Goal: Task Accomplishment & Management: Use online tool/utility

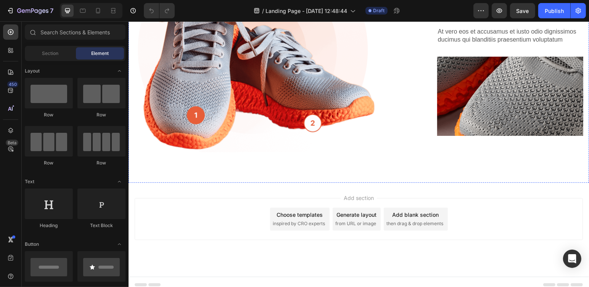
scroll to position [127, 0]
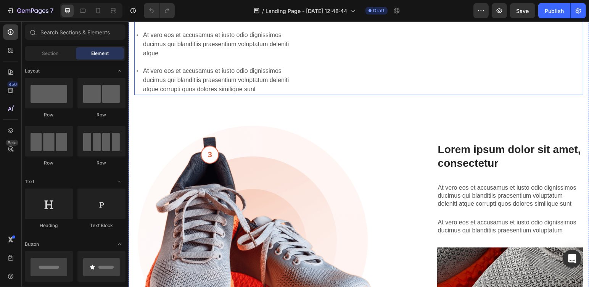
click at [279, 95] on div "Lorem ipsum dolor sit amet consectetur adipiscing Heading The standard: Text Bl…" at bounding box center [220, 17] width 172 height 155
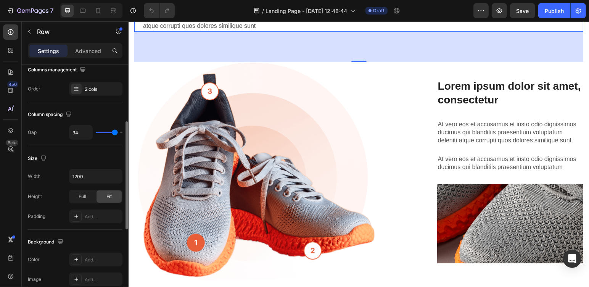
scroll to position [190, 0]
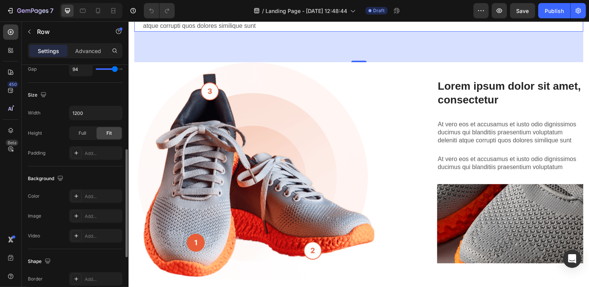
click at [47, 194] on div "Color Add..." at bounding box center [75, 196] width 95 height 14
click at [79, 194] on icon at bounding box center [76, 196] width 6 height 6
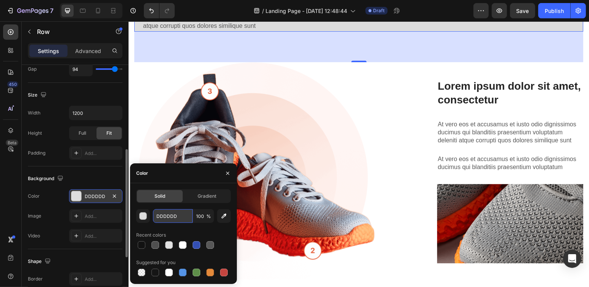
click at [157, 218] on input "DDDDDD" at bounding box center [173, 216] width 40 height 14
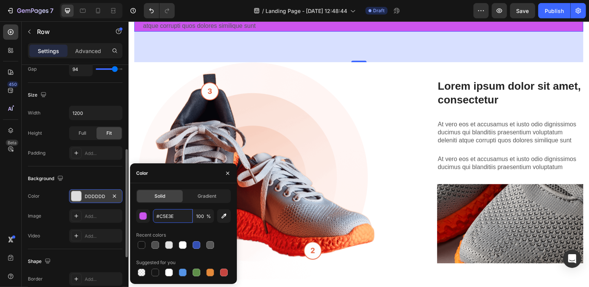
type input "#C5E3E8"
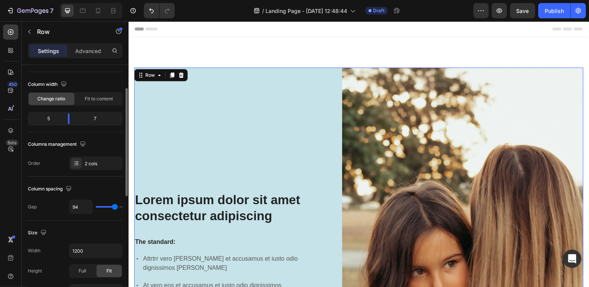
scroll to position [0, 0]
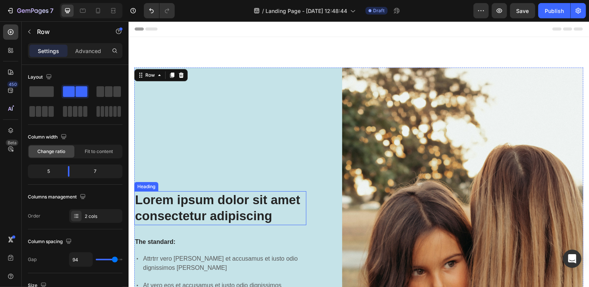
click at [173, 201] on h2 "Lorem ipsum dolor sit amet consectetur adipiscing" at bounding box center [220, 208] width 172 height 34
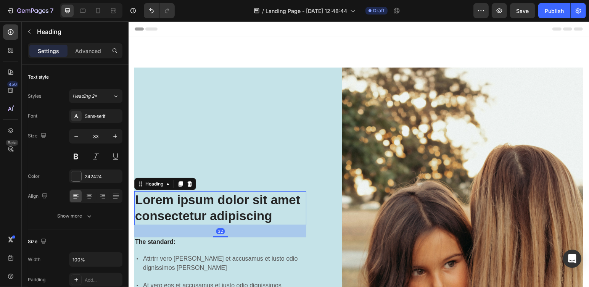
click at [139, 197] on h2 "Lorem ipsum dolor sit amet consectetur adipiscing" at bounding box center [220, 208] width 172 height 34
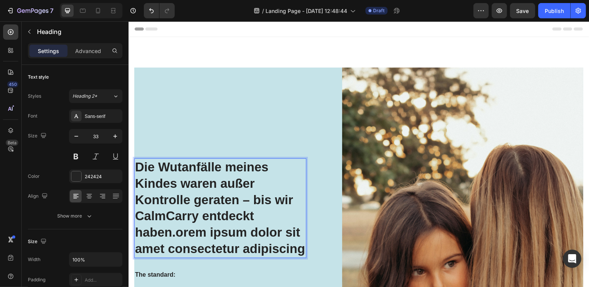
click at [177, 228] on p "Die Wutanfälle meines Kindes waren außer Kontrolle geraten – bis wir CalmCarry …" at bounding box center [220, 208] width 171 height 98
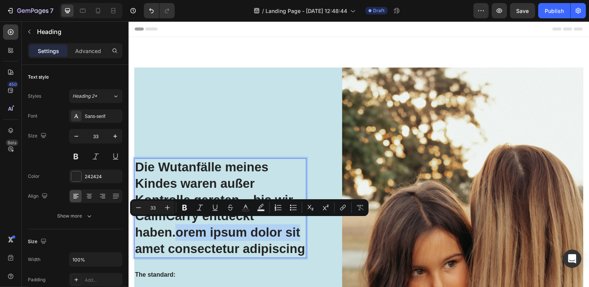
drag, startPoint x: 176, startPoint y: 224, endPoint x: 297, endPoint y: 232, distance: 122.0
click at [297, 232] on p "Die Wutanfälle meines Kindes waren außer Kontrolle geraten – bis wir CalmCarry …" at bounding box center [220, 208] width 171 height 98
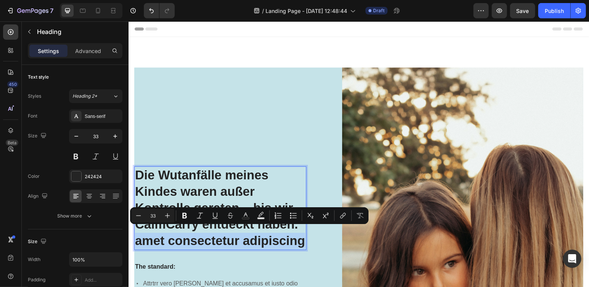
drag, startPoint x: 200, startPoint y: 252, endPoint x: 136, endPoint y: 236, distance: 65.6
click at [136, 236] on p "Die Wutanfälle meines Kindes waren außer Kontrolle geraten – bis wir CalmCarry …" at bounding box center [220, 208] width 171 height 82
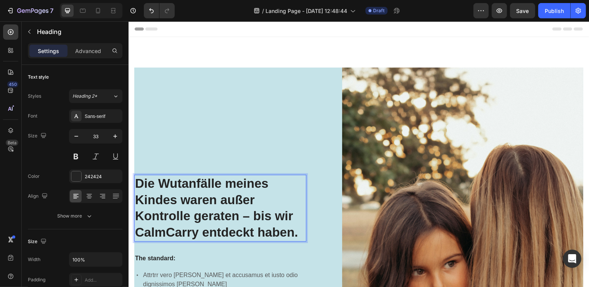
click at [158, 182] on p "Die Wutanfälle meines Kindes waren außer Kontrolle geraten – bis wir CalmCarry …" at bounding box center [220, 208] width 171 height 66
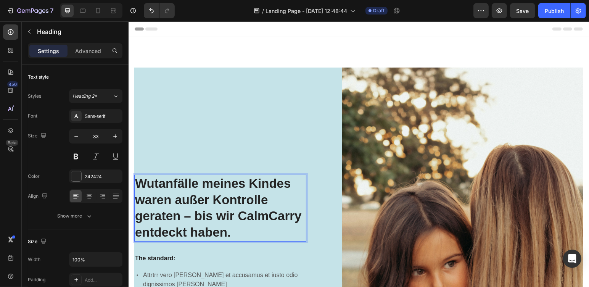
click at [196, 187] on p "Wutanfälle meines Kindes waren außer Kontrolle geraten – bis wir CalmCarry entd…" at bounding box center [220, 208] width 171 height 66
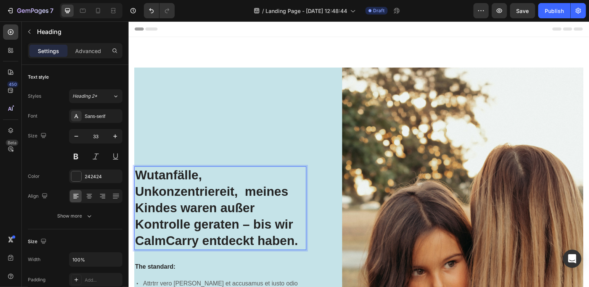
click at [207, 173] on p "Wutanfälle, Unkonzentriereit, meines Kindes waren außer Kontrolle geraten – bis…" at bounding box center [220, 208] width 171 height 82
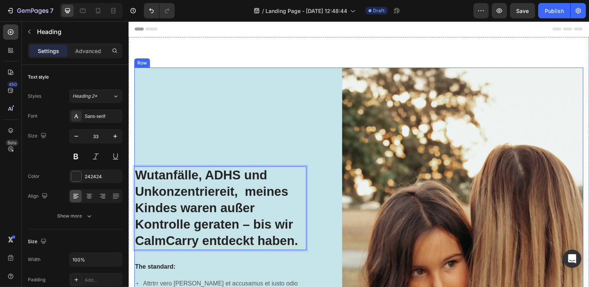
click at [224, 115] on div "Wutanfälle, ADHS und Unkonzentriereit, meines Kindes waren außer Kontrolle gera…" at bounding box center [220, 268] width 172 height 402
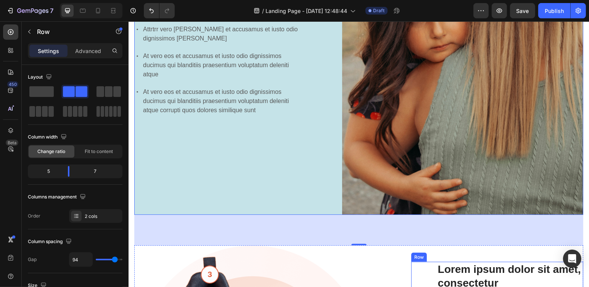
scroll to position [127, 0]
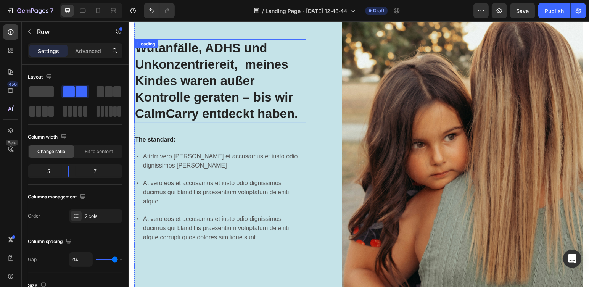
click at [137, 117] on p "Wutanfälle, ADHS und Unkonzentriereit, meines Kindes waren außer Kontrolle gera…" at bounding box center [220, 81] width 171 height 82
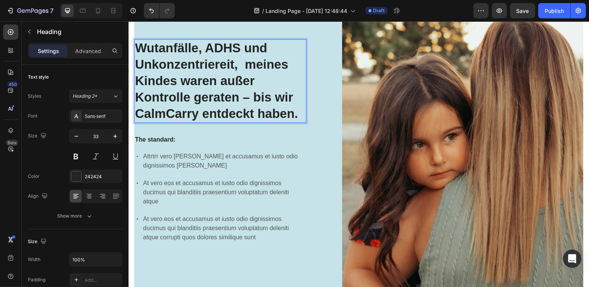
click at [200, 113] on p "Wutanfälle, ADHS und Unkonzentriereit, meines Kindes waren außer Kontrolle gera…" at bounding box center [220, 81] width 171 height 82
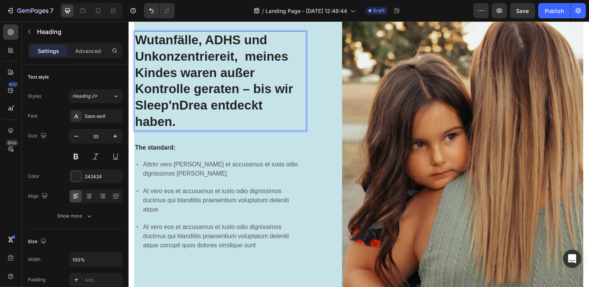
scroll to position [119, 0]
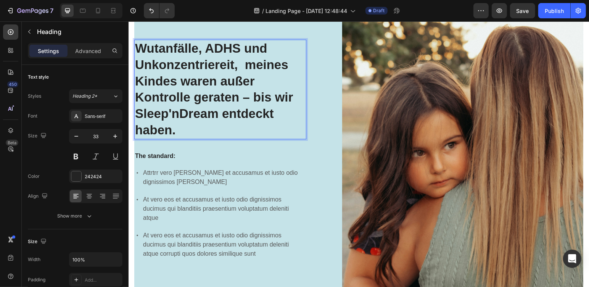
click at [237, 101] on p "Wutanfälle, ADHS und Unkonzentriereit, meines Kindes waren außer Kontrolle gera…" at bounding box center [220, 89] width 171 height 98
click at [258, 99] on p "Wutanfälle, ADHS und Unkonzentriereit, meines Kindes waren außer Kontrolle gera…" at bounding box center [220, 89] width 171 height 98
click at [186, 66] on p "Wutanfälle, ADHS und Unkonzentriereit, meines Kindes waren außer Kontrolle gera…" at bounding box center [220, 89] width 171 height 98
click at [257, 68] on p "Wutanfälle, ADHS und Unkonzentriertheit, meines Kindes waren außer Kontrolle ge…" at bounding box center [220, 89] width 171 height 98
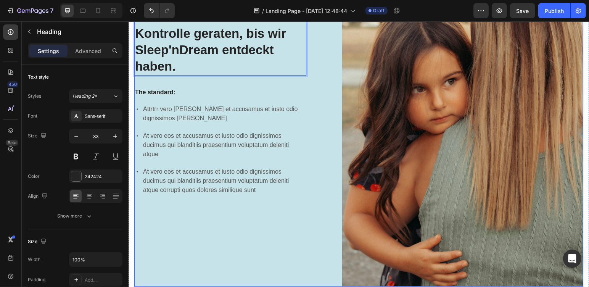
scroll to position [246, 0]
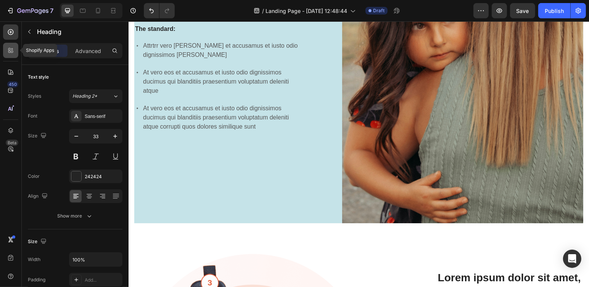
click at [11, 54] on div at bounding box center [10, 50] width 15 height 15
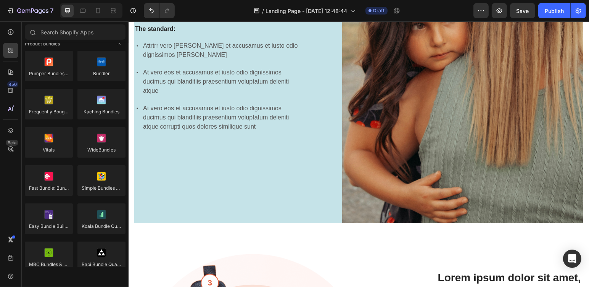
scroll to position [445, 0]
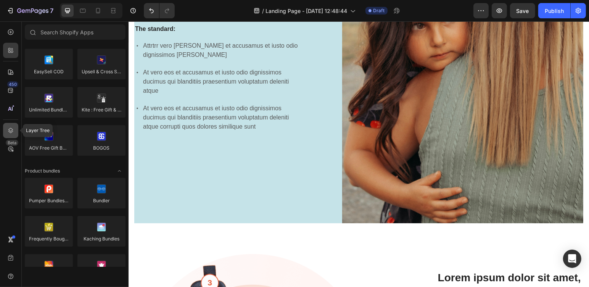
click at [13, 129] on icon at bounding box center [11, 131] width 8 height 8
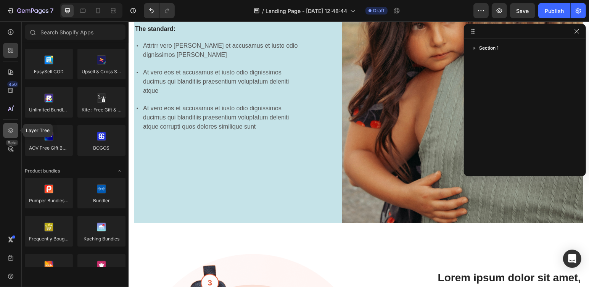
click at [9, 128] on icon at bounding box center [11, 131] width 8 height 8
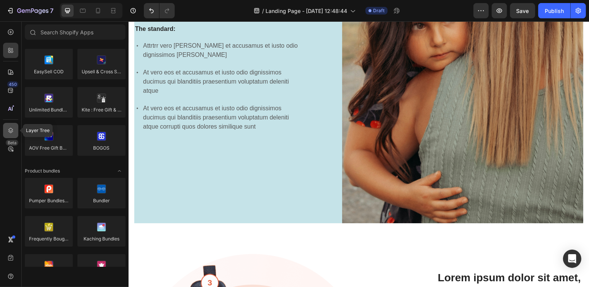
click at [9, 128] on icon at bounding box center [11, 131] width 8 height 8
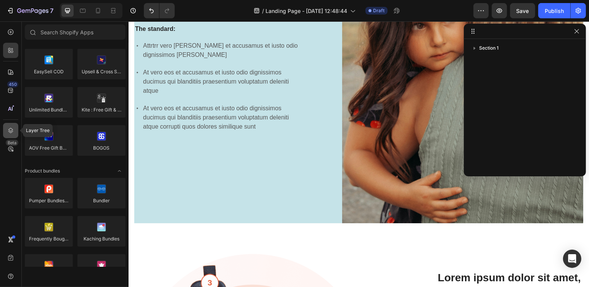
click at [9, 128] on icon at bounding box center [11, 131] width 8 height 8
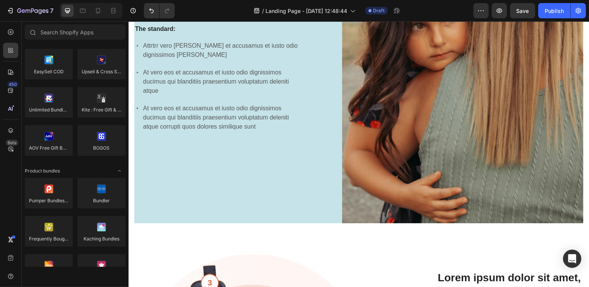
click at [12, 169] on div "450 Beta" at bounding box center [10, 128] width 15 height 208
click at [12, 257] on icon at bounding box center [10, 258] width 5 height 6
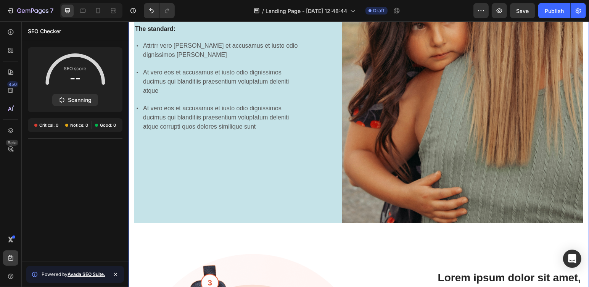
scroll to position [119, 0]
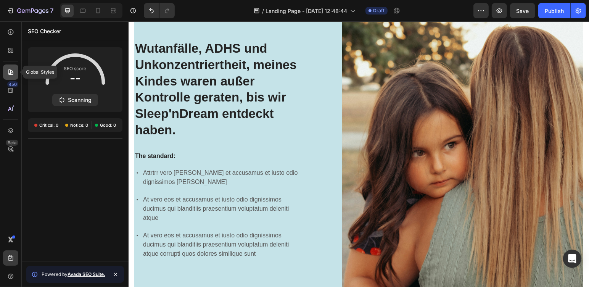
click at [11, 72] on icon at bounding box center [11, 72] width 8 height 8
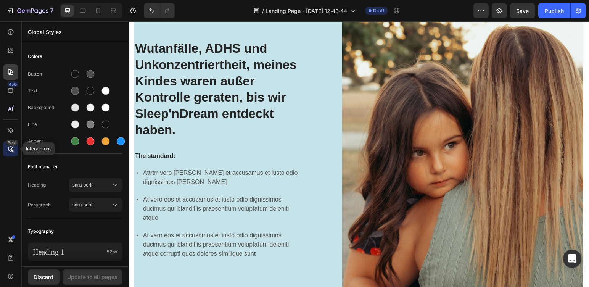
click at [13, 140] on div "Beta" at bounding box center [12, 143] width 13 height 6
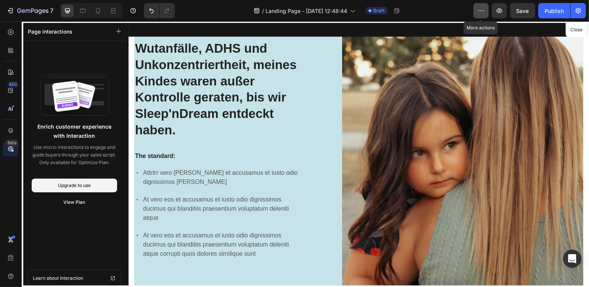
click at [480, 15] on button "button" at bounding box center [481, 10] width 15 height 15
click at [14, 34] on icon at bounding box center [11, 32] width 8 height 8
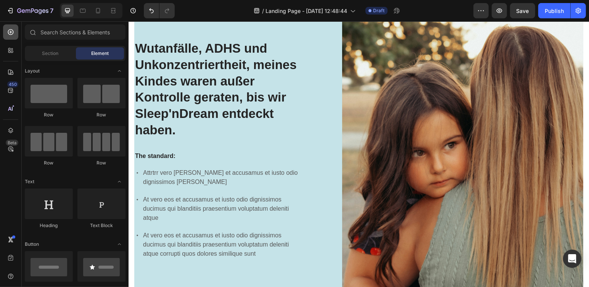
scroll to position [445, 0]
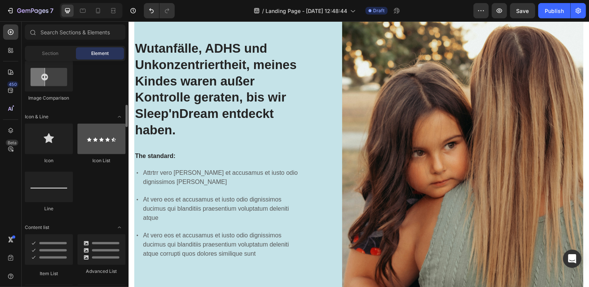
click at [91, 146] on div at bounding box center [101, 139] width 48 height 31
click at [105, 144] on div at bounding box center [101, 139] width 48 height 31
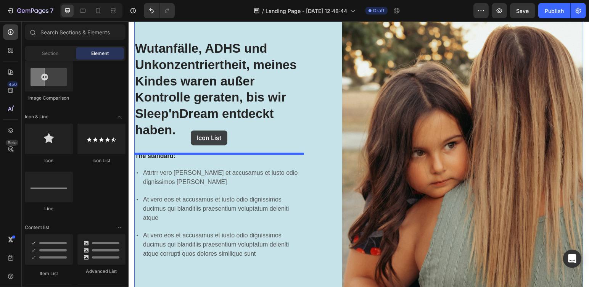
drag, startPoint x: 233, startPoint y: 165, endPoint x: 190, endPoint y: 130, distance: 54.6
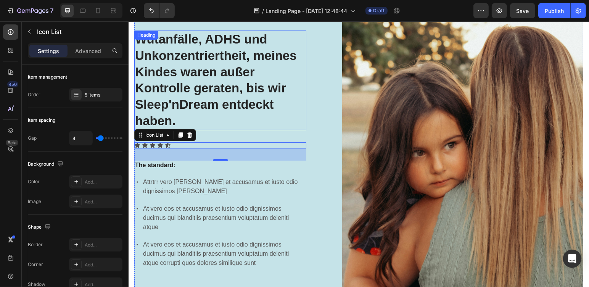
scroll to position [110, 0]
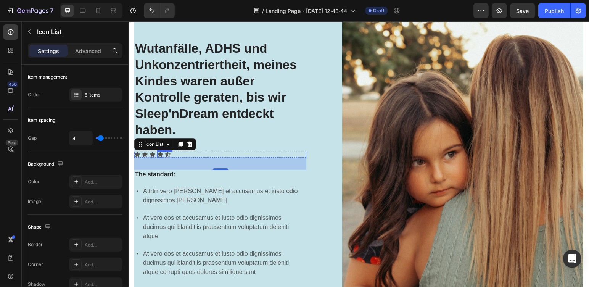
click at [163, 157] on div "Icon" at bounding box center [160, 154] width 6 height 6
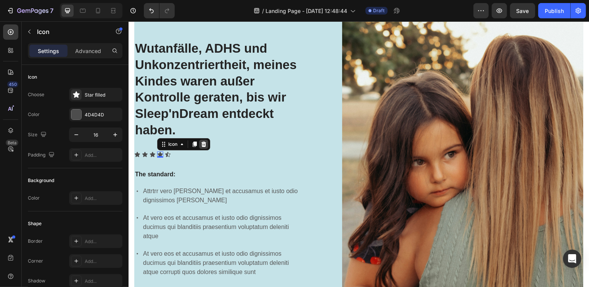
click at [204, 145] on icon at bounding box center [203, 144] width 6 height 6
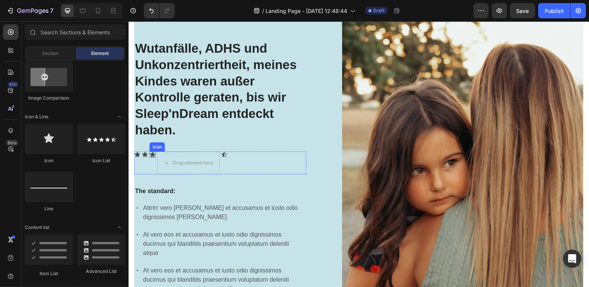
click at [153, 155] on icon at bounding box center [152, 154] width 5 height 5
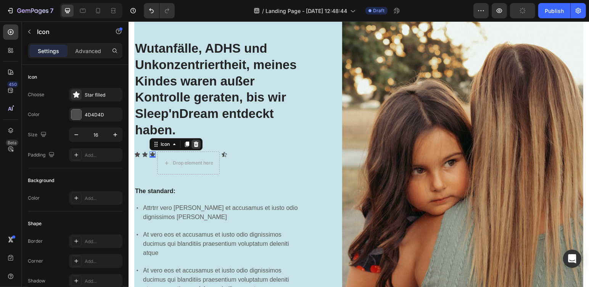
click at [197, 146] on icon at bounding box center [196, 143] width 5 height 5
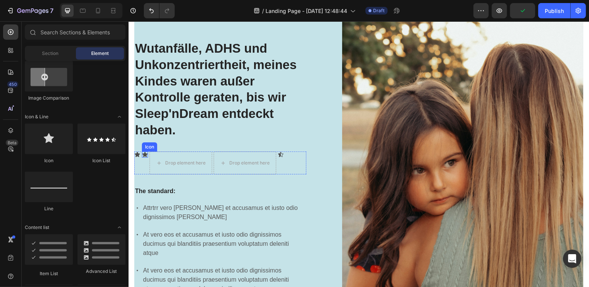
click at [146, 157] on div "Icon" at bounding box center [145, 154] width 6 height 6
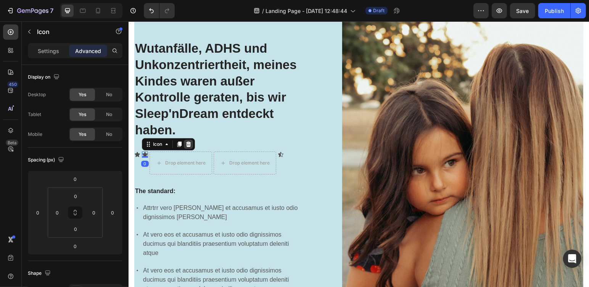
click at [190, 148] on div at bounding box center [188, 143] width 9 height 9
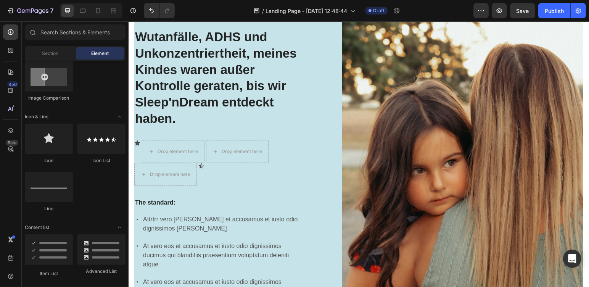
scroll to position [90, 0]
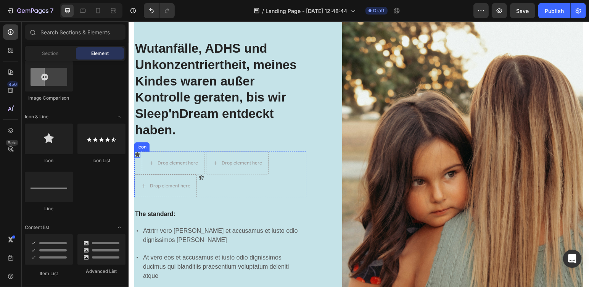
click at [139, 156] on icon at bounding box center [137, 154] width 6 height 6
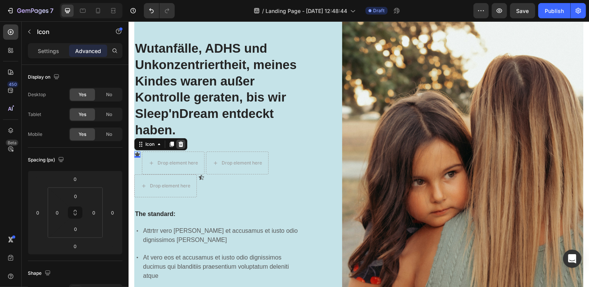
click at [182, 144] on icon at bounding box center [180, 143] width 5 height 5
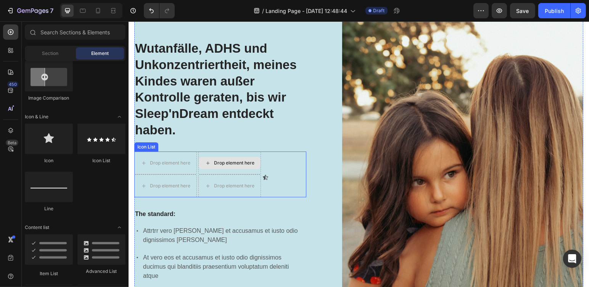
click at [243, 165] on div "Drop element here" at bounding box center [234, 163] width 40 height 6
click at [151, 148] on div "Icon List" at bounding box center [146, 146] width 21 height 7
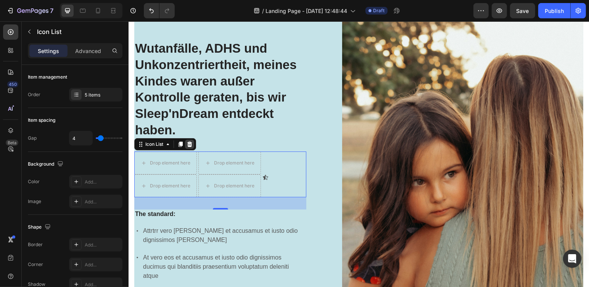
click at [189, 145] on icon at bounding box center [189, 143] width 5 height 5
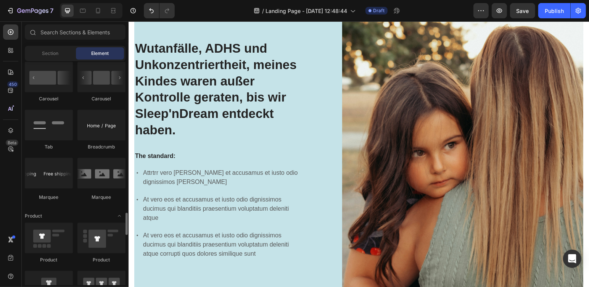
scroll to position [891, 0]
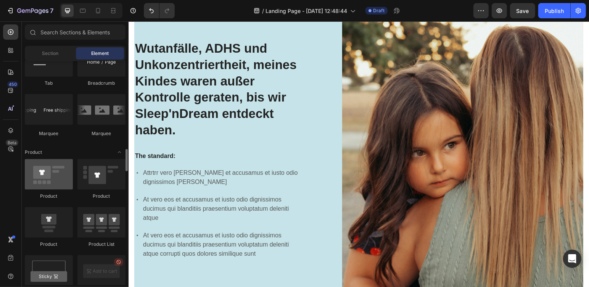
click at [46, 175] on div at bounding box center [49, 174] width 48 height 31
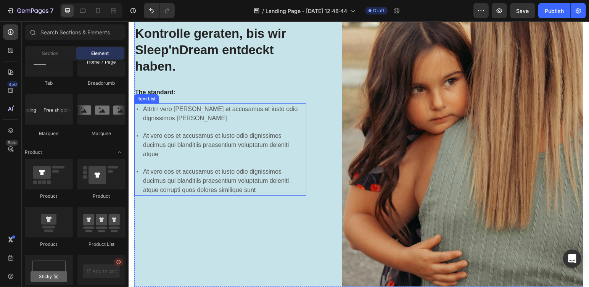
scroll to position [119, 0]
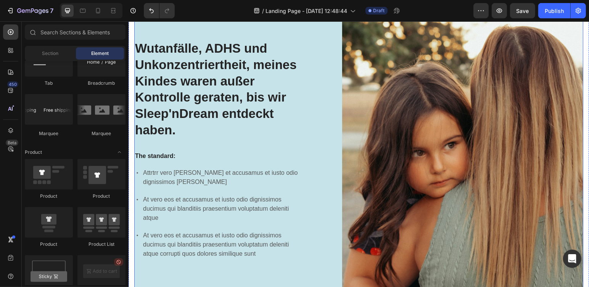
click at [245, 152] on div "Wutanfälle, ADHS und Unkonzentriertheit, meines Kindes waren außer Kontrolle ge…" at bounding box center [220, 149] width 172 height 402
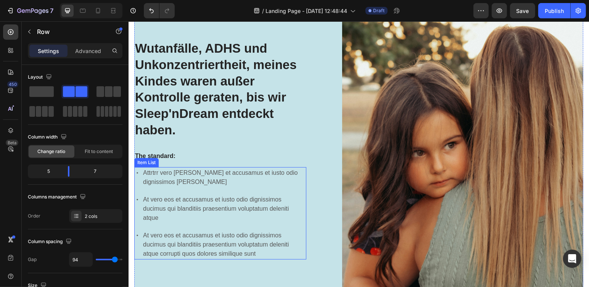
click at [169, 175] on p "Attrtrr vero eos et accusamus et iusto odio dignissimos ducimus" at bounding box center [224, 177] width 162 height 18
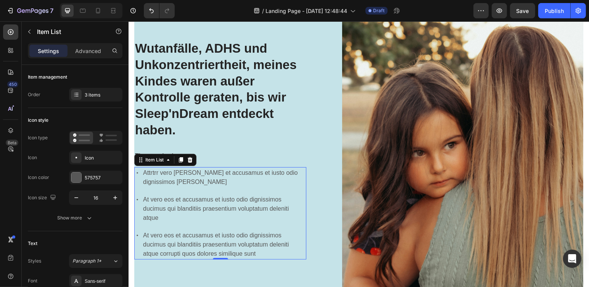
click at [145, 172] on p "Attrtrr vero eos et accusamus et iusto odio dignissimos ducimus" at bounding box center [224, 177] width 162 height 18
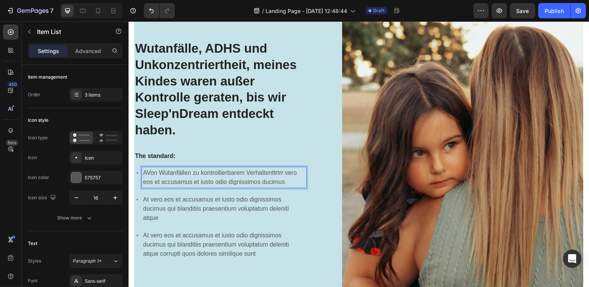
click at [148, 174] on p "AVon Wutanfällen zu kontrollierbarem Verhaltenttrtrr vero eos et accusamus et i…" at bounding box center [224, 177] width 162 height 18
click at [145, 174] on p "AVon Wutanfällen zu kontrollierbarem Verhaltenttrtrr vero eos et accusamus et i…" at bounding box center [224, 177] width 162 height 18
click at [267, 172] on p "Von Wutanfällen zu kontrollierbarem Verhaltenttrtrr vero eos et accusamus et iu…" at bounding box center [224, 177] width 162 height 18
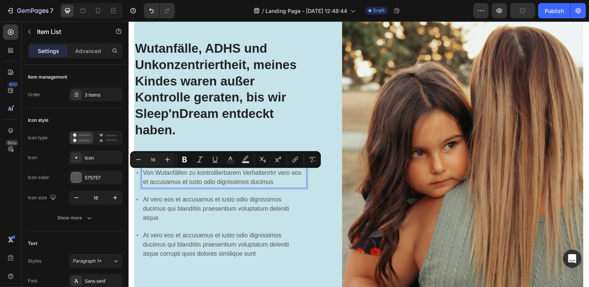
drag, startPoint x: 272, startPoint y: 181, endPoint x: 265, endPoint y: 173, distance: 10.8
click at [265, 173] on p "Von Wutanfällen zu kontrollierbarem Verhaltenrtrr vero eos et accusamus et iust…" at bounding box center [224, 177] width 162 height 18
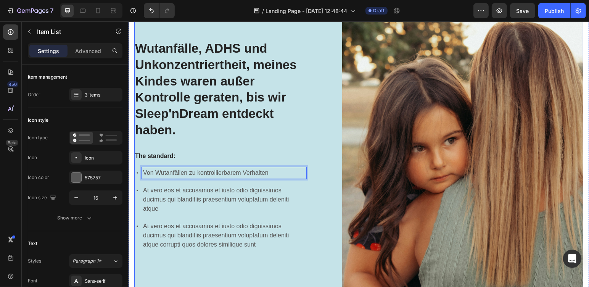
click at [295, 256] on div "Wutanfälle, ADHS und Unkonzentriertheit, meines Kindes waren außer Kontrolle ge…" at bounding box center [220, 145] width 172 height 402
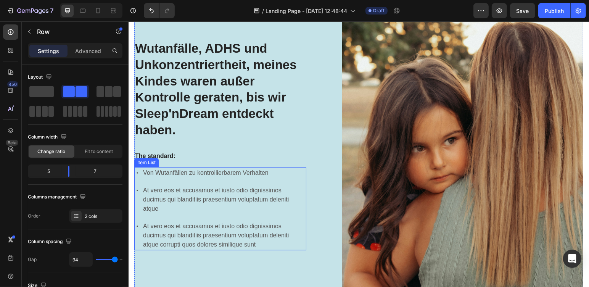
click at [188, 195] on p "At vero eos et accusamus et iusto odio dignissimos ducimus qui blanditiis praes…" at bounding box center [224, 199] width 162 height 27
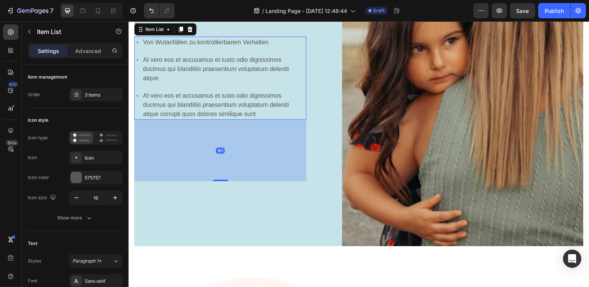
scroll to position [220, 0]
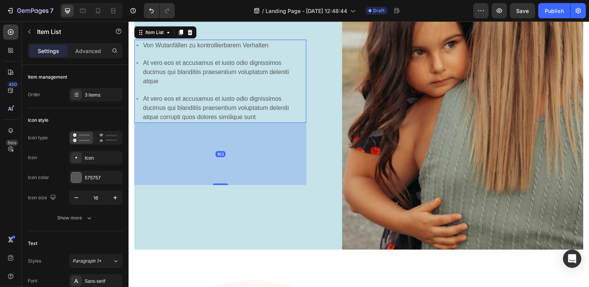
drag, startPoint x: 220, startPoint y: 113, endPoint x: 210, endPoint y: 176, distance: 63.0
click at [210, 123] on div "163" at bounding box center [220, 123] width 172 height 0
type input "100%"
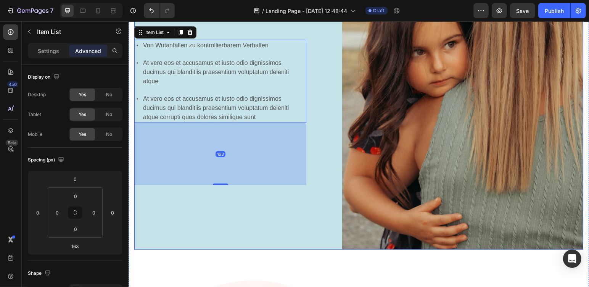
click at [247, 205] on div "Wutanfälle, ADHS und Unkonzentriertheit, meines Kindes waren außer Kontrolle ge…" at bounding box center [220, 49] width 172 height 402
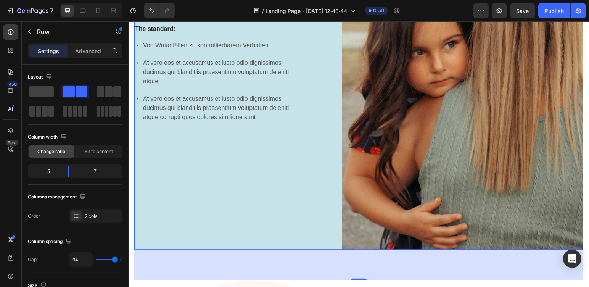
click at [257, 240] on div "Wutanfälle, ADHS und Unkonzentriertheit, meines Kindes waren außer Kontrolle ge…" at bounding box center [220, 49] width 172 height 402
click at [258, 243] on div "Wutanfälle, ADHS und Unkonzentriertheit, meines Kindes waren außer Kontrolle ge…" at bounding box center [220, 49] width 172 height 402
click at [258, 242] on div "Wutanfälle, ADHS und Unkonzentriertheit, meines Kindes waren außer Kontrolle ge…" at bounding box center [220, 49] width 172 height 402
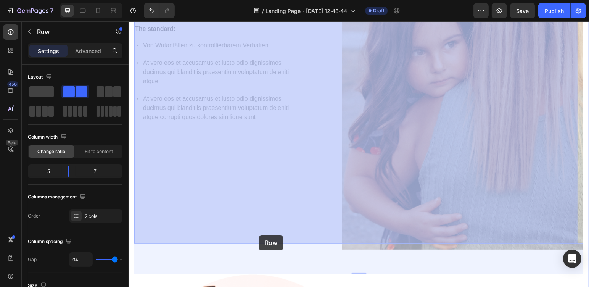
drag, startPoint x: 258, startPoint y: 240, endPoint x: 258, endPoint y: 236, distance: 3.8
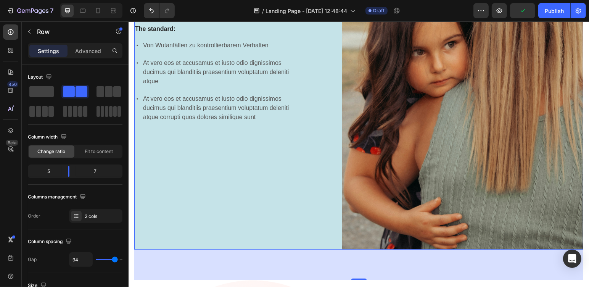
scroll to position [92, 0]
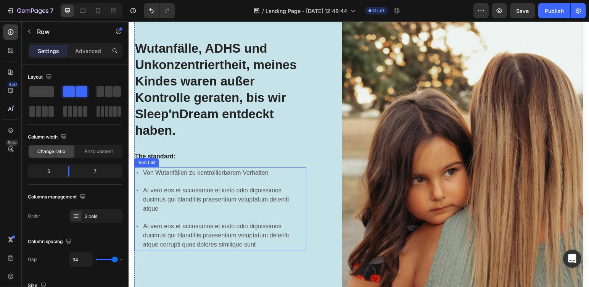
click at [162, 188] on p "At vero eos et accusamus et iusto odio dignissimos ducimus qui blanditiis praes…" at bounding box center [224, 199] width 162 height 27
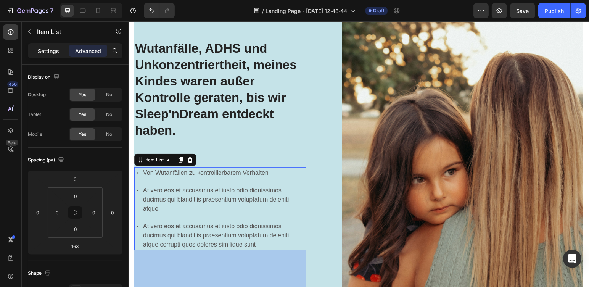
click at [54, 51] on p "Settings" at bounding box center [48, 51] width 21 height 8
type input "4"
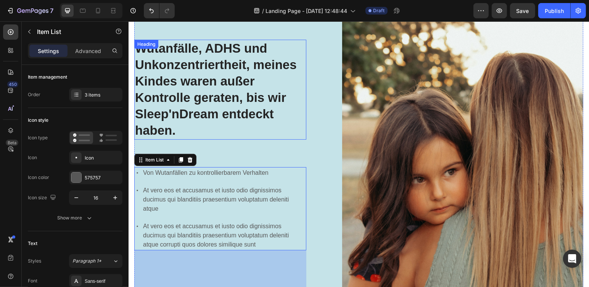
scroll to position [156, 0]
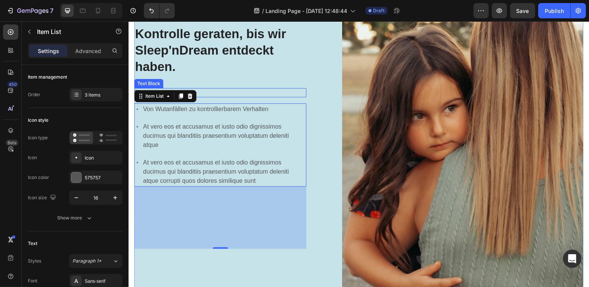
click at [253, 90] on p "The standard:" at bounding box center [220, 93] width 171 height 8
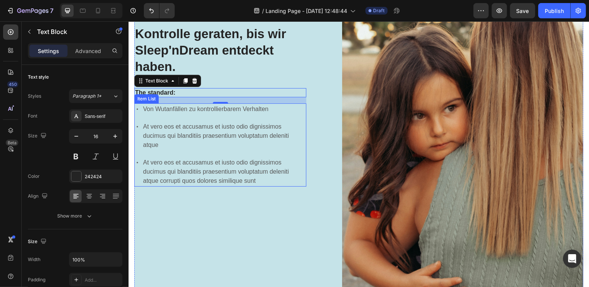
click at [194, 137] on p "At vero eos et accusamus et iusto odio dignissimos ducimus qui blanditiis praes…" at bounding box center [224, 135] width 162 height 27
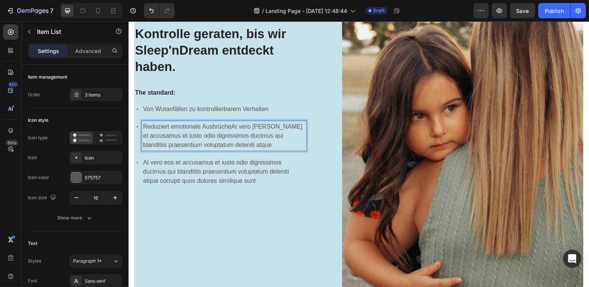
scroll to position [151, 0]
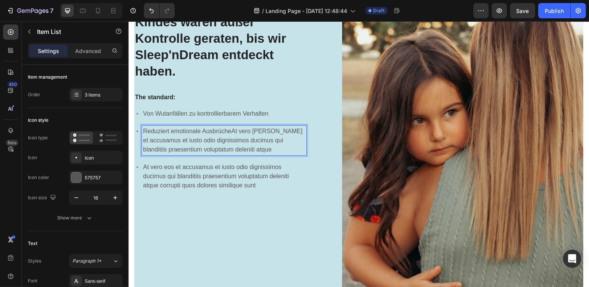
click at [215, 147] on p "Reduziert emotionale AusbrücheAt vero eos et accusamus et iusto odio dignissimo…" at bounding box center [224, 139] width 162 height 27
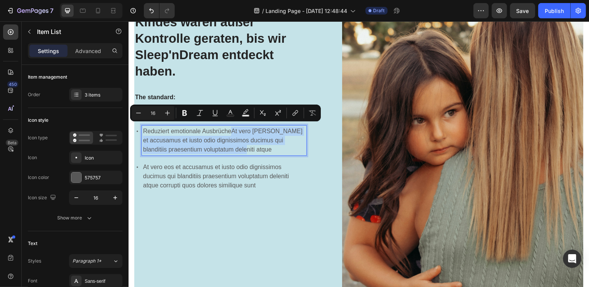
drag, startPoint x: 211, startPoint y: 147, endPoint x: 228, endPoint y: 129, distance: 24.6
click at [228, 129] on p "Reduziert emotionale AusbrücheAt vero eos et accusamus et iusto odio dignissimo…" at bounding box center [224, 139] width 162 height 27
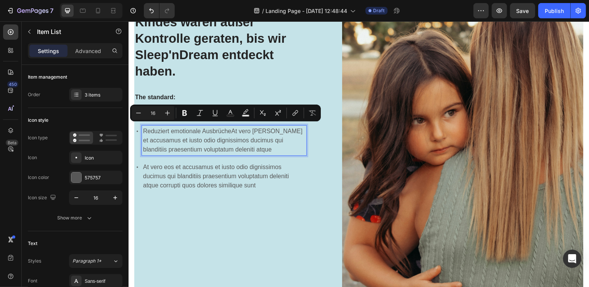
scroll to position [160, 0]
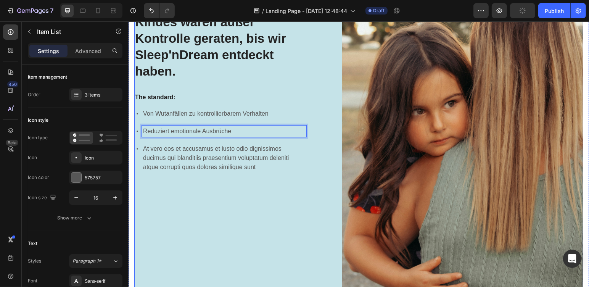
click at [260, 205] on div "Wutanfälle, ADHS und Unkonzentriertheit, meines Kindes waren außer Kontrolle ge…" at bounding box center [220, 108] width 172 height 402
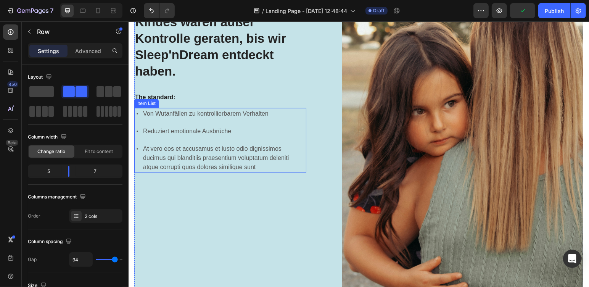
click at [185, 150] on p "At vero eos et accusamus et iusto odio dignissimos ducimus qui blanditiis praes…" at bounding box center [224, 157] width 162 height 27
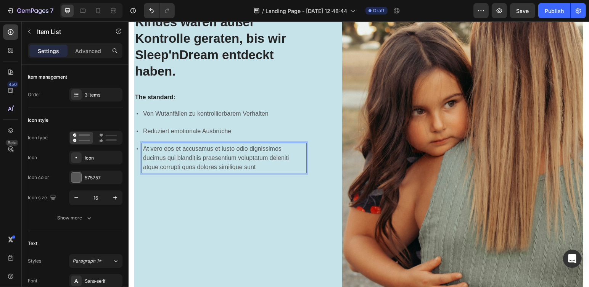
click at [144, 144] on p "At vero eos et accusamus et iusto odio dignissimos ducimus qui blanditiis praes…" at bounding box center [224, 157] width 162 height 27
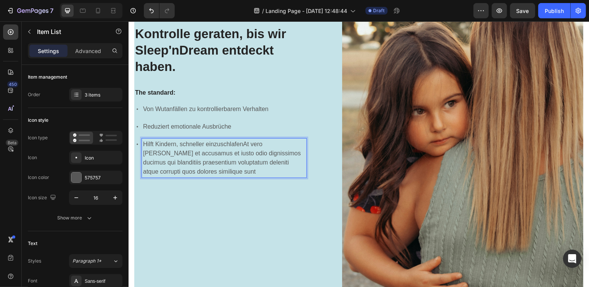
scroll to position [156, 0]
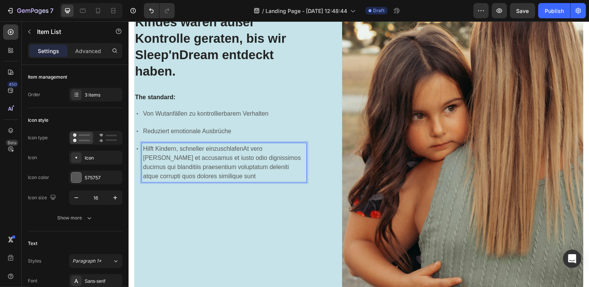
click at [181, 172] on p "Hilft Kindern, schneller einzuschlafenAt vero eos et accusamus et iusto odio di…" at bounding box center [224, 162] width 162 height 37
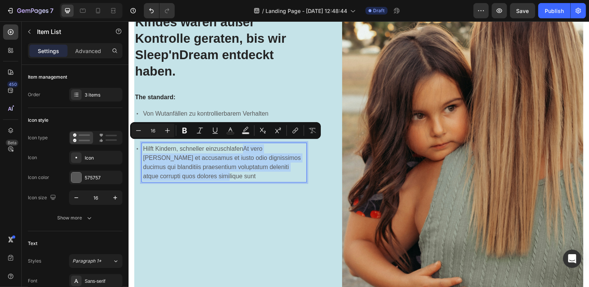
drag, startPoint x: 181, startPoint y: 172, endPoint x: 239, endPoint y: 147, distance: 63.8
click at [239, 147] on p "Hilft Kindern, schneller einzuschlafenAt vero eos et accusamus et iusto odio di…" at bounding box center [224, 162] width 162 height 37
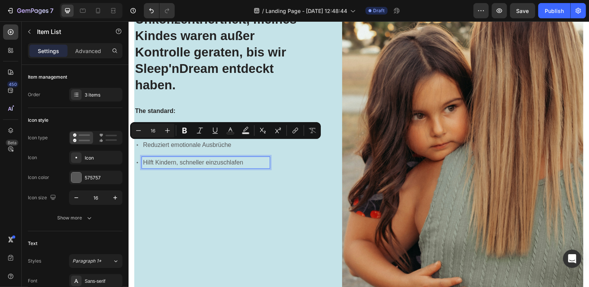
scroll to position [169, 0]
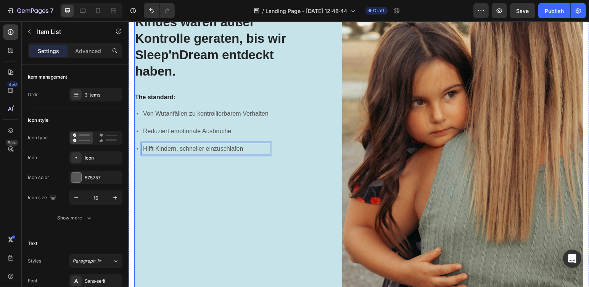
click at [252, 195] on div "Wutanfälle, ADHS und Unkonzentriertheit, meines Kindes waren außer Kontrolle ge…" at bounding box center [220, 99] width 172 height 402
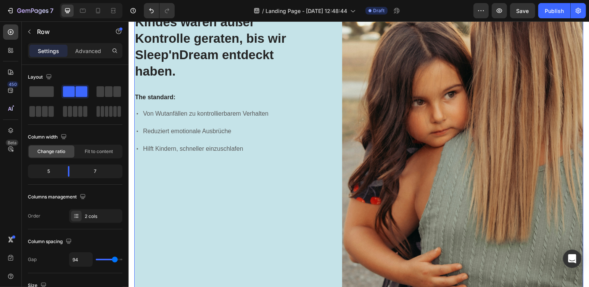
click at [146, 170] on div "Wutanfälle, ADHS und Unkonzentriertheit, meines Kindes waren außer Kontrolle ge…" at bounding box center [220, 99] width 172 height 402
click at [165, 163] on div "Wutanfälle, ADHS und Unkonzentriertheit, meines Kindes waren außer Kontrolle ge…" at bounding box center [220, 99] width 172 height 402
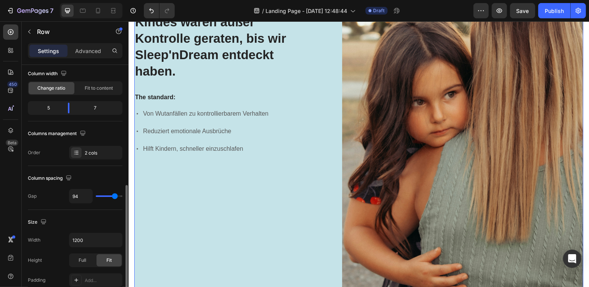
scroll to position [127, 0]
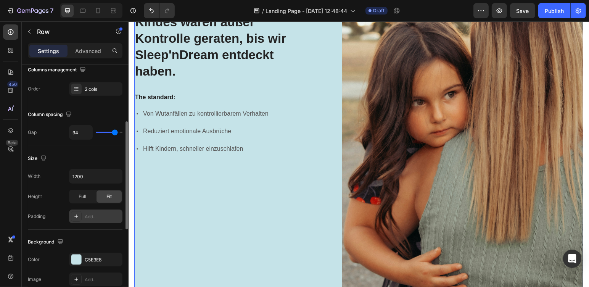
click at [73, 213] on icon at bounding box center [76, 216] width 6 height 6
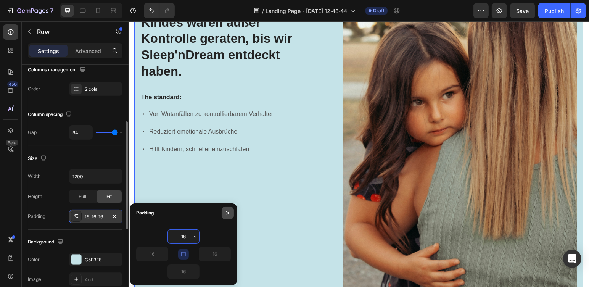
click at [225, 212] on icon "button" at bounding box center [228, 213] width 6 height 6
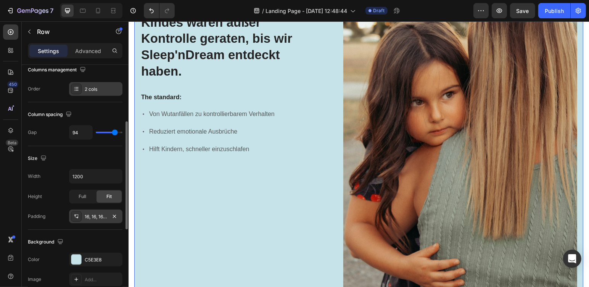
click at [76, 90] on icon at bounding box center [76, 90] width 3 height 0
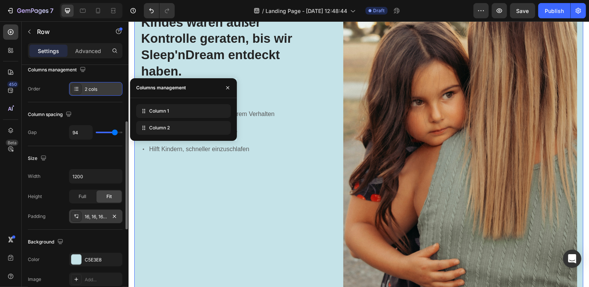
click at [76, 90] on icon at bounding box center [76, 90] width 3 height 0
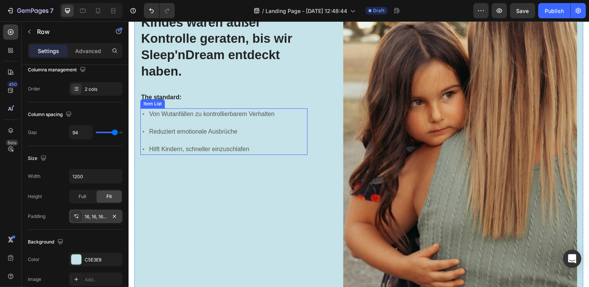
click at [153, 103] on div "Item List" at bounding box center [152, 103] width 24 height 9
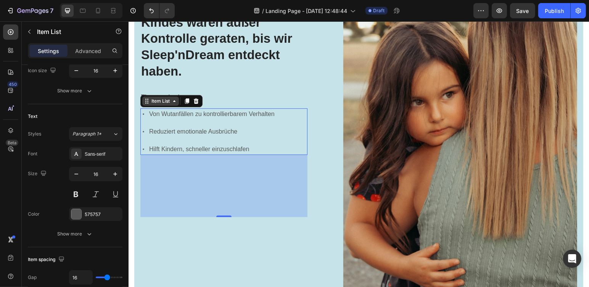
scroll to position [0, 0]
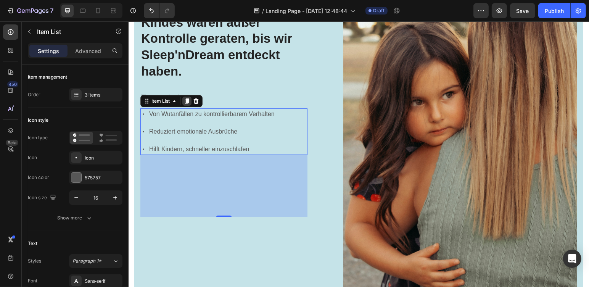
click at [186, 98] on icon at bounding box center [187, 100] width 4 height 5
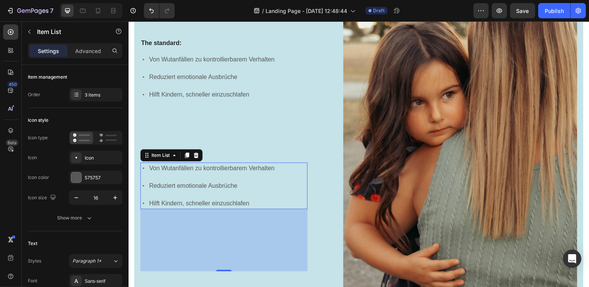
scroll to position [116, 0]
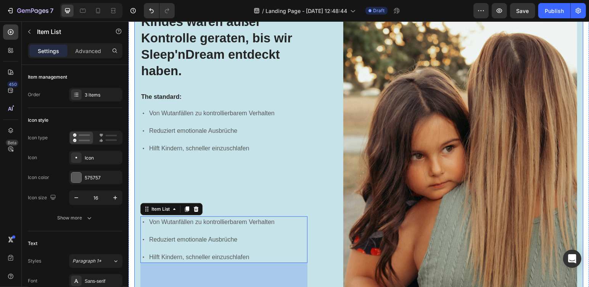
click at [265, 183] on div "Wutanfälle, ADHS und Unkonzentriertheit, meines Kindes waren außer Kontrolle ge…" at bounding box center [223, 153] width 167 height 390
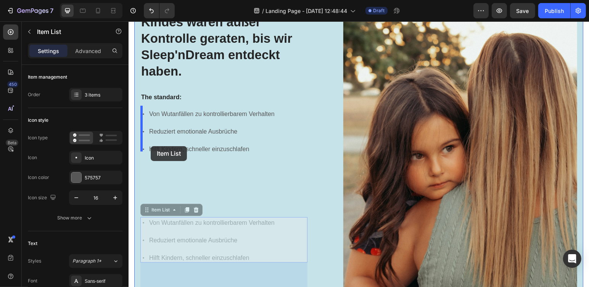
drag, startPoint x: 157, startPoint y: 209, endPoint x: 150, endPoint y: 146, distance: 63.7
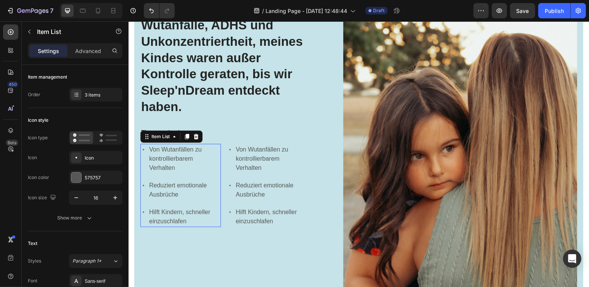
scroll to position [156, 0]
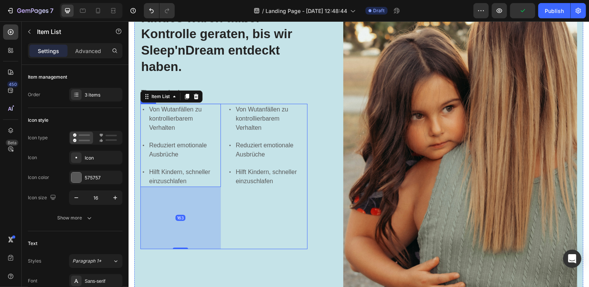
click at [258, 213] on div "Von Wutanfällen zu kontrollierbarem Verhalten Reduziert emotionale Ausbrüche Hi…" at bounding box center [267, 175] width 81 height 145
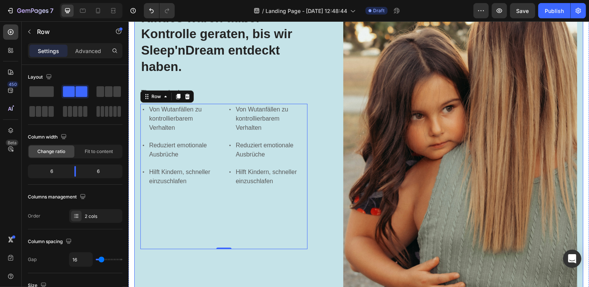
click at [318, 240] on div "Wutanfälle, ADHS und Unkonzentriertheit, meines Kindes waren außer Kontrolle ge…" at bounding box center [358, 112] width 449 height 402
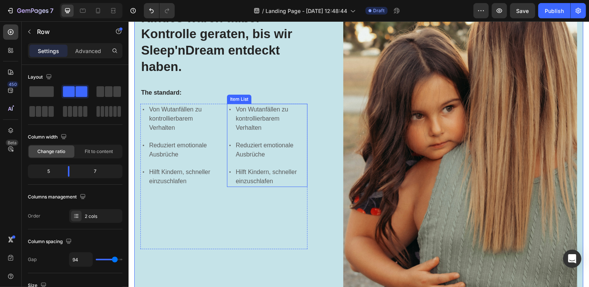
click at [258, 111] on p "Von Wutanfällen zu kontrollierbarem Verhalten" at bounding box center [271, 118] width 71 height 27
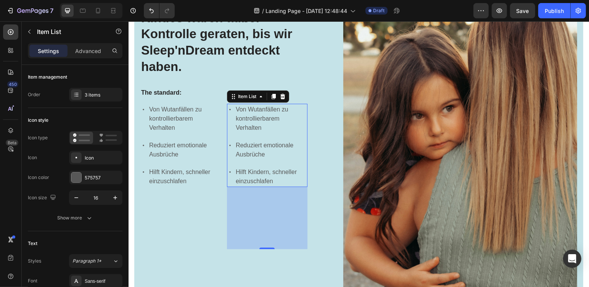
click at [239, 140] on p "Reduziert emotionale Ausbrüche" at bounding box center [271, 149] width 71 height 18
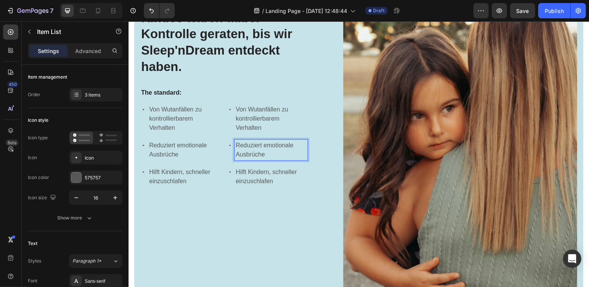
scroll to position [142, 0]
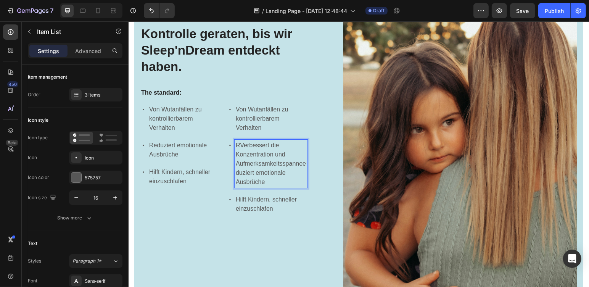
click at [241, 140] on p "RVerbessert die Konzentration und Aufmerksamkeitsspanneeduziert emotionale Ausb…" at bounding box center [271, 163] width 71 height 46
click at [238, 140] on p "RVerbessert die Konzentration und Aufmerksamkeitsspanneeduziert emotionale Ausb…" at bounding box center [271, 163] width 71 height 46
click at [277, 154] on p "Verbessert die Konzentration und Aufmerksamkeitsspanneeduziert emotionale Ausbr…" at bounding box center [271, 163] width 71 height 46
click at [264, 173] on p "Verbessert die Konzentration und Aufmerksamkeitsspanneeduziert emotionale Ausbr…" at bounding box center [271, 163] width 71 height 46
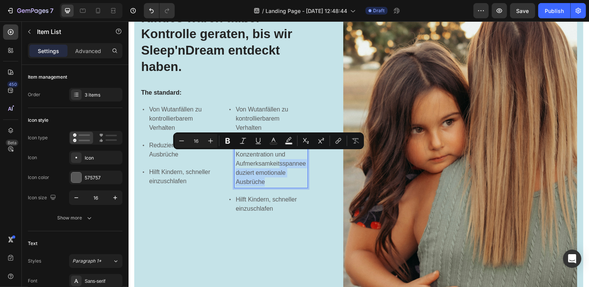
drag, startPoint x: 264, startPoint y: 172, endPoint x: 276, endPoint y: 155, distance: 21.2
click at [276, 155] on p "Verbessert die Konzentration und Aufmerksamkeitsspanneeduziert emotionale Ausbr…" at bounding box center [271, 163] width 71 height 46
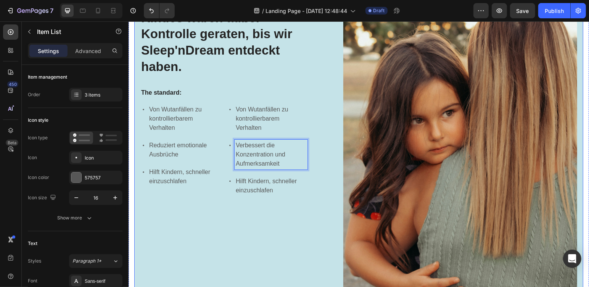
click at [327, 242] on div "Wutanfälle, ADHS und Unkonzentriertheit, meines Kindes waren außer Kontrolle ge…" at bounding box center [358, 117] width 449 height 402
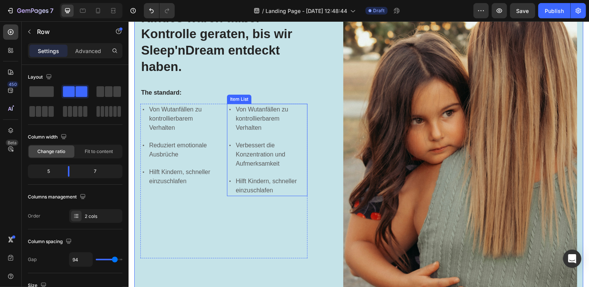
click at [255, 176] on p "Hilft Kindern, schneller einzuschlafen" at bounding box center [271, 185] width 71 height 18
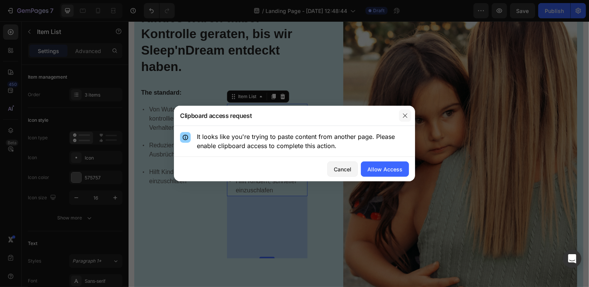
click at [408, 118] on icon "button" at bounding box center [405, 116] width 6 height 6
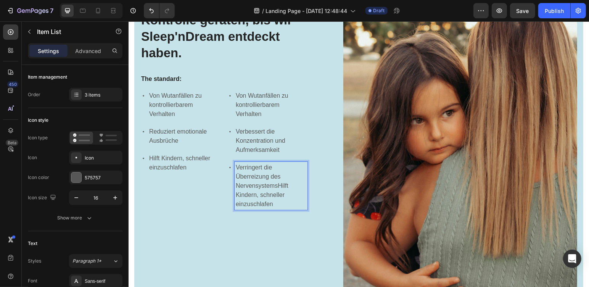
scroll to position [137, 0]
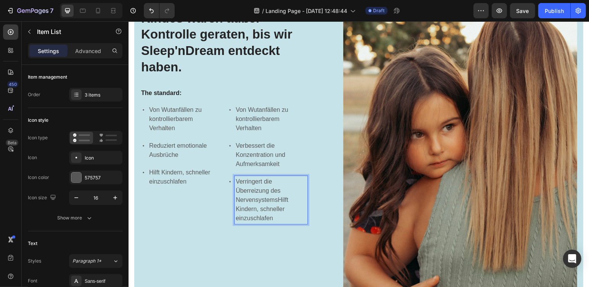
click at [271, 210] on p "Verringert die Überreizung des NervensystemsHilft Kindern, schneller einzuschla…" at bounding box center [271, 200] width 71 height 46
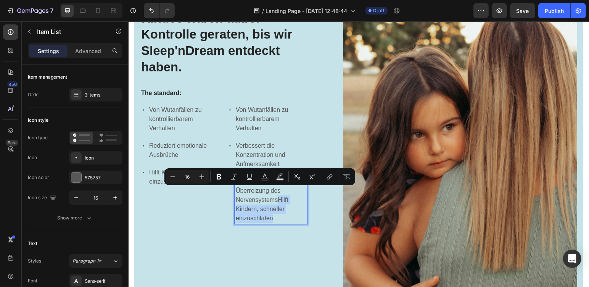
drag, startPoint x: 273, startPoint y: 208, endPoint x: 274, endPoint y: 192, distance: 16.1
click at [274, 192] on p "Verringert die Überreizung des NervensystemsHilft Kindern, schneller einzuschla…" at bounding box center [271, 200] width 71 height 46
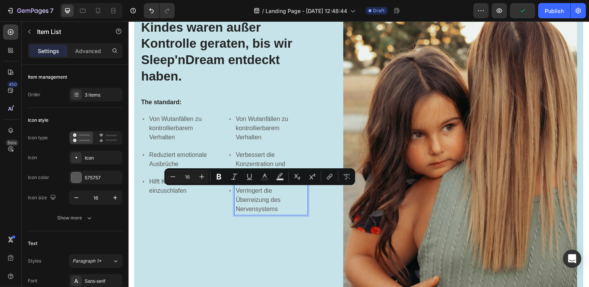
scroll to position [147, 0]
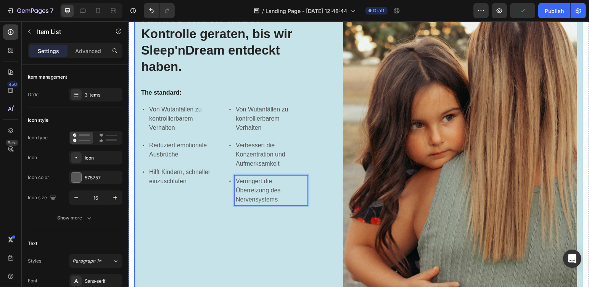
click at [315, 243] on div "Wutanfälle, ADHS und Unkonzentriertheit, meines Kindes waren außer Kontrolle ge…" at bounding box center [358, 122] width 449 height 402
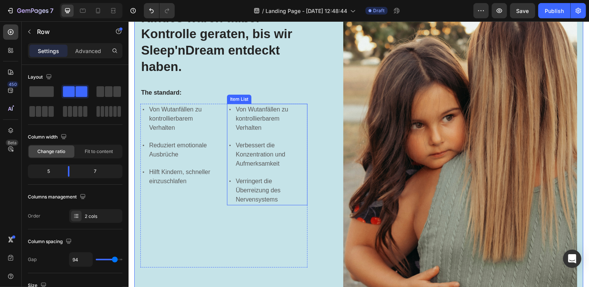
click at [252, 118] on p "Von Wutanfällen zu kontrollierbarem Verhalten" at bounding box center [271, 118] width 71 height 27
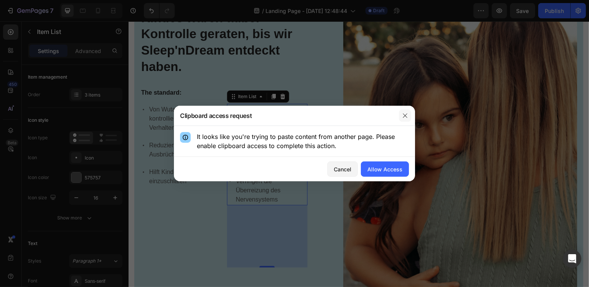
click at [406, 117] on icon "button" at bounding box center [405, 116] width 6 height 6
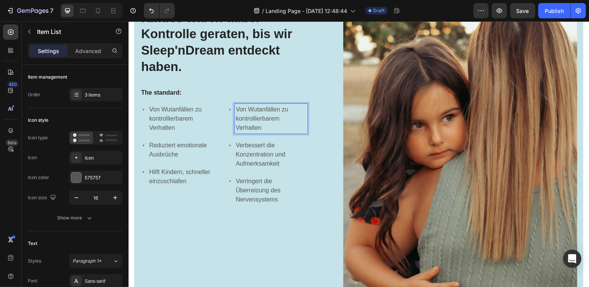
scroll to position [137, 0]
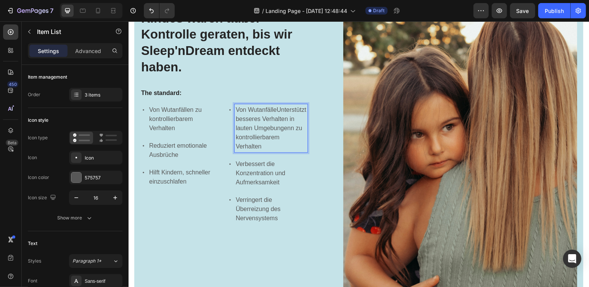
click at [274, 109] on p "Von WutanfälleUnterstützt besseres Verhalten in lauten Umgebungenn zu kontrolli…" at bounding box center [271, 128] width 71 height 46
click at [267, 130] on p "Unterstützt besseres Verhalten in lauten Umgebungenn zu kontrollierbarem Verhal…" at bounding box center [271, 128] width 71 height 46
click at [287, 131] on p "Unterstützt besseres Verhalten in lauten Umgebungenn zu kontrollierbarem Verhal…" at bounding box center [271, 128] width 71 height 46
click at [303, 137] on div "Unterstützt besseres Verhalten in lauten Umgebungenn zu kontrollierbarem Verhal…" at bounding box center [270, 128] width 73 height 48
click at [301, 137] on p "Unterstützt besseres Verhalten in lauten Umgebungenn zu kontrollierbarem Verhal…" at bounding box center [271, 128] width 71 height 46
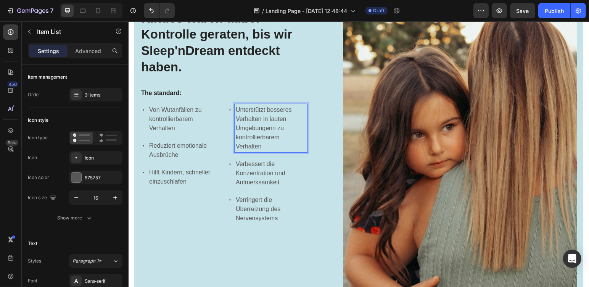
click at [302, 136] on p "Unterstützt besseres Verhalten in lauten Umgebungenn zu kontrollierbarem Verhal…" at bounding box center [271, 128] width 71 height 46
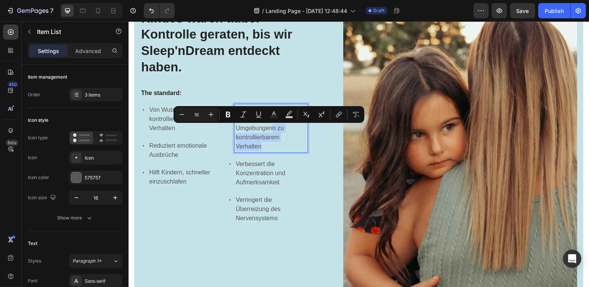
drag, startPoint x: 302, startPoint y: 136, endPoint x: 272, endPoint y: 132, distance: 30.8
click at [272, 132] on p "Unterstützt besseres Verhalten in lauten Umgebungenn zu kontrollierbarem Verhal…" at bounding box center [271, 128] width 71 height 46
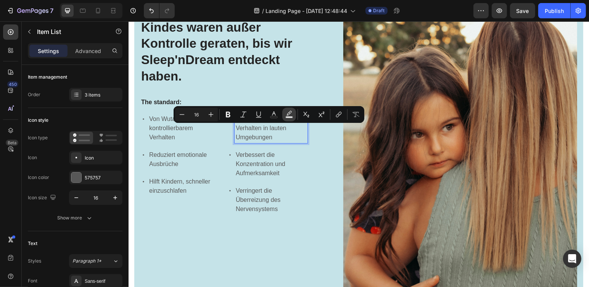
scroll to position [142, 0]
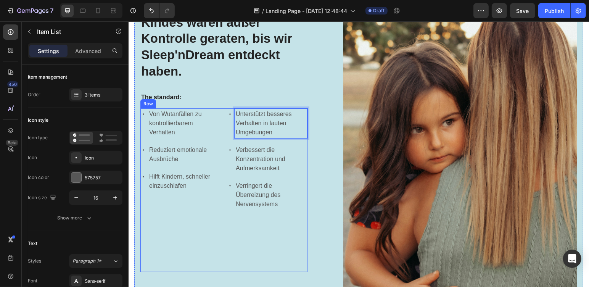
click at [190, 221] on div "Von Wutanfällen zu kontrollierbarem Verhalten Reduziert emotionale Ausbrüche Hi…" at bounding box center [180, 190] width 81 height 164
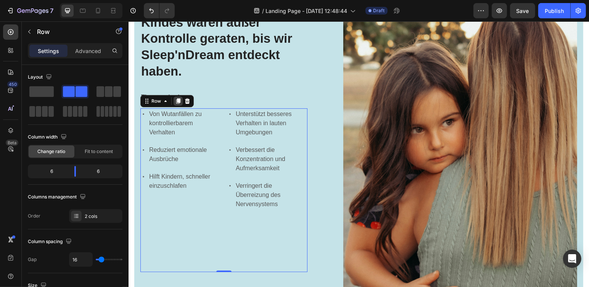
click at [177, 99] on icon at bounding box center [178, 100] width 4 height 5
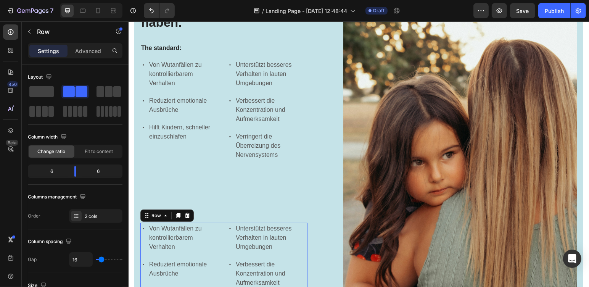
scroll to position [316, 0]
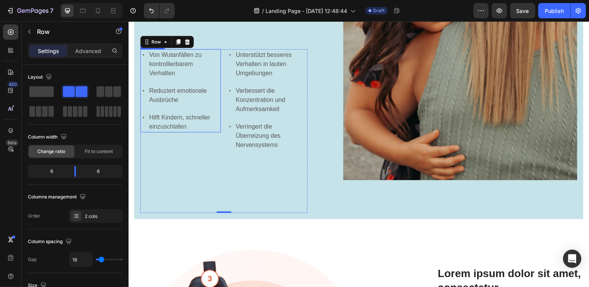
click at [170, 113] on p "Hilft Kindern, schneller einzuschlafen" at bounding box center [184, 122] width 71 height 18
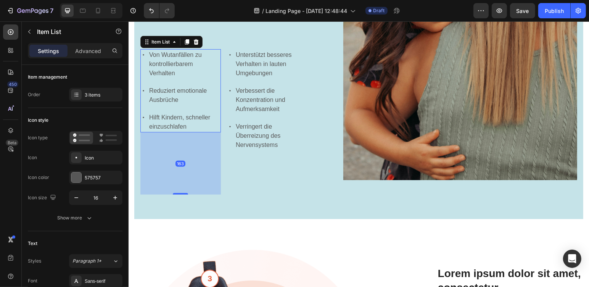
click at [174, 156] on div "163" at bounding box center [180, 163] width 81 height 62
click at [168, 147] on div "163" at bounding box center [180, 163] width 81 height 62
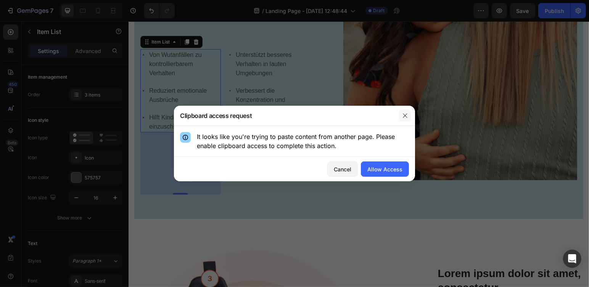
click at [404, 112] on button "button" at bounding box center [405, 116] width 12 height 12
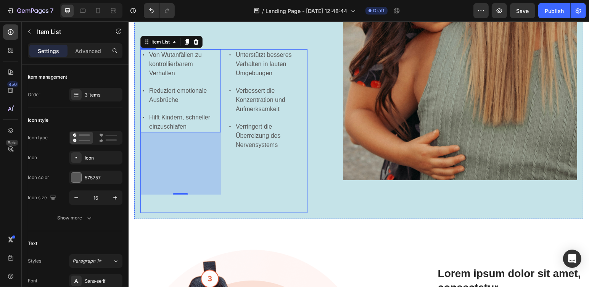
click at [260, 172] on div "Unterstützt besseres Verhalten in lauten Umgebungen Verbessert die Konzentratio…" at bounding box center [267, 131] width 81 height 164
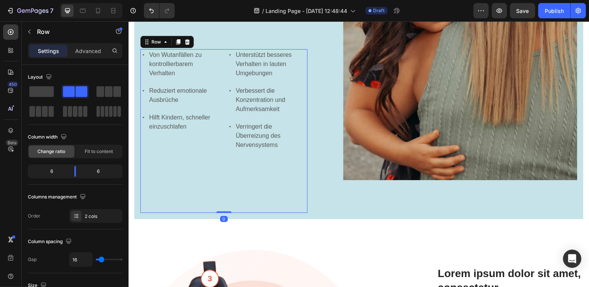
drag, startPoint x: 224, startPoint y: 210, endPoint x: 225, endPoint y: 155, distance: 55.7
click at [225, 155] on div "Von Wutanfällen zu kontrollierbarem Verhalten Reduziert emotionale Ausbrüche Hi…" at bounding box center [223, 131] width 167 height 164
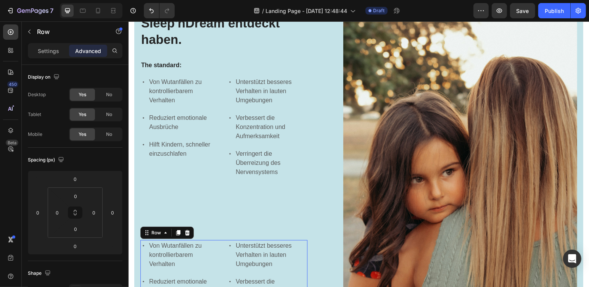
scroll to position [188, 0]
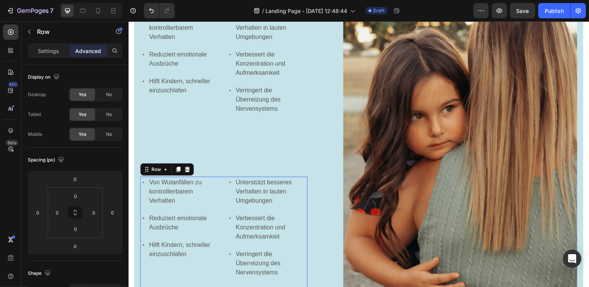
click at [219, 265] on div "Von Wutanfällen zu kontrollierbarem Verhalten Reduziert emotionale Ausbrüche Hi…" at bounding box center [180, 258] width 81 height 164
click at [189, 166] on icon at bounding box center [187, 168] width 5 height 5
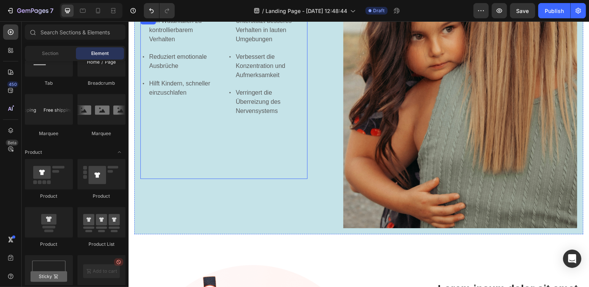
scroll to position [172, 0]
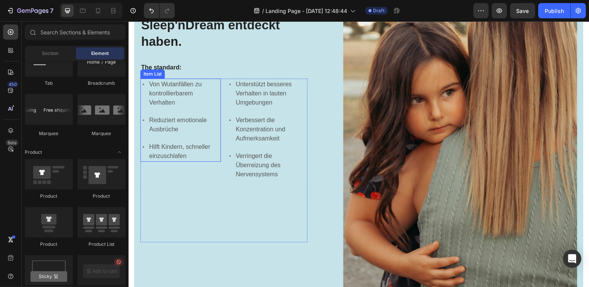
click at [149, 74] on div "Wutanfälle, ADHS und Unkonzentriertheit, meines Kindes waren außer Kontrolle ge…" at bounding box center [223, 97] width 167 height 390
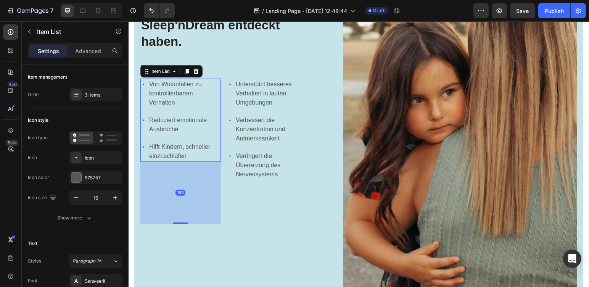
click at [182, 189] on div "163" at bounding box center [180, 192] width 10 height 6
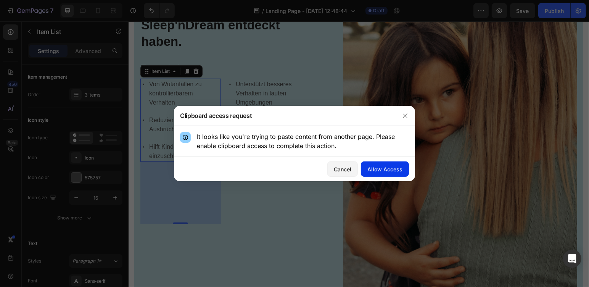
click at [374, 171] on div "Allow Access" at bounding box center [385, 169] width 35 height 8
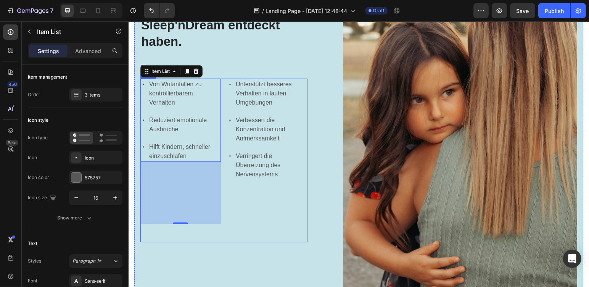
click at [277, 218] on div "Unterstützt besseres Verhalten in lauten Umgebungen Verbessert die Konzentratio…" at bounding box center [267, 160] width 81 height 164
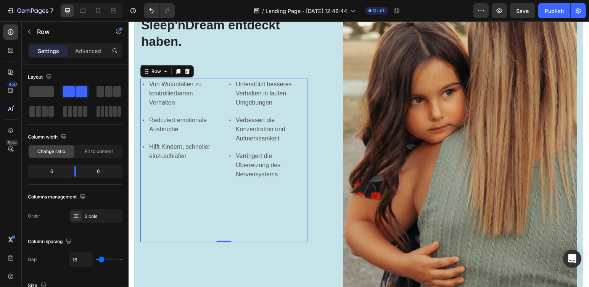
click at [221, 237] on div "Von Wutanfällen zu kontrollierbarem Verhalten Reduziert emotionale Ausbrüche Hi…" at bounding box center [223, 160] width 167 height 164
drag, startPoint x: 223, startPoint y: 238, endPoint x: 222, endPoint y: 223, distance: 14.6
click at [222, 214] on div "Von Wutanfällen zu kontrollierbarem Verhalten Reduziert emotionale Ausbrüche Hi…" at bounding box center [223, 160] width 167 height 164
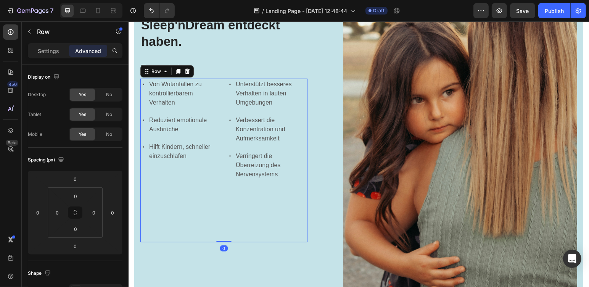
drag, startPoint x: 220, startPoint y: 238, endPoint x: 218, endPoint y: 187, distance: 50.4
click at [218, 190] on div "Von Wutanfällen zu kontrollierbarem Verhalten Reduziert emotionale Ausbrüche Hi…" at bounding box center [223, 160] width 167 height 164
click at [316, 242] on div "Wutanfälle, ADHS und Unkonzentriertheit, meines Kindes waren außer Kontrolle ge…" at bounding box center [358, 96] width 449 height 402
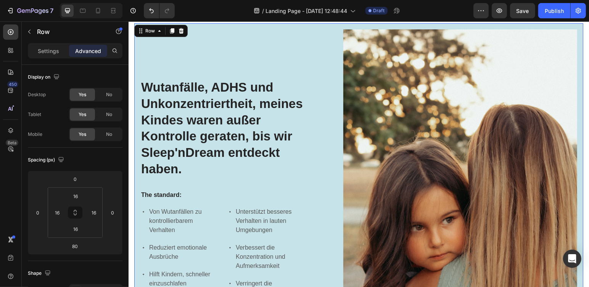
scroll to position [108, 0]
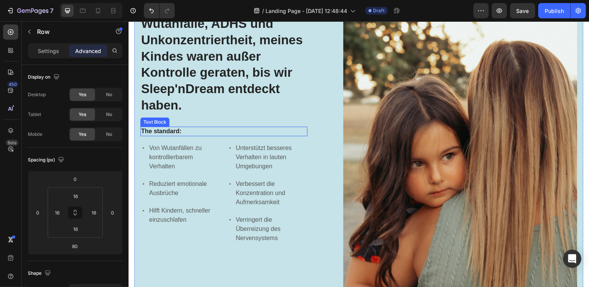
click at [173, 127] on p "The standard:" at bounding box center [224, 131] width 166 height 8
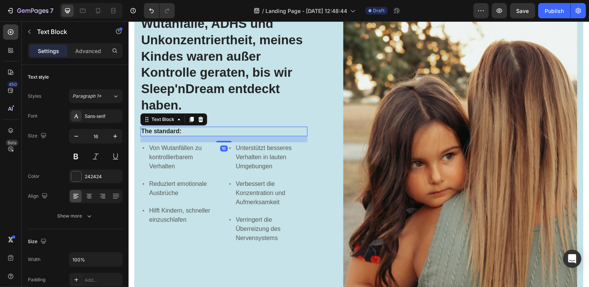
click at [189, 127] on p "The standard:" at bounding box center [224, 131] width 166 height 8
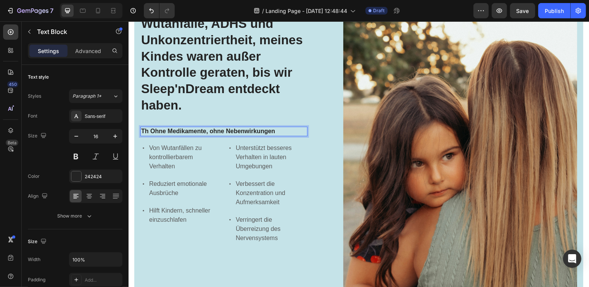
click at [155, 128] on p "Th Ohne Medikamente, ohne Nebenwirkungen" at bounding box center [224, 131] width 166 height 8
click at [150, 128] on p "Th Ohne Medikamente, ohne Nebenwirkungen" at bounding box center [224, 131] width 166 height 8
click at [265, 127] on p "Ohne Medikamente, ohne Nebenwirkungen" at bounding box center [224, 131] width 166 height 8
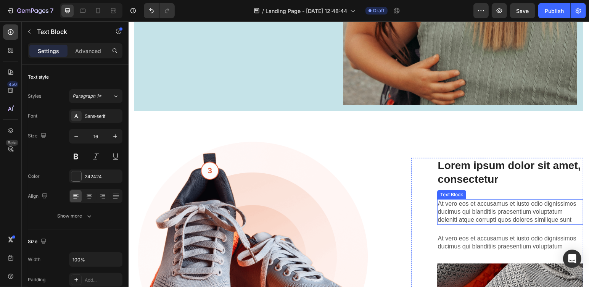
scroll to position [422, 0]
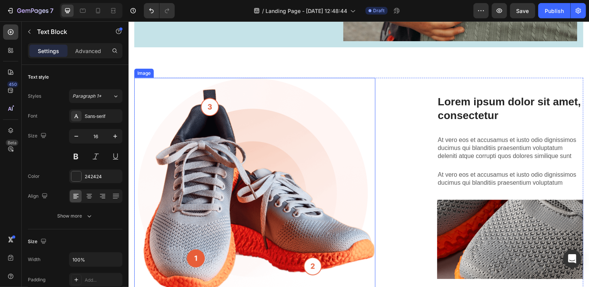
click at [254, 195] on img at bounding box center [254, 186] width 241 height 218
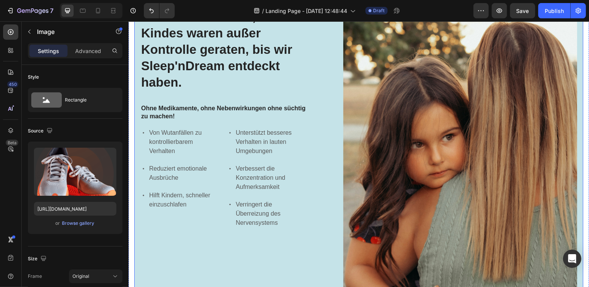
scroll to position [254, 0]
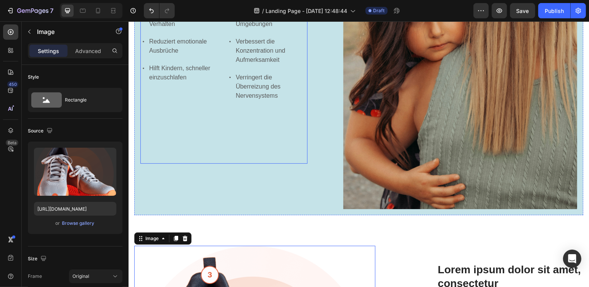
click at [299, 132] on div "Unterstützt besseres Verhalten in lauten Umgebungen Verbessert die Konzentratio…" at bounding box center [267, 82] width 81 height 164
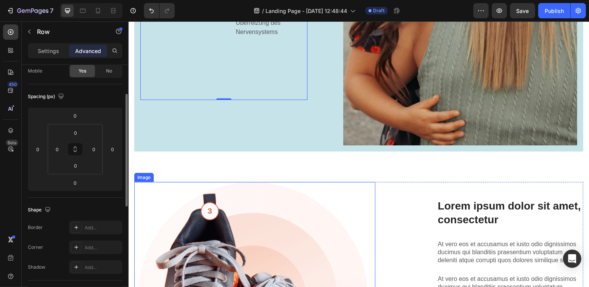
scroll to position [381, 0]
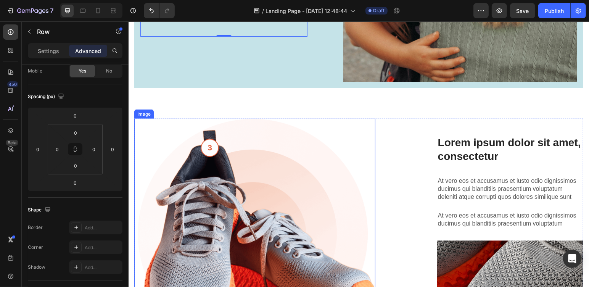
click at [242, 213] on img at bounding box center [254, 227] width 241 height 218
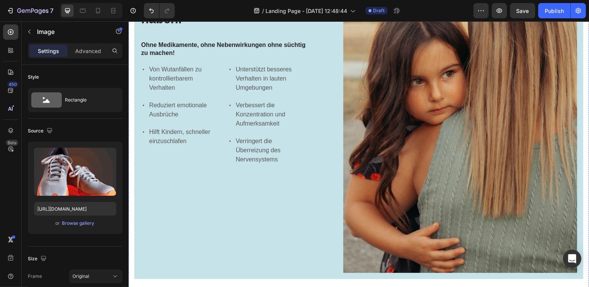
scroll to position [445, 0]
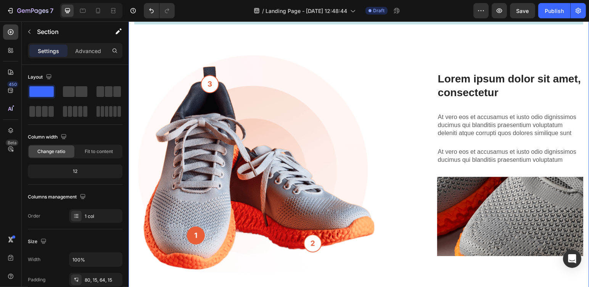
click at [37, 91] on span at bounding box center [41, 91] width 24 height 11
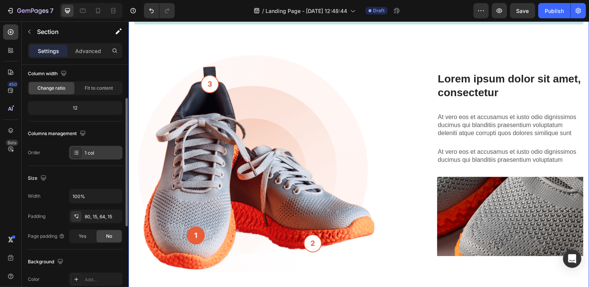
click at [106, 156] on div "1 col" at bounding box center [95, 153] width 53 height 14
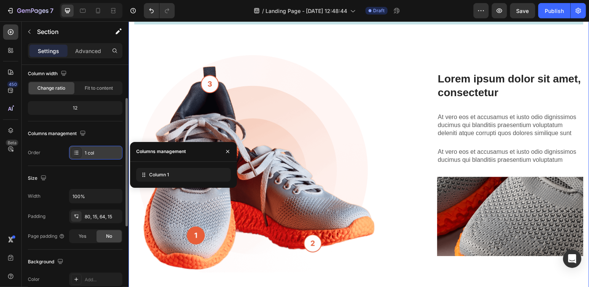
click at [106, 156] on div "1 col" at bounding box center [95, 153] width 53 height 14
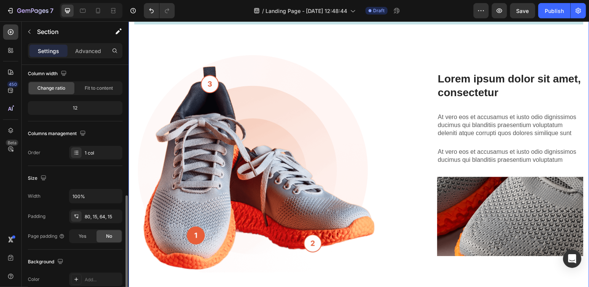
scroll to position [127, 0]
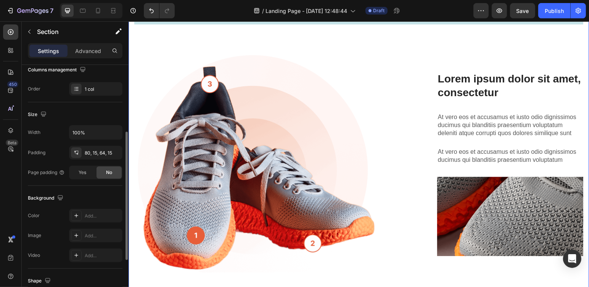
click at [44, 214] on div "Color Add..." at bounding box center [75, 216] width 95 height 14
click at [92, 219] on div "Add..." at bounding box center [95, 216] width 53 height 14
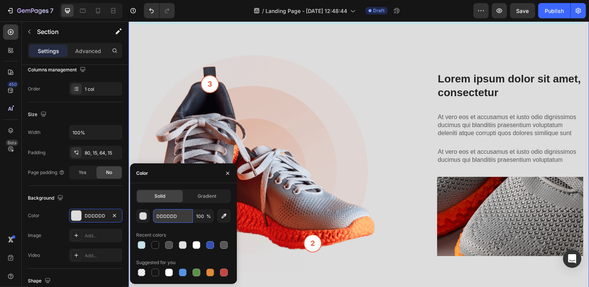
click at [157, 216] on input "DDDDDD" at bounding box center [173, 216] width 40 height 14
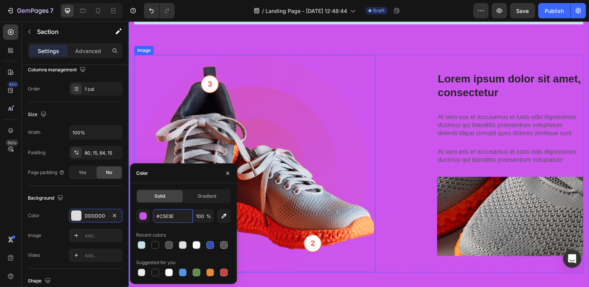
type input "#C5E3E8"
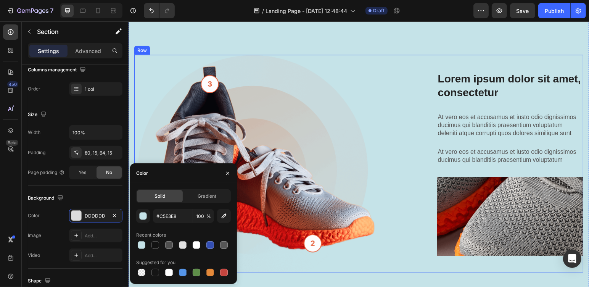
click at [387, 234] on div "Lorem ipsum dolor sit amet consectetur adipiscing Heading Image Lorem ipsum dol…" at bounding box center [358, 164] width 449 height 218
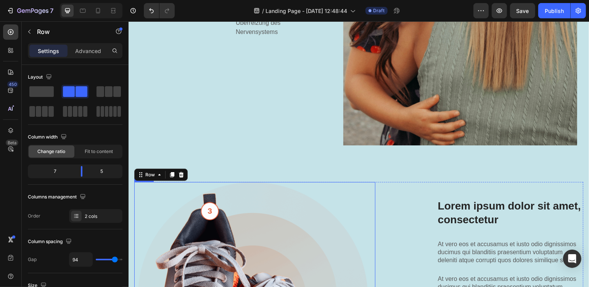
scroll to position [445, 0]
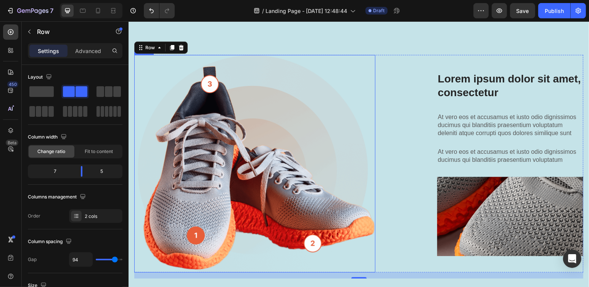
click at [216, 176] on img at bounding box center [254, 164] width 241 height 218
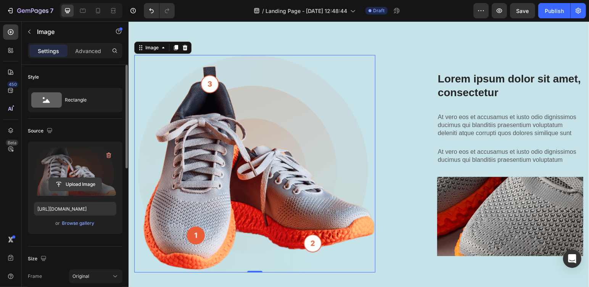
click at [74, 184] on input "file" at bounding box center [75, 184] width 53 height 13
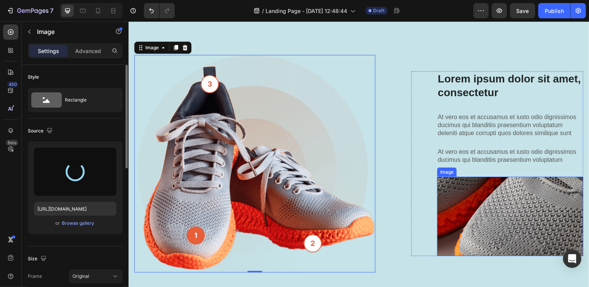
type input "https://cdn.shopify.com/s/files/1/0601/3160/6786/files/gempages_585565248220562…"
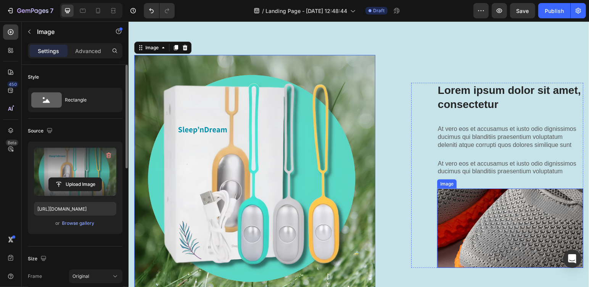
click at [507, 216] on img at bounding box center [510, 227] width 146 height 79
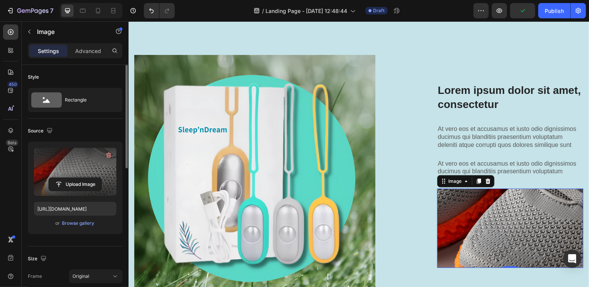
click at [59, 168] on label at bounding box center [75, 172] width 82 height 48
click at [59, 178] on input "file" at bounding box center [75, 184] width 53 height 13
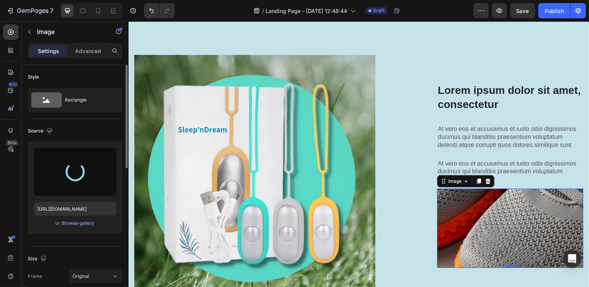
type input "https://cdn.shopify.com/s/files/1/0601/3160/6786/files/gempages_585565248220562…"
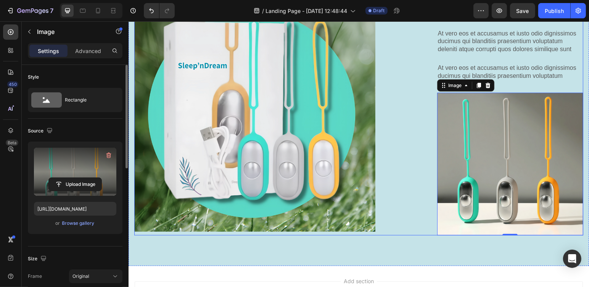
scroll to position [449, 0]
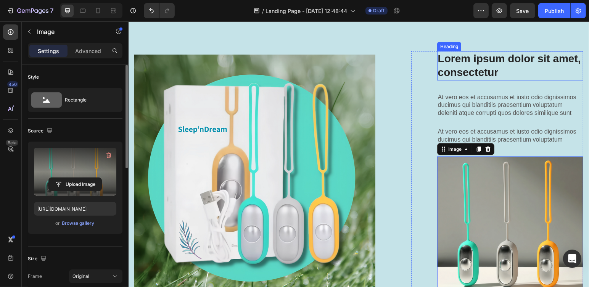
click at [461, 60] on h3 "Lorem ipsum dolor sit amet, consectetur" at bounding box center [510, 65] width 146 height 29
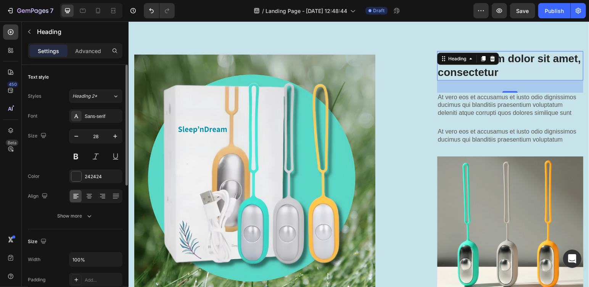
click at [504, 51] on h3 "Lorem ipsum dolor sit amet, consectetur" at bounding box center [510, 65] width 146 height 29
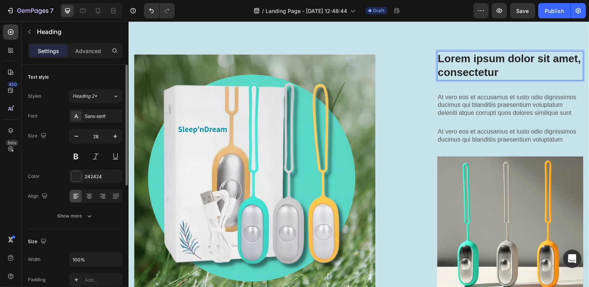
click at [440, 52] on p "Lorem ipsum dolor sit amet, consectetur" at bounding box center [510, 66] width 145 height 28
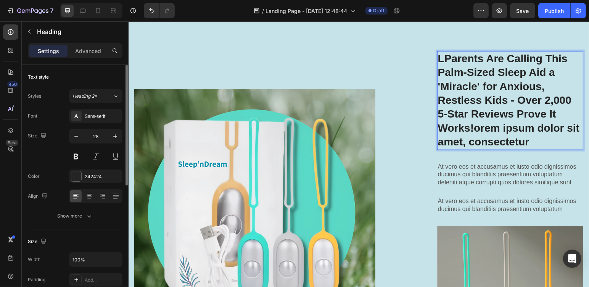
click at [528, 131] on p "LParents Are Calling This Palm-Sized Sleep Aid a 'Miracle' for Anxious, Restles…" at bounding box center [510, 100] width 145 height 97
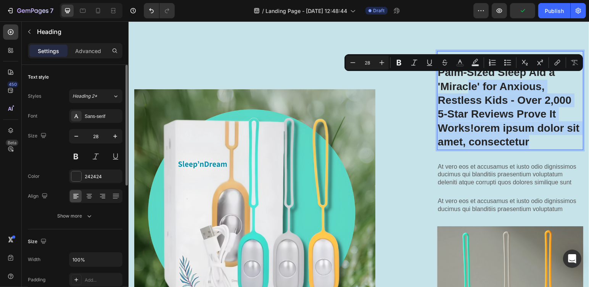
drag, startPoint x: 529, startPoint y: 134, endPoint x: 462, endPoint y: 76, distance: 89.6
click at [462, 76] on p "LParents Are Calling This Palm-Sized Sleep Aid a 'Miracle' for Anxious, Restles…" at bounding box center [510, 100] width 145 height 97
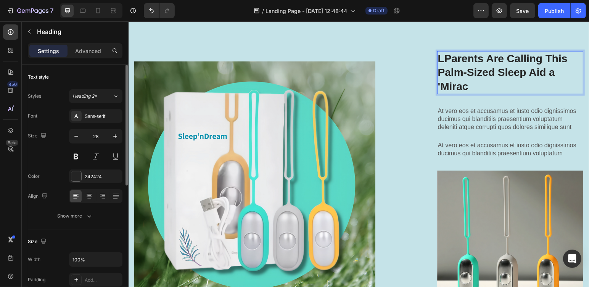
click at [439, 52] on p "LParents Are Calling This Palm-Sized Sleep Aid a 'Mirac" at bounding box center [510, 73] width 145 height 42
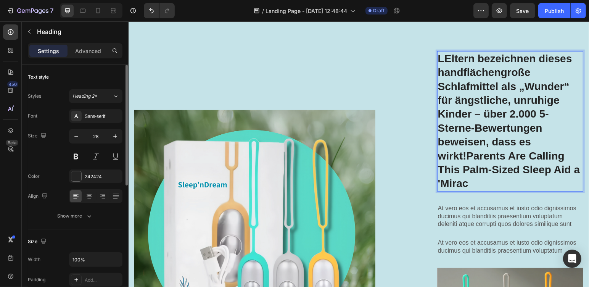
click at [440, 52] on p "LEltern bezeichnen dieses handflächengroße Schlafmittel als „Wunder“ für ängstl…" at bounding box center [510, 121] width 145 height 139
click at [538, 107] on p "Eltern bezeichnen dieses handflächengroße Schlafmittel als „Wunder“ für ängstli…" at bounding box center [510, 121] width 145 height 139
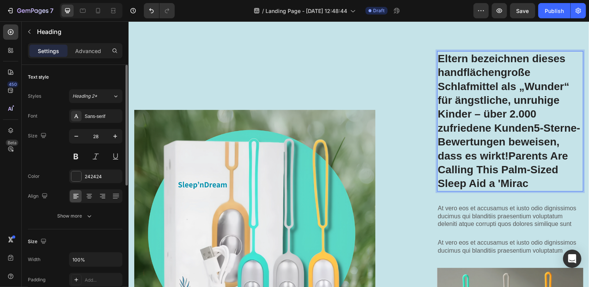
click at [503, 136] on p "Eltern bezeichnen dieses handflächengroße Schlafmittel als „Wunder“ für ängstli…" at bounding box center [510, 121] width 145 height 139
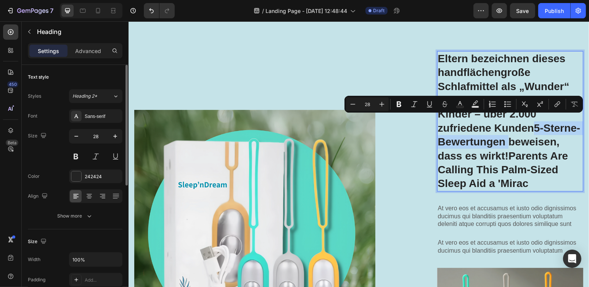
drag, startPoint x: 504, startPoint y: 136, endPoint x: 530, endPoint y: 119, distance: 31.2
click at [530, 119] on p "Eltern bezeichnen dieses handflächengroße Schlafmittel als „Wunder“ für ängstli…" at bounding box center [510, 121] width 145 height 139
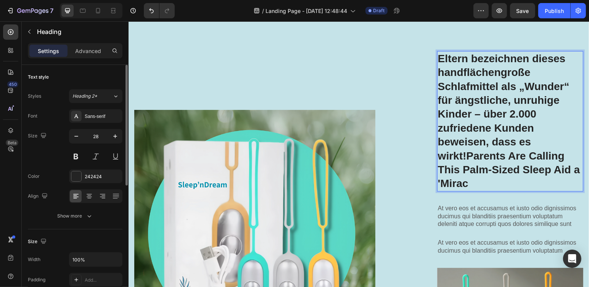
click at [462, 150] on p "Eltern bezeichnen dieses handflächengroße Schlafmittel als „Wunder“ für ängstli…" at bounding box center [510, 121] width 145 height 139
click at [468, 176] on p "Eltern bezeichnen dieses handflächengroße Schlafmittel als „Wunder“ für ängstli…" at bounding box center [510, 121] width 145 height 139
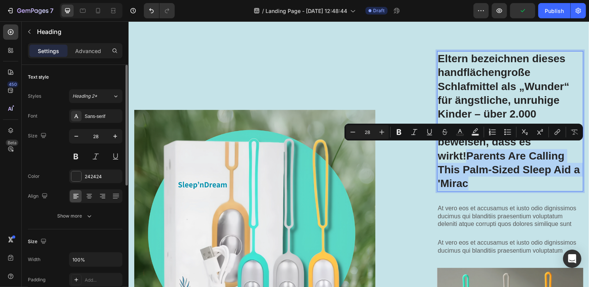
drag, startPoint x: 468, startPoint y: 176, endPoint x: 461, endPoint y: 148, distance: 28.1
click at [461, 148] on p "Eltern bezeichnen dieses handflächengroße Schlafmittel als „Wunder“ für ängstli…" at bounding box center [510, 121] width 145 height 139
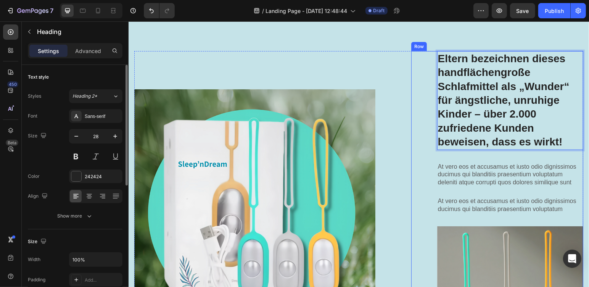
click at [428, 129] on div "Eltern bezeichnen dieses handflächengroße Schlafmittel als „Wunder“ für ängstli…" at bounding box center [497, 210] width 172 height 318
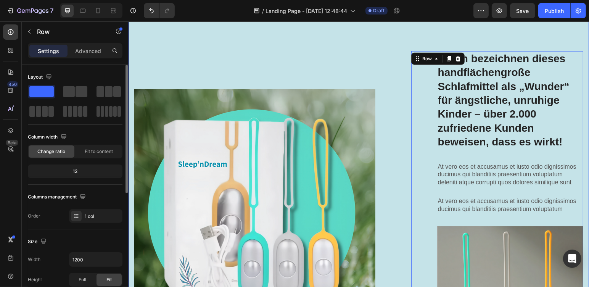
click at [443, 171] on p "At vero eos et accusamus et iusto odio dignissimos ducimus qui blanditiis praes…" at bounding box center [510, 175] width 145 height 24
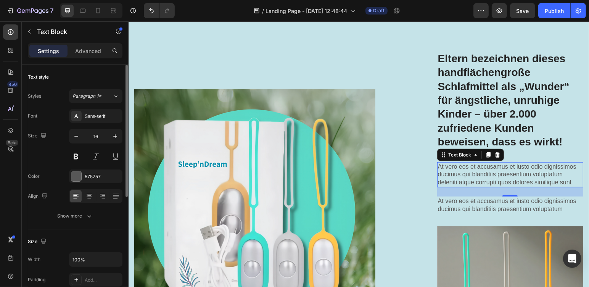
click at [448, 164] on p "At vero eos et accusamus et iusto odio dignissimos ducimus qui blanditiis praes…" at bounding box center [510, 175] width 145 height 24
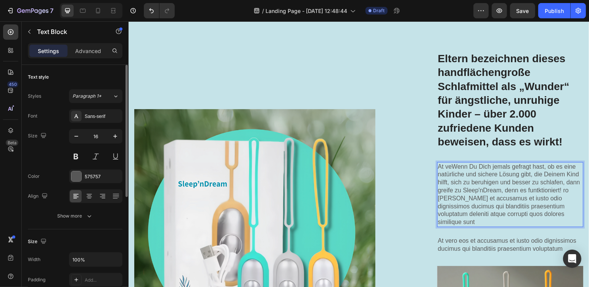
click at [447, 163] on p "At veWenn Du Dich jemals gefragt hast, ob es eine natürliche und sichere Lösung…" at bounding box center [510, 194] width 145 height 63
click at [556, 184] on p "Wenn Du Dich jemals gefragt hast, ob es eine natürliche und sichere Lösung gibt…" at bounding box center [510, 194] width 145 height 63
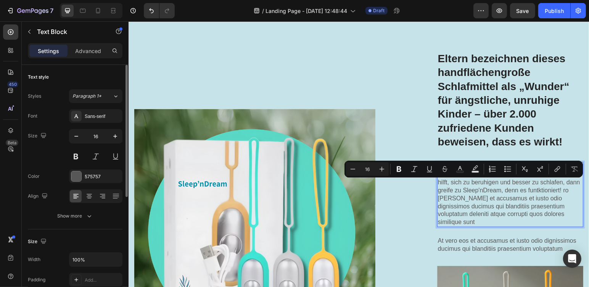
click at [542, 208] on p "Wenn Du Dich jemals gefragt hast, ob es eine natürliche und sichere Lösung gibt…" at bounding box center [510, 194] width 145 height 63
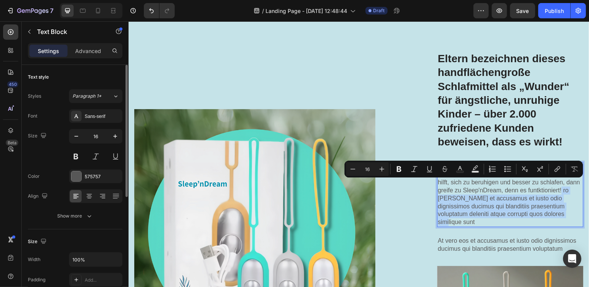
drag, startPoint x: 530, startPoint y: 205, endPoint x: 555, endPoint y: 182, distance: 33.5
click at [555, 182] on p "Wenn Du Dich jemals gefragt hast, ob es eine natürliche und sichere Lösung gibt…" at bounding box center [510, 194] width 145 height 63
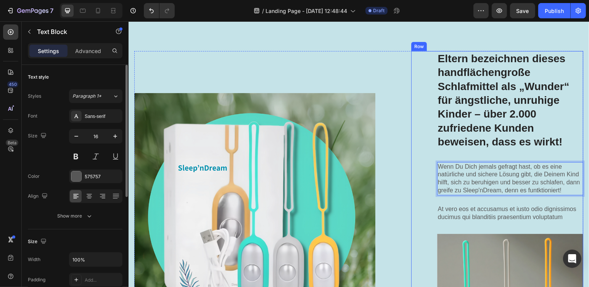
click at [411, 194] on div "Eltern bezeichnen dieses handflächengroße Schlafmittel als „Wunder“ für ängstli…" at bounding box center [497, 214] width 172 height 326
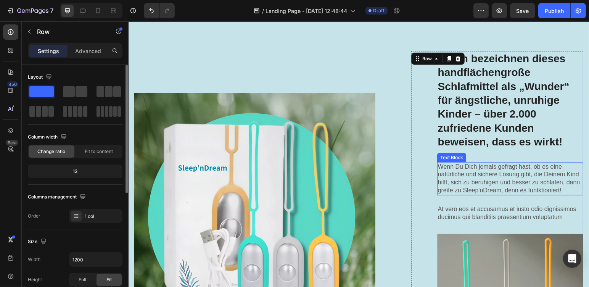
click at [526, 186] on p "Wenn Du Dich jemals gefragt hast, ob es eine natürliche und sichere Lösung gibt…" at bounding box center [510, 179] width 145 height 32
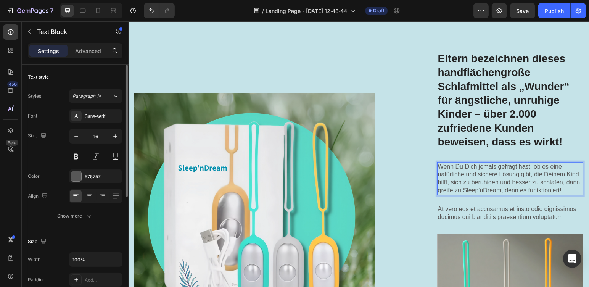
click at [536, 184] on p "Wenn Du Dich jemals gefragt hast, ob es eine natürliche und sichere Lösung gibt…" at bounding box center [510, 179] width 145 height 32
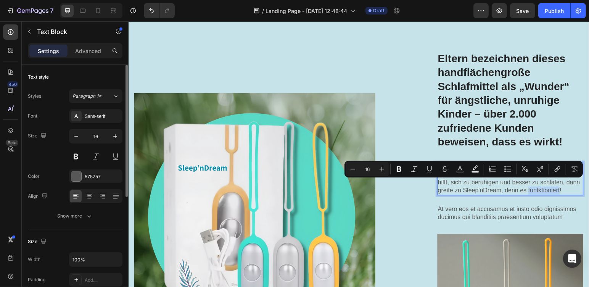
drag, startPoint x: 536, startPoint y: 182, endPoint x: 410, endPoint y: 208, distance: 129.1
click at [411, 208] on div "Eltern bezeichnen dieses handflächengroße Schlafmittel als „Wunder“ für ängstli…" at bounding box center [497, 214] width 172 height 326
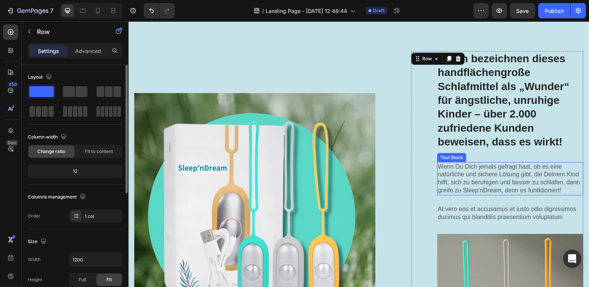
click at [555, 163] on p "Wenn Du Dich jemals gefragt hast, ob es eine natürliche und sichere Lösung gibt…" at bounding box center [510, 179] width 145 height 32
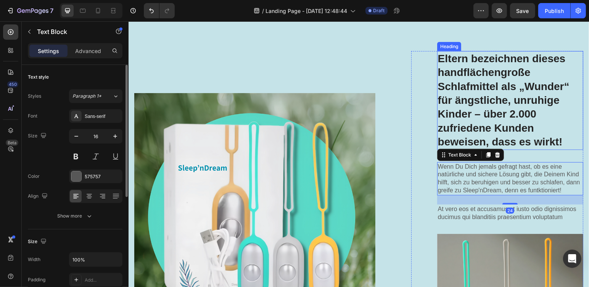
click at [568, 137] on p "Eltern bezeichnen dieses handflächengroße Schlafmittel als „Wunder“ für ängstli…" at bounding box center [510, 100] width 145 height 97
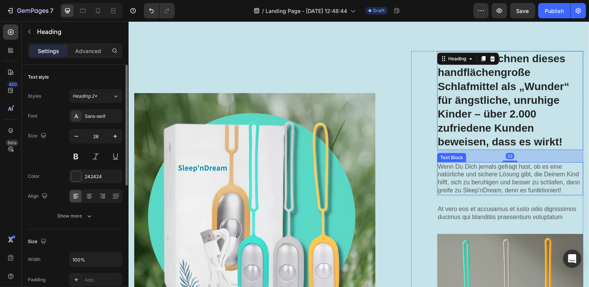
click at [549, 170] on p "Wenn Du Dich jemals gefragt hast, ob es eine natürliche und sichere Lösung gibt…" at bounding box center [510, 179] width 145 height 32
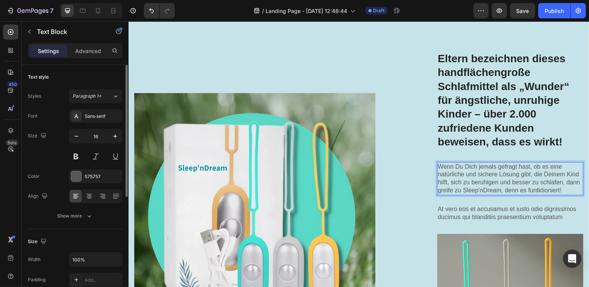
click at [543, 182] on p "Wenn Du Dich jemals gefragt hast, ob es eine natürliche und sichere Lösung gibt…" at bounding box center [510, 179] width 145 height 32
drag, startPoint x: 543, startPoint y: 182, endPoint x: 409, endPoint y: 212, distance: 137.8
click at [404, 213] on div "Lorem ipsum dolor sit amet consectetur adipiscing Heading Image Eltern bezeichn…" at bounding box center [358, 214] width 449 height 326
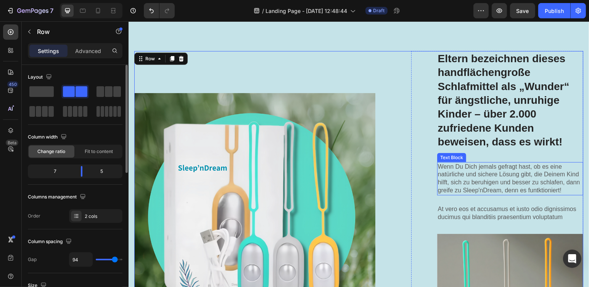
click at [517, 174] on p "Wenn Du Dich jemals gefragt hast, ob es eine natürliche und sichere Lösung gibt…" at bounding box center [510, 179] width 145 height 32
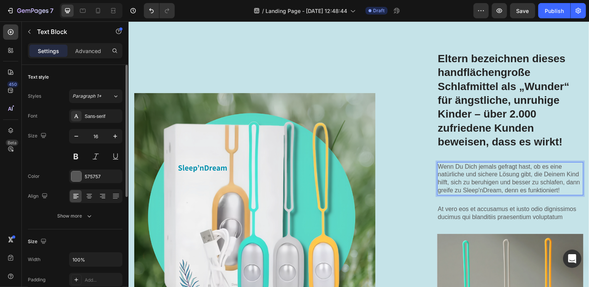
click at [516, 171] on p "Wenn Du Dich jemals gefragt hast, ob es eine natürliche und sichere Lösung gibt…" at bounding box center [510, 179] width 145 height 32
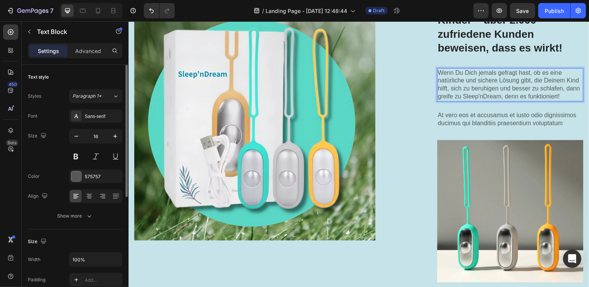
scroll to position [479, 0]
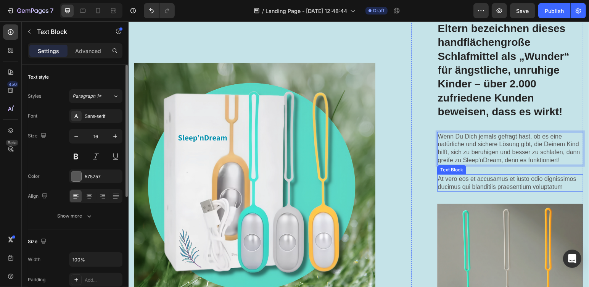
click at [463, 180] on p "At vero eos et accusamus et iusto odio dignissimos ducimus qui blanditiis praes…" at bounding box center [510, 183] width 145 height 16
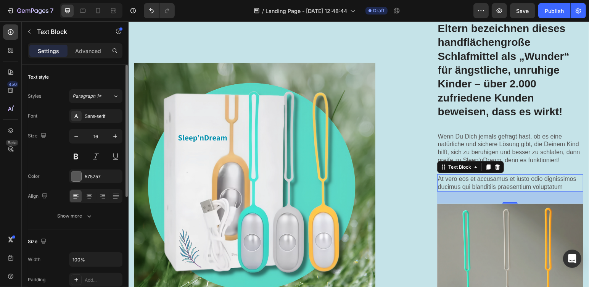
click at [442, 175] on p "At vero eos et accusamus et iusto odio dignissimos ducimus qui blanditiis praes…" at bounding box center [510, 183] width 145 height 16
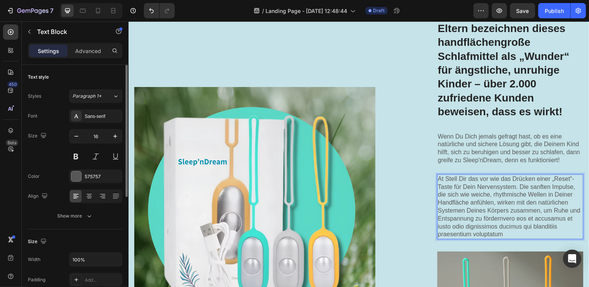
click at [441, 175] on p "At Stell Dir das vor wie das Drücken einer „Reset“-Taste für Dein Nervensystem.…" at bounding box center [510, 206] width 145 height 63
click at [442, 175] on p "At Stell Dir das vor wie das Drücken einer „Reset“-Taste für Dein Nervensystem.…" at bounding box center [510, 206] width 145 height 63
click at [502, 230] on p "Stell Dir das vor wie das Drücken einer „Reset“-Taste für Dein Nervensystem. Di…" at bounding box center [510, 206] width 145 height 63
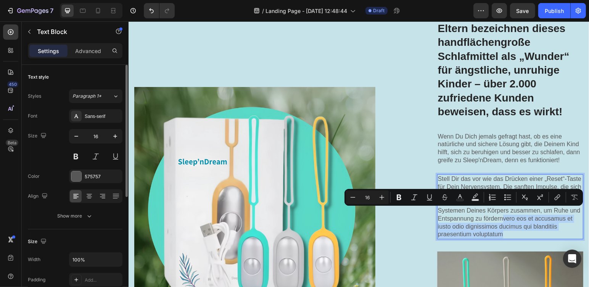
drag, startPoint x: 500, startPoint y: 229, endPoint x: 497, endPoint y: 213, distance: 16.3
click at [497, 213] on p "Stell Dir das vor wie das Drücken einer „Reset“-Taste für Dein Nervensystem. Di…" at bounding box center [510, 206] width 145 height 63
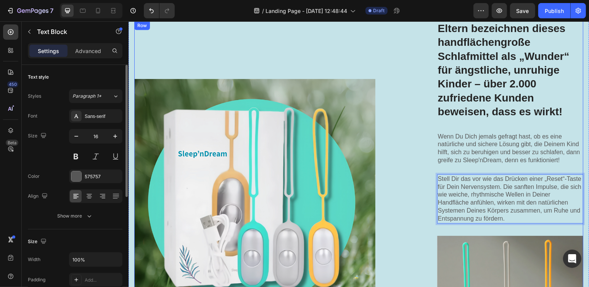
click at [385, 153] on div "Lorem ipsum dolor sit amet consectetur adipiscing Heading Image Eltern bezeichn…" at bounding box center [358, 199] width 449 height 357
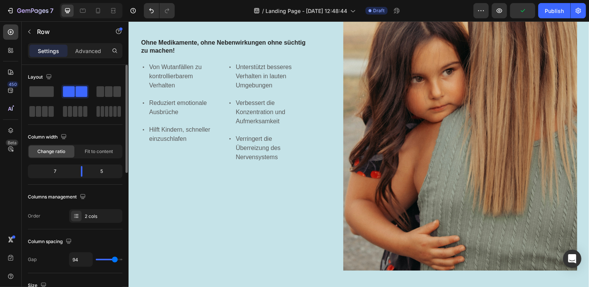
scroll to position [257, 0]
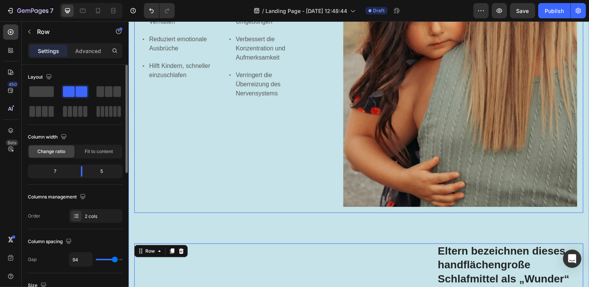
click at [253, 163] on div "Wutanfälle, ADHS und Unkonzentriertheit, meines Kindes waren außer Kontrolle ge…" at bounding box center [223, 12] width 167 height 390
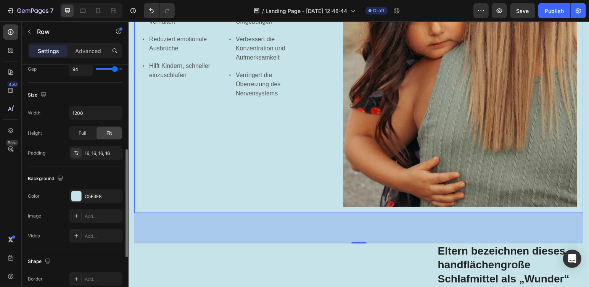
scroll to position [254, 0]
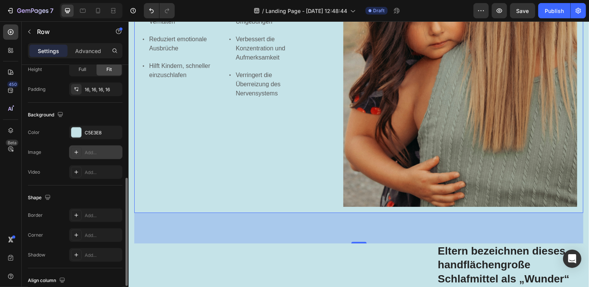
click at [82, 150] on div "Add..." at bounding box center [95, 152] width 53 height 14
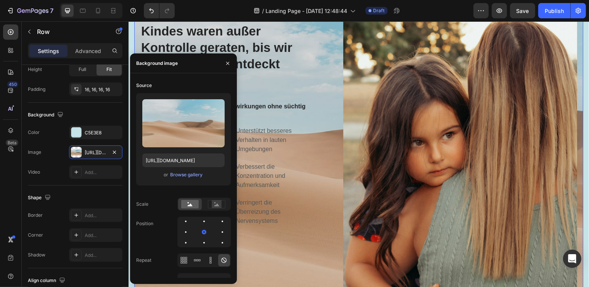
scroll to position [2, 0]
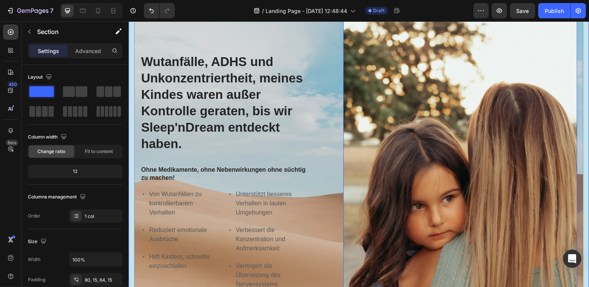
scroll to position [193, 0]
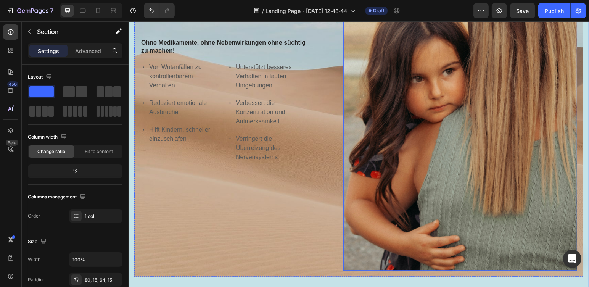
click at [413, 138] on img at bounding box center [460, 76] width 234 height 390
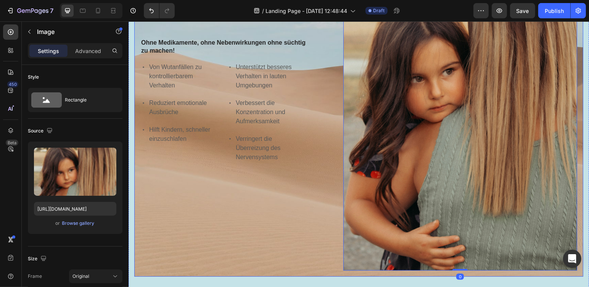
click at [340, 131] on div "Wutanfälle, ADHS und Unkonzentriertheit, meines Kindes waren außer Kontrolle ge…" at bounding box center [358, 75] width 449 height 402
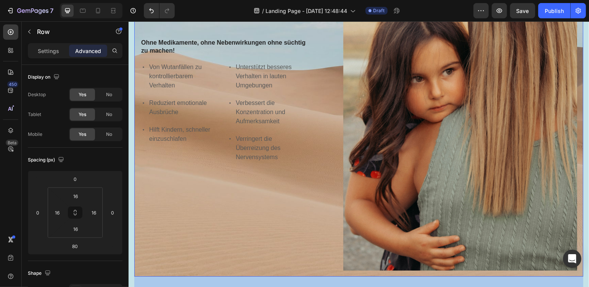
click at [311, 143] on div "Wutanfälle, ADHS und Unkonzentriertheit, meines Kindes waren außer Kontrolle ge…" at bounding box center [358, 75] width 449 height 402
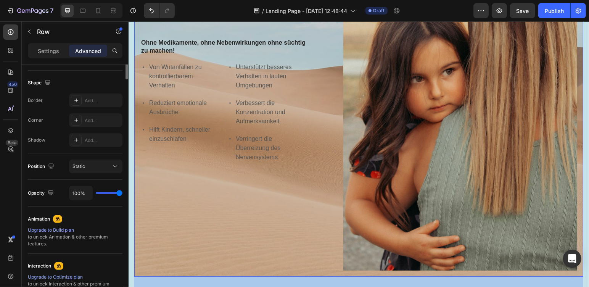
scroll to position [0, 0]
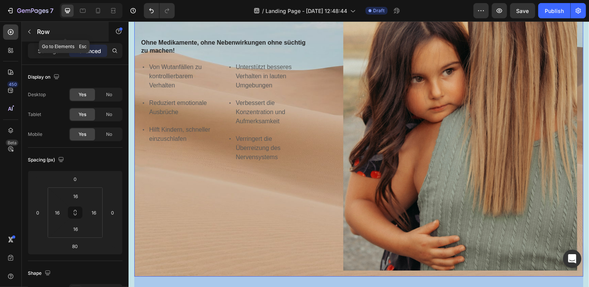
click at [31, 31] on icon "button" at bounding box center [29, 32] width 6 height 6
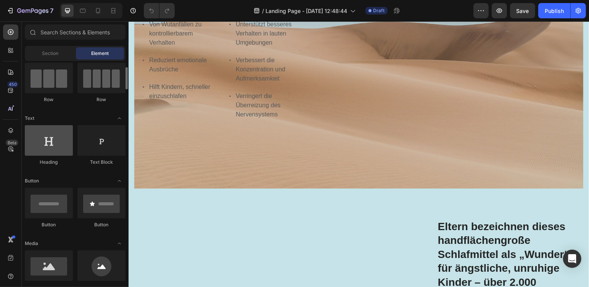
scroll to position [127, 0]
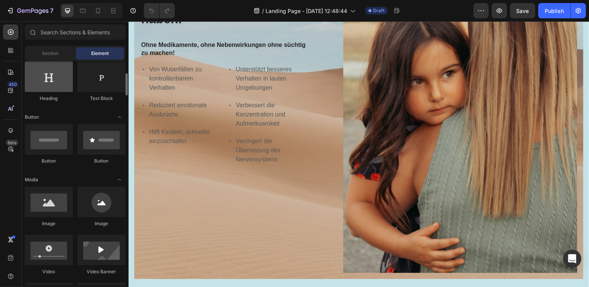
click at [52, 202] on div at bounding box center [49, 202] width 48 height 31
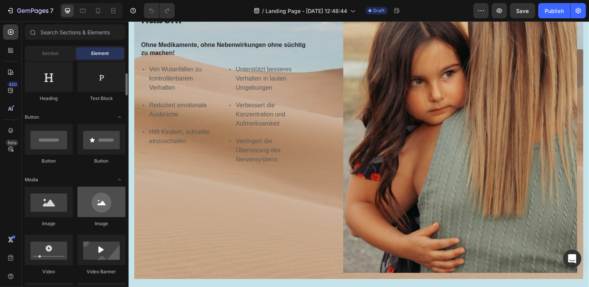
click at [104, 207] on div at bounding box center [101, 202] width 48 height 31
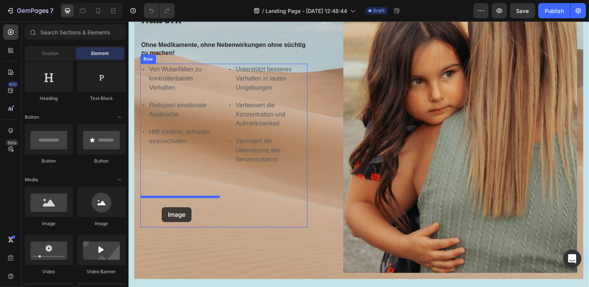
drag, startPoint x: 232, startPoint y: 228, endPoint x: 161, endPoint y: 207, distance: 73.8
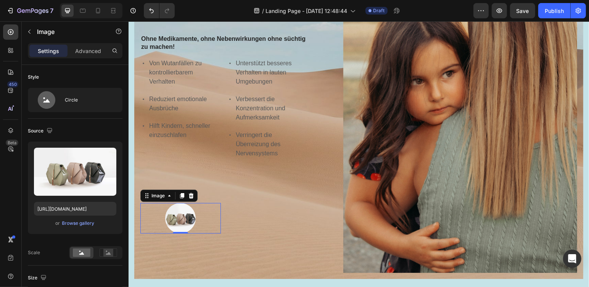
scroll to position [189, 0]
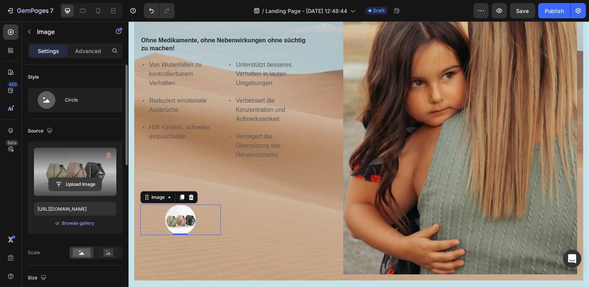
click at [78, 182] on input "file" at bounding box center [75, 184] width 53 height 13
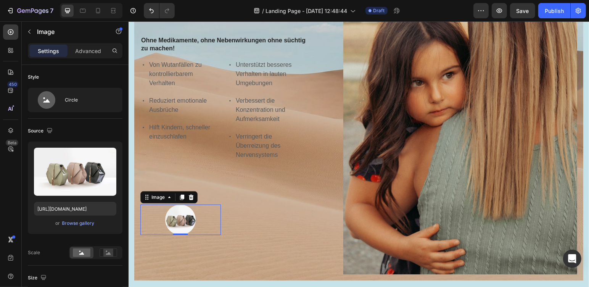
click at [196, 206] on div at bounding box center [180, 219] width 81 height 31
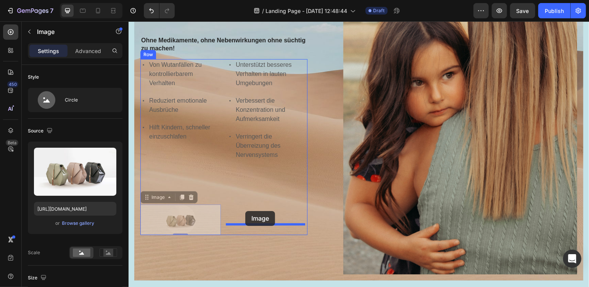
drag, startPoint x: 209, startPoint y: 207, endPoint x: 245, endPoint y: 211, distance: 36.4
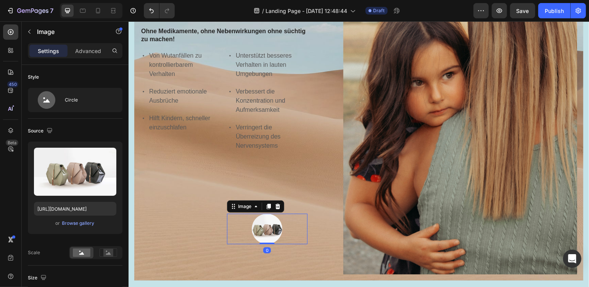
scroll to position [175, 0]
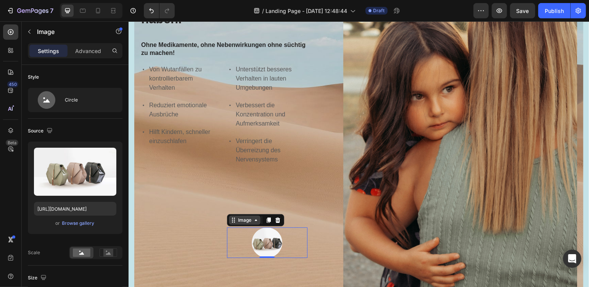
click at [255, 219] on div "Image" at bounding box center [245, 219] width 32 height 9
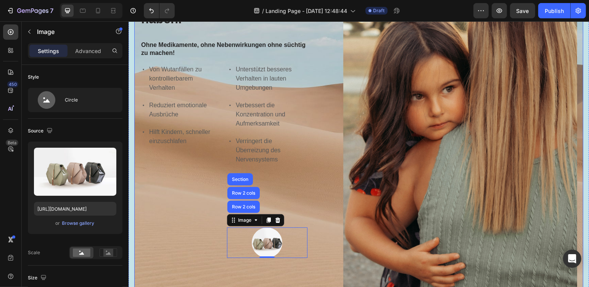
click at [315, 197] on div "Wutanfälle, ADHS und Unkonzentriertheit, meines Kindes waren außer Kontrolle ge…" at bounding box center [358, 93] width 449 height 402
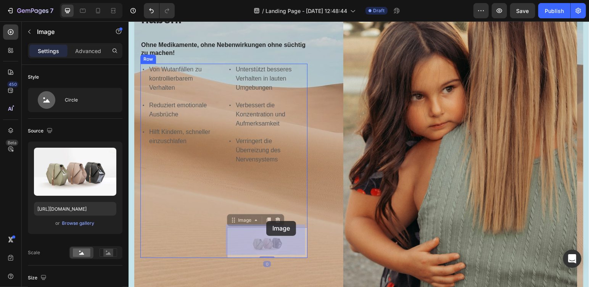
drag, startPoint x: 263, startPoint y: 245, endPoint x: 266, endPoint y: 219, distance: 26.1
click at [266, 219] on div "Header Wutanfälle, ADHS und Unkonzentriertheit, meines Kindes waren außer Kontr…" at bounding box center [358, 276] width 461 height 860
drag, startPoint x: 267, startPoint y: 233, endPoint x: 274, endPoint y: 183, distance: 50.9
click at [274, 183] on div "Header Wutanfälle, ADHS und Unkonzentriertheit, meines Kindes waren außer Kontr…" at bounding box center [358, 276] width 461 height 860
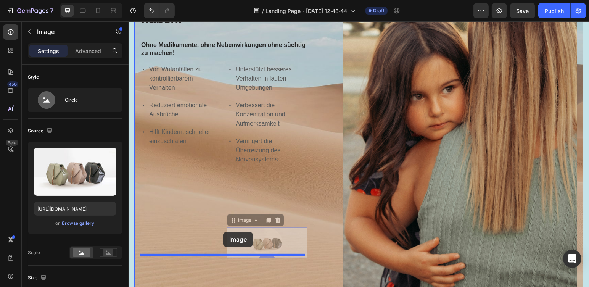
drag, startPoint x: 264, startPoint y: 236, endPoint x: 223, endPoint y: 232, distance: 41.4
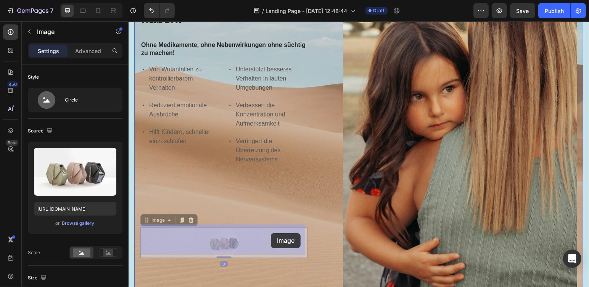
drag, startPoint x: 219, startPoint y: 234, endPoint x: 271, endPoint y: 233, distance: 52.3
drag, startPoint x: 222, startPoint y: 238, endPoint x: 253, endPoint y: 237, distance: 30.9
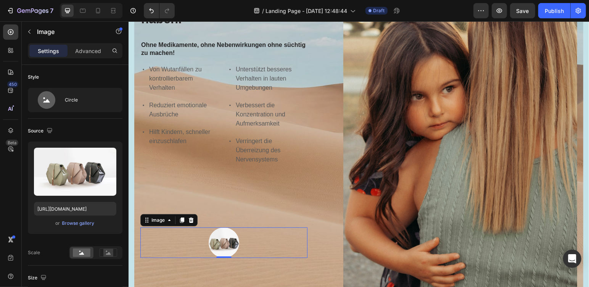
click at [227, 236] on img at bounding box center [223, 242] width 31 height 31
click at [183, 218] on icon at bounding box center [182, 220] width 4 height 5
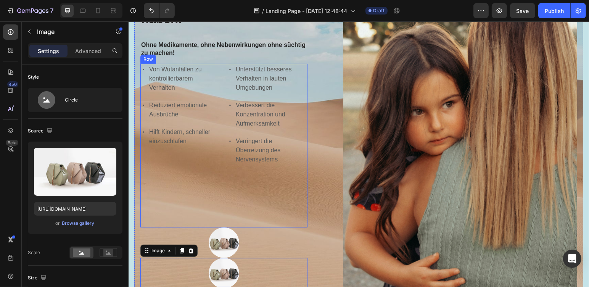
scroll to position [224, 0]
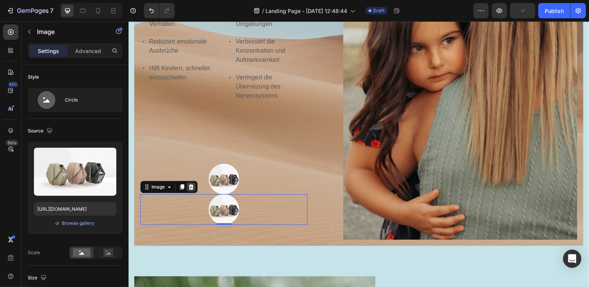
click at [193, 184] on icon at bounding box center [191, 187] width 6 height 6
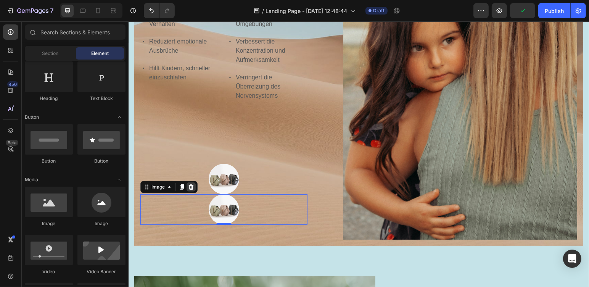
scroll to position [239, 0]
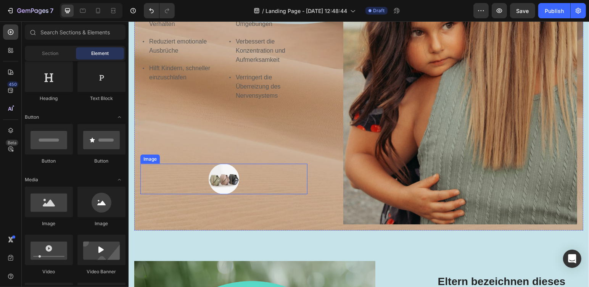
click at [225, 178] on img at bounding box center [223, 178] width 31 height 31
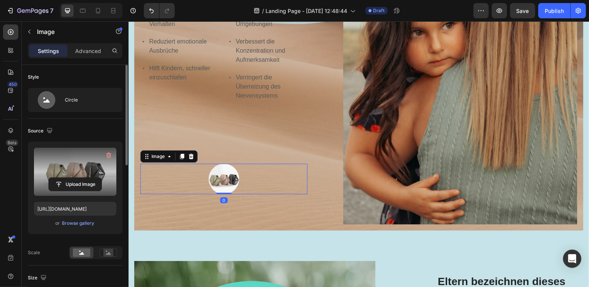
click at [84, 164] on label at bounding box center [75, 172] width 82 height 48
click at [84, 178] on input "file" at bounding box center [75, 184] width 53 height 13
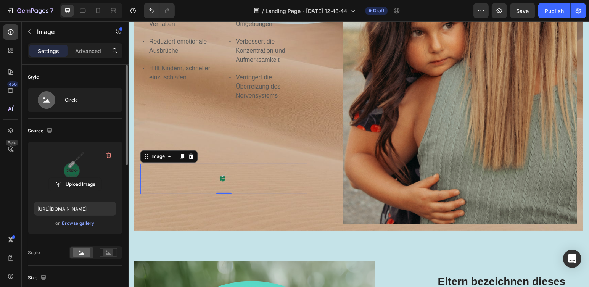
click at [222, 178] on img at bounding box center [223, 178] width 31 height 31
click at [84, 168] on label at bounding box center [75, 172] width 82 height 48
click at [84, 178] on input "file" at bounding box center [75, 184] width 53 height 13
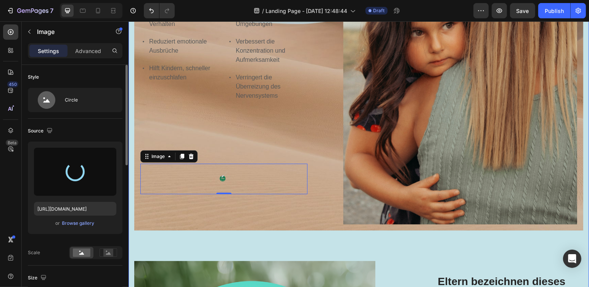
type input "[URL][DOMAIN_NAME]"
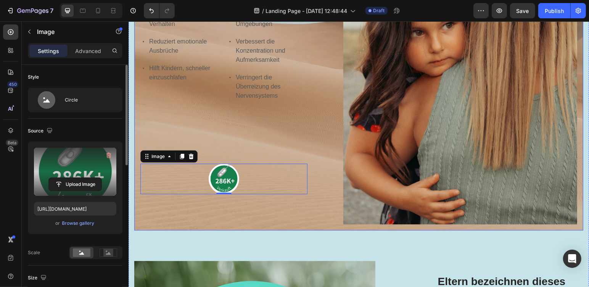
click at [268, 207] on div "Wutanfälle, ADHS und Unkonzentriertheit, meines Kindes waren außer Kontrolle ge…" at bounding box center [223, 29] width 167 height 390
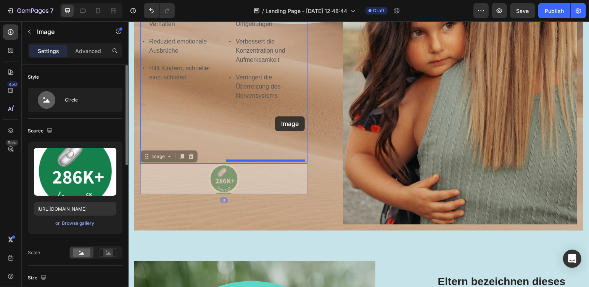
drag, startPoint x: 227, startPoint y: 178, endPoint x: 275, endPoint y: 116, distance: 77.8
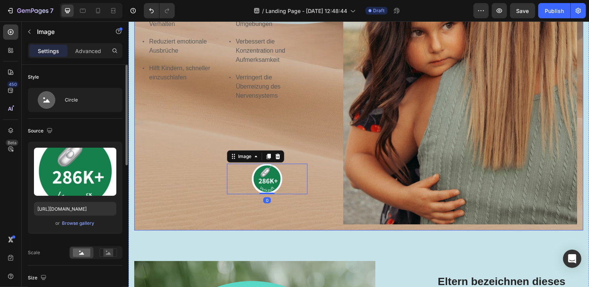
click at [304, 201] on div "Wutanfälle, ADHS und Unkonzentriertheit, meines Kindes waren außer Kontrolle ge…" at bounding box center [223, 29] width 167 height 390
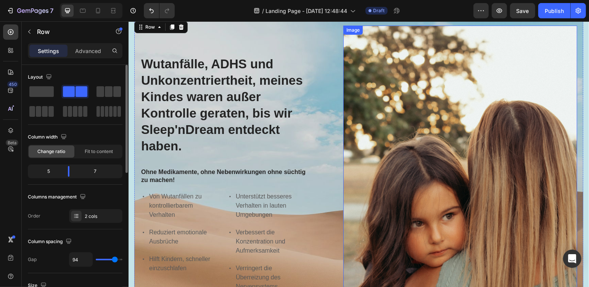
scroll to position [303, 0]
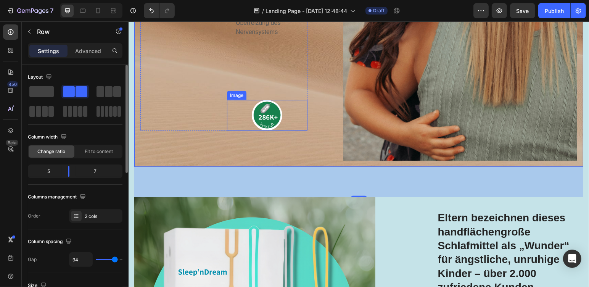
click at [263, 109] on img at bounding box center [267, 115] width 31 height 31
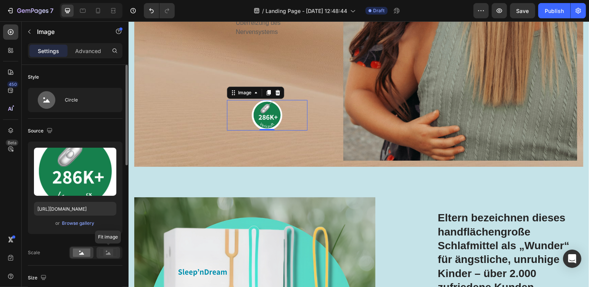
click at [109, 252] on icon at bounding box center [108, 253] width 5 height 3
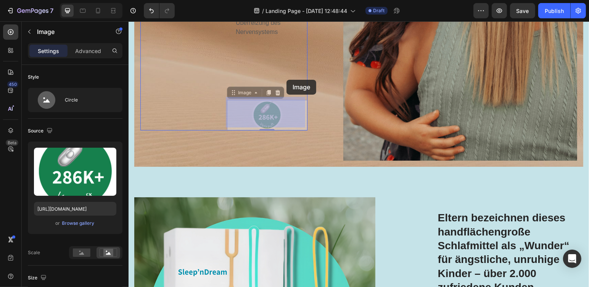
drag, startPoint x: 261, startPoint y: 107, endPoint x: 286, endPoint y: 79, distance: 37.3
click at [286, 79] on div "Header Wutanfälle, ADHS und Unkonzentriertheit, meines Kindes waren außer Kontr…" at bounding box center [358, 148] width 461 height 860
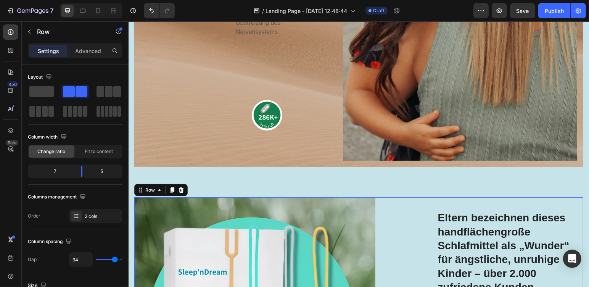
scroll to position [175, 0]
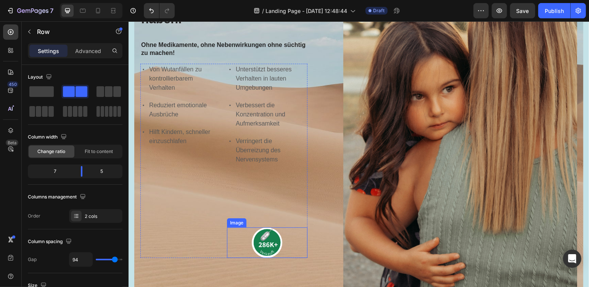
click at [267, 237] on img at bounding box center [267, 242] width 31 height 31
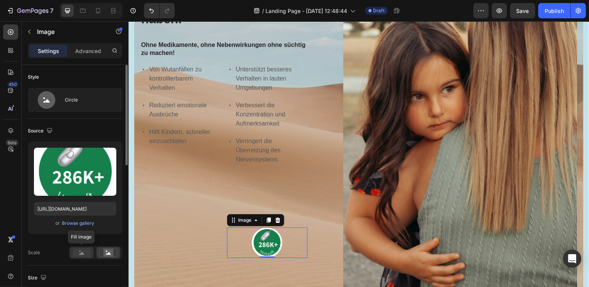
click at [79, 249] on rect at bounding box center [82, 253] width 18 height 8
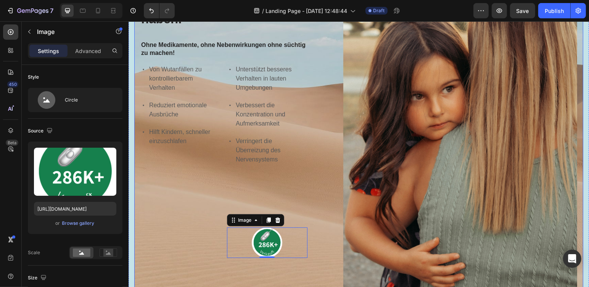
click at [244, 263] on div "Wutanfälle, ADHS und Unkonzentriertheit, meines Kindes waren außer Kontrolle ge…" at bounding box center [223, 93] width 167 height 390
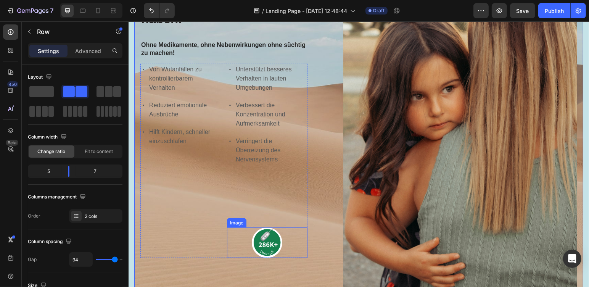
click at [264, 244] on img at bounding box center [267, 242] width 31 height 31
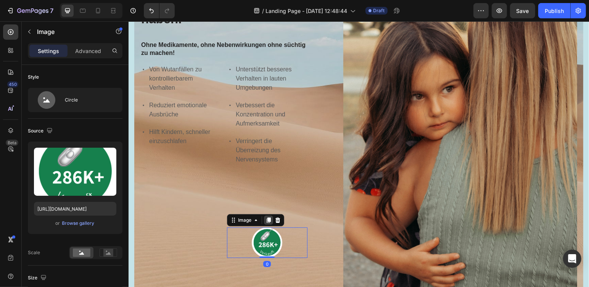
click at [268, 218] on icon at bounding box center [268, 220] width 4 height 5
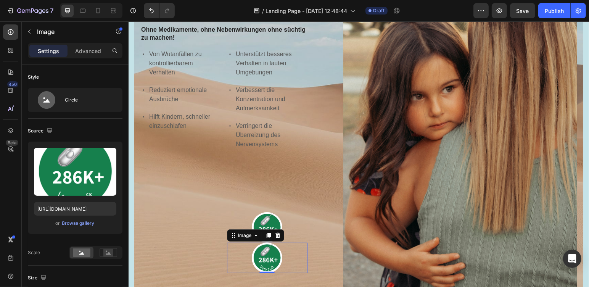
scroll to position [160, 0]
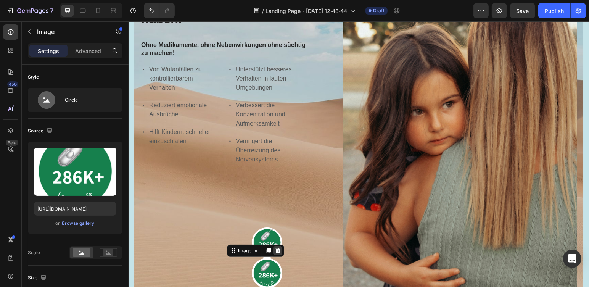
click at [275, 248] on icon at bounding box center [277, 250] width 5 height 5
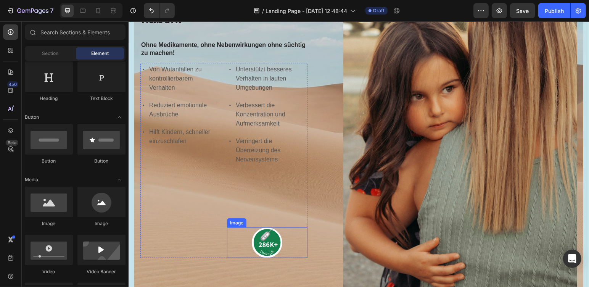
click at [271, 242] on img at bounding box center [267, 242] width 31 height 31
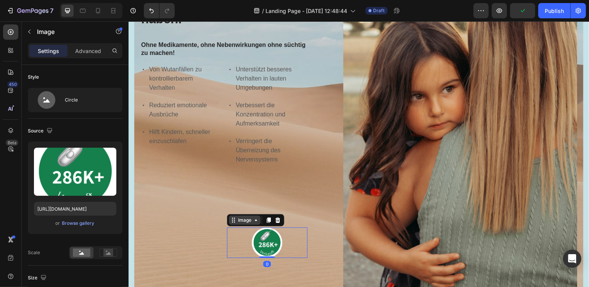
click at [256, 220] on div "Image" at bounding box center [245, 219] width 32 height 9
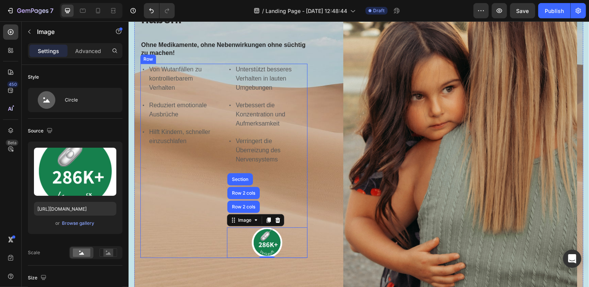
click at [183, 221] on div "Von Wutanfällen zu kontrollierbarem Verhalten Reduziert emotionale Ausbrüche Hi…" at bounding box center [180, 160] width 81 height 194
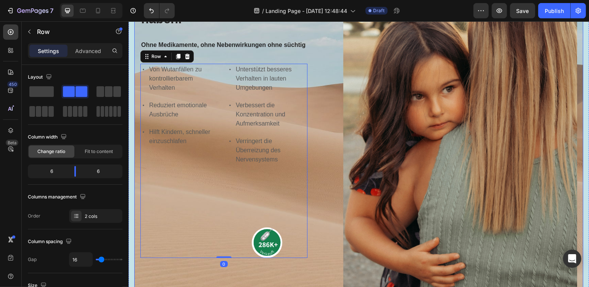
click at [296, 278] on div "Wutanfälle, ADHS und Unkonzentriertheit, meines Kindes waren außer Kontrolle ge…" at bounding box center [223, 93] width 167 height 390
click at [266, 244] on img at bounding box center [267, 242] width 31 height 31
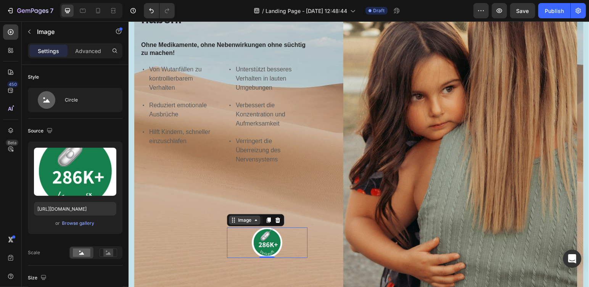
click at [253, 219] on icon at bounding box center [256, 220] width 6 height 6
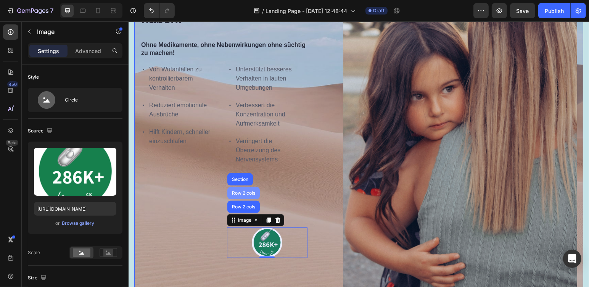
click at [246, 191] on div "Row 2 cols" at bounding box center [243, 192] width 26 height 5
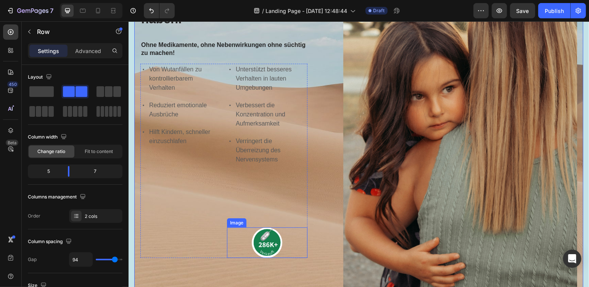
click at [243, 234] on div at bounding box center [267, 242] width 81 height 31
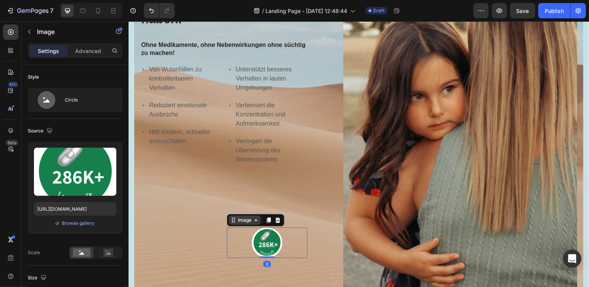
click at [247, 217] on div "Image" at bounding box center [244, 219] width 16 height 7
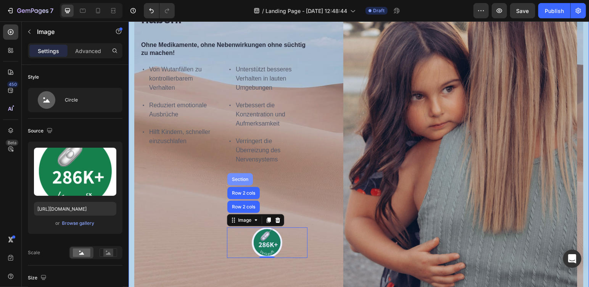
click at [240, 177] on div "Section" at bounding box center [239, 179] width 19 height 5
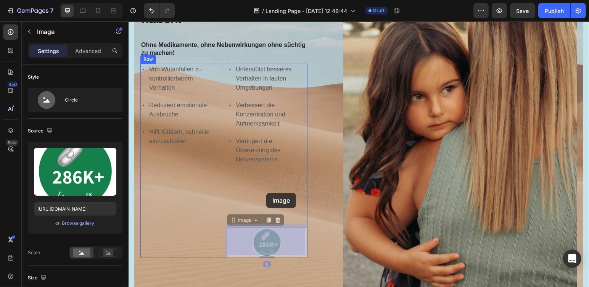
drag, startPoint x: 266, startPoint y: 239, endPoint x: 266, endPoint y: 192, distance: 46.6
click at [266, 192] on div "Header Wutanfälle, ADHS und Unkonzentriertheit, meines Kindes waren außer Kontr…" at bounding box center [358, 276] width 461 height 860
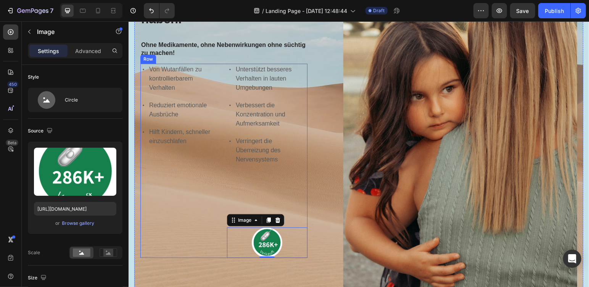
click at [196, 179] on div "Von Wutanfällen zu kontrollierbarem Verhalten Reduziert emotionale Ausbrüche Hi…" at bounding box center [180, 160] width 81 height 194
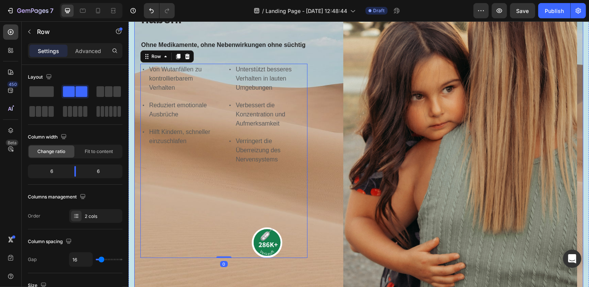
click at [309, 277] on div "Wutanfälle, ADHS und Unkonzentriertheit, meines Kindes waren außer Kontrolle ge…" at bounding box center [358, 93] width 449 height 402
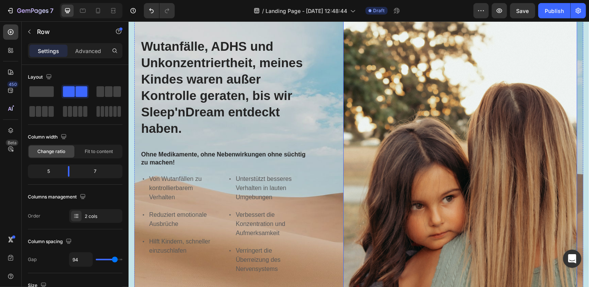
scroll to position [193, 0]
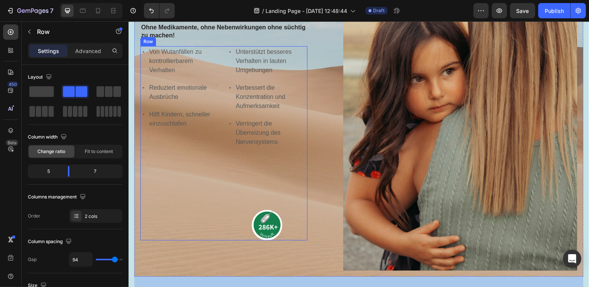
click at [303, 175] on div "Unterstützt besseres Verhalten in lauten Umgebungen Verbessert die Konzentratio…" at bounding box center [267, 143] width 81 height 194
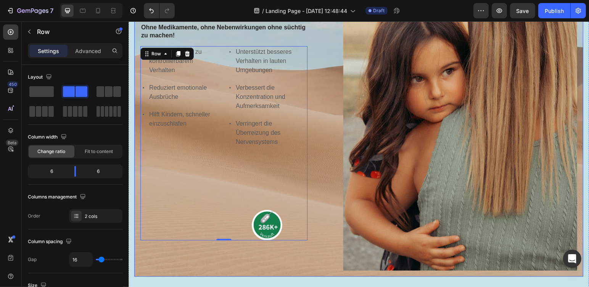
click at [332, 156] on div "Wutanfälle, ADHS und Unkonzentriertheit, meines Kindes waren außer Kontrolle ge…" at bounding box center [358, 75] width 449 height 402
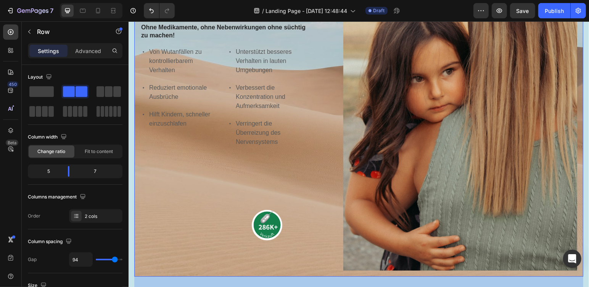
click at [331, 157] on div "Wutanfälle, ADHS und Unkonzentriertheit, meines Kindes waren außer Kontrolle ge…" at bounding box center [358, 75] width 449 height 402
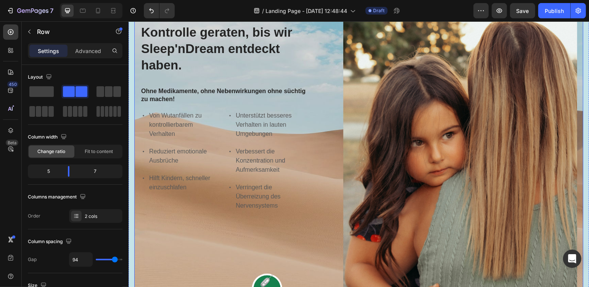
click at [330, 157] on div "Wutanfälle, ADHS und Unkonzentriertheit, meines Kindes waren außer Kontrolle ge…" at bounding box center [358, 139] width 449 height 402
click at [305, 245] on div "Wutanfälle, ADHS und Unkonzentriertheit, meines Kindes waren außer Kontrolle ge…" at bounding box center [358, 139] width 449 height 402
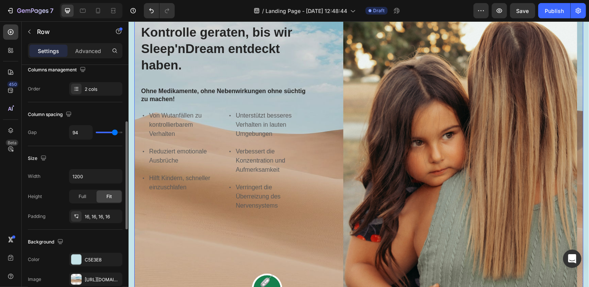
scroll to position [190, 0]
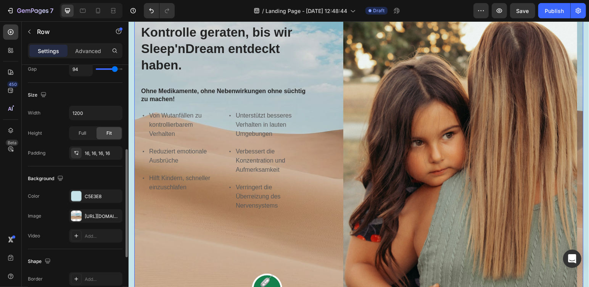
click at [66, 213] on div "Image https://cdn.shopify.com/s/files/1/2005/9307/files/background_settings.jpg" at bounding box center [75, 216] width 95 height 14
click at [74, 213] on div at bounding box center [76, 216] width 11 height 11
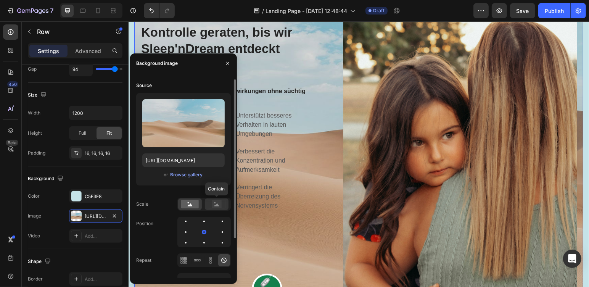
click at [220, 205] on rect at bounding box center [217, 204] width 10 height 8
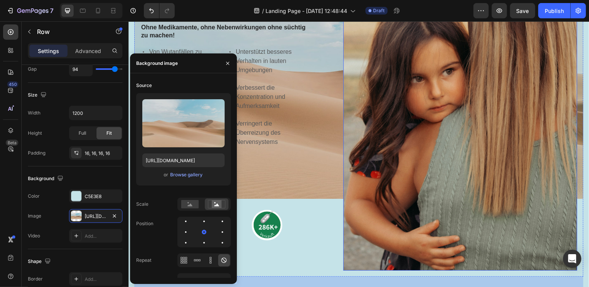
scroll to position [129, 0]
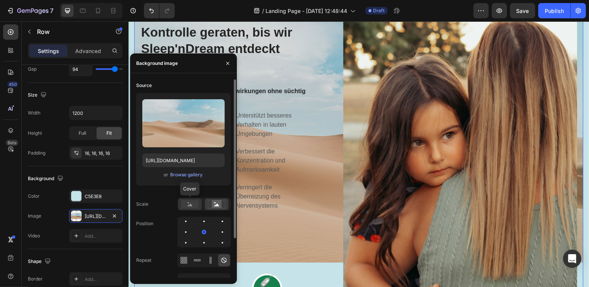
click at [194, 207] on rect at bounding box center [190, 204] width 18 height 8
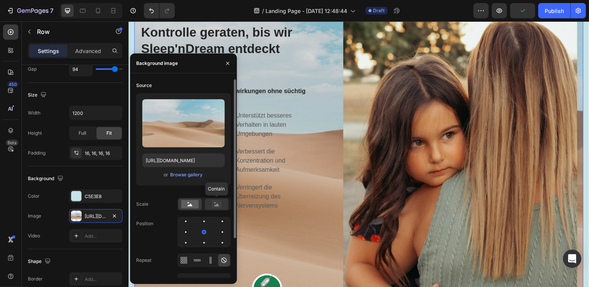
click at [220, 206] on rect at bounding box center [217, 204] width 10 height 8
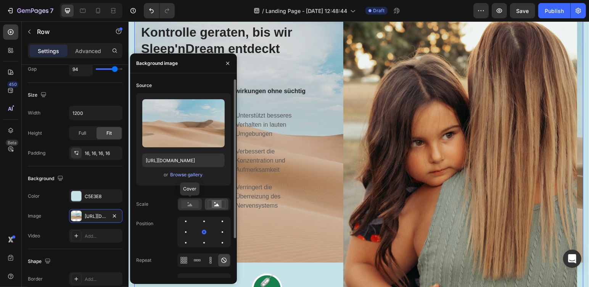
click at [186, 205] on rect at bounding box center [190, 204] width 18 height 8
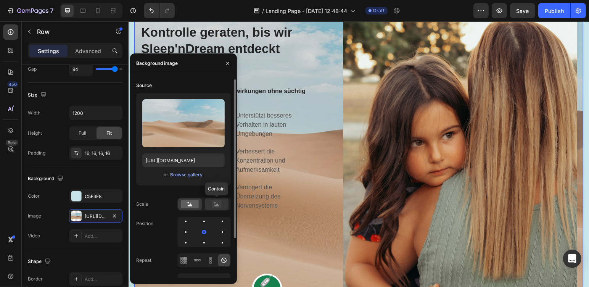
click at [215, 205] on rect at bounding box center [217, 204] width 10 height 8
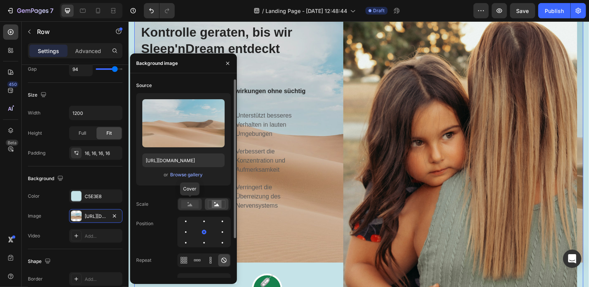
click at [195, 207] on rect at bounding box center [190, 204] width 18 height 8
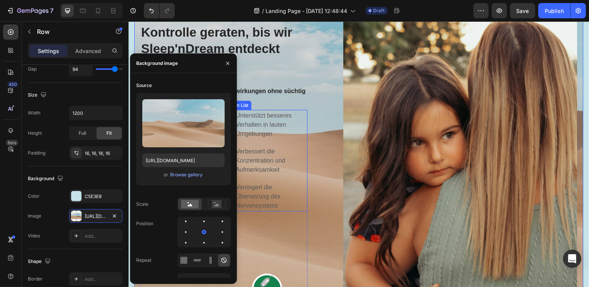
click at [258, 207] on div "Verringert die Überreizung des Nervensystems" at bounding box center [270, 196] width 73 height 30
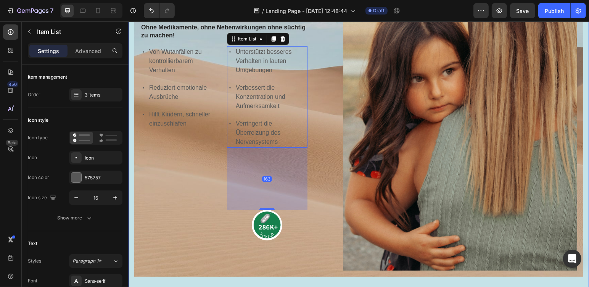
scroll to position [257, 0]
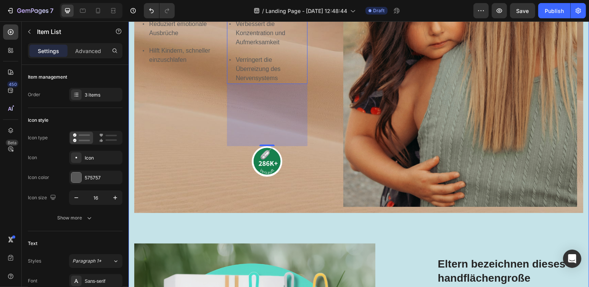
click at [280, 230] on div "Wutanfälle, ADHS und Unkonzentriertheit, meines Kindes waren außer Kontrolle ge…" at bounding box center [358, 150] width 449 height 679
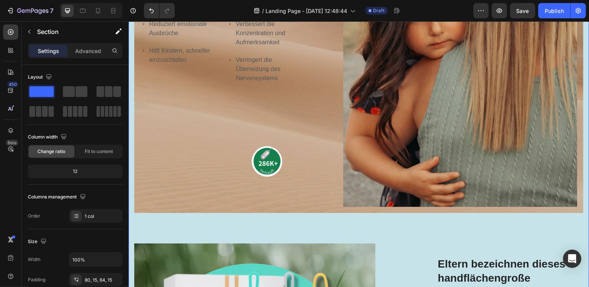
scroll to position [320, 0]
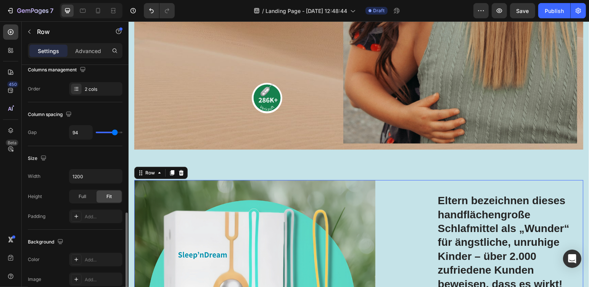
scroll to position [190, 0]
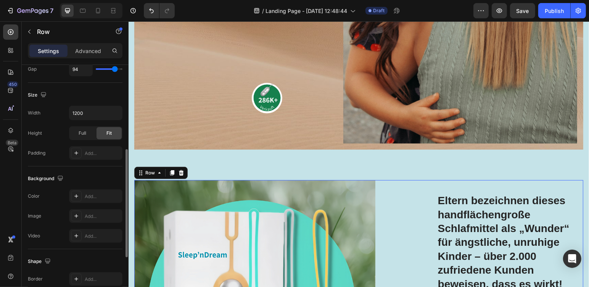
click at [51, 214] on div "Image Add..." at bounding box center [75, 216] width 95 height 14
click at [81, 213] on div at bounding box center [76, 216] width 11 height 11
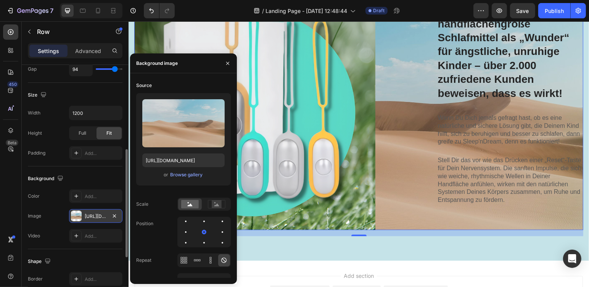
scroll to position [575, 0]
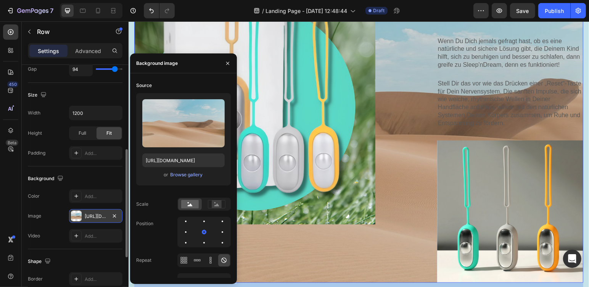
click at [345, 255] on div "Lorem ipsum dolor sit amet consectetur adipiscing Heading Image" at bounding box center [254, 103] width 241 height 357
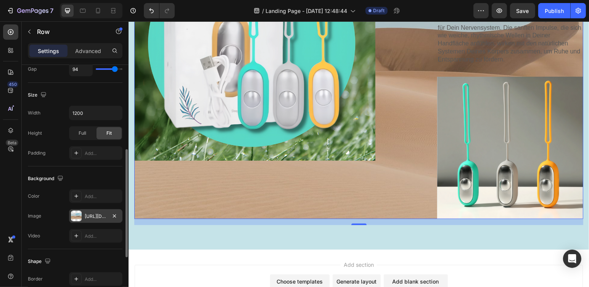
scroll to position [511, 0]
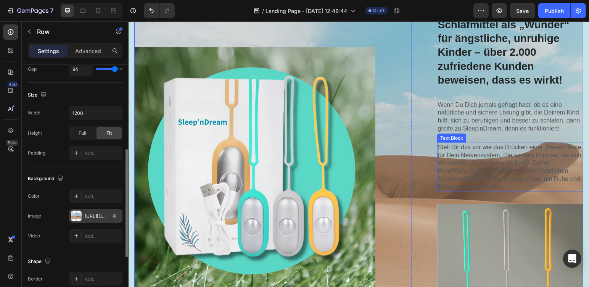
click at [491, 166] on p "Stell Dir das vor wie das Drücken einer „Reset“-Taste für Dein Nervensystem. Di…" at bounding box center [510, 167] width 145 height 48
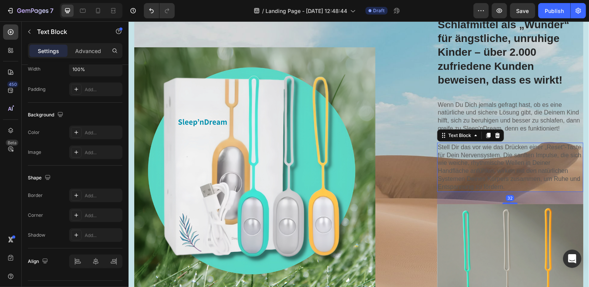
scroll to position [0, 0]
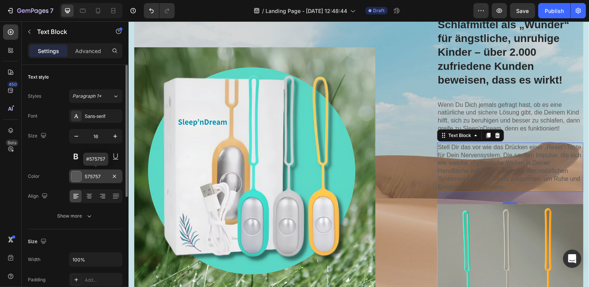
click at [98, 177] on div "575757" at bounding box center [96, 176] width 22 height 7
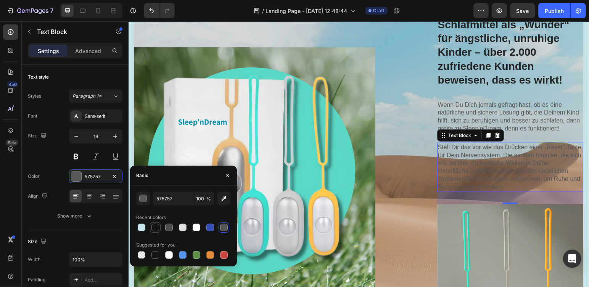
click at [156, 227] on div at bounding box center [156, 228] width 8 height 8
type input "121212"
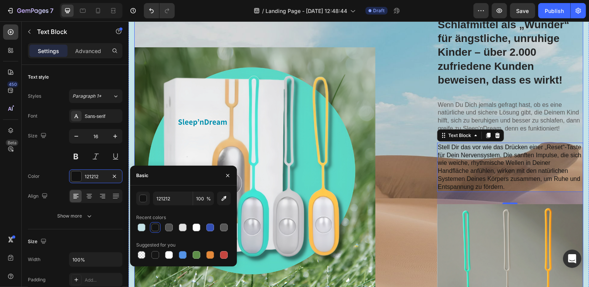
click at [398, 100] on div "Lorem ipsum dolor sit amet consectetur adipiscing Heading Image Eltern bezeichn…" at bounding box center [358, 167] width 449 height 357
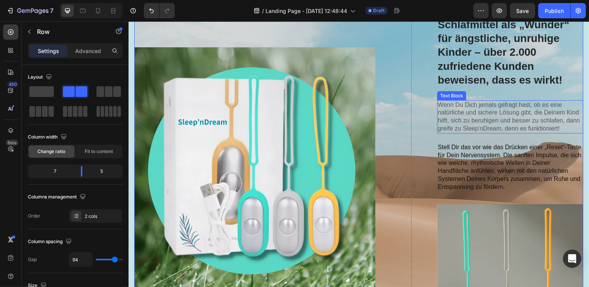
click at [489, 120] on p "Wenn Du Dich jemals gefragt hast, ob es eine natürliche und sichere Lösung gibt…" at bounding box center [510, 117] width 145 height 32
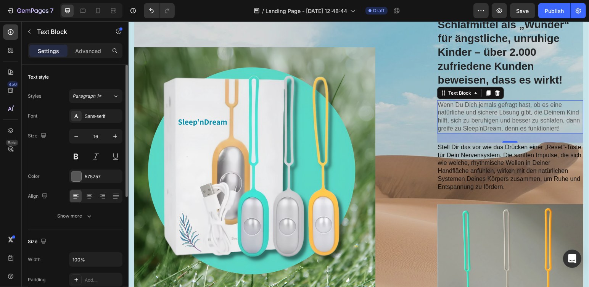
click at [63, 178] on div "Color 575757" at bounding box center [75, 176] width 95 height 14
click at [91, 174] on div "575757" at bounding box center [96, 176] width 22 height 7
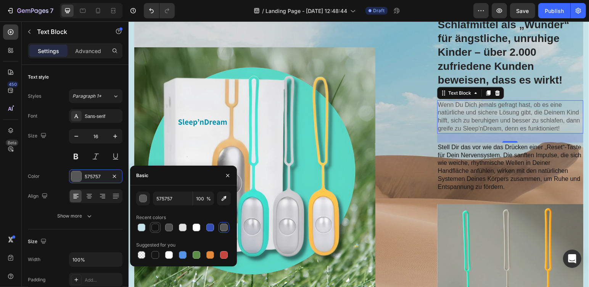
click at [156, 228] on div at bounding box center [156, 228] width 8 height 8
type input "121212"
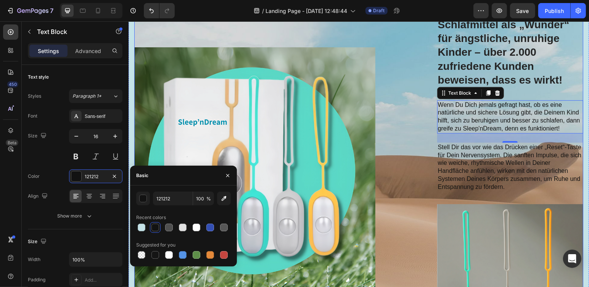
click at [384, 122] on div "Lorem ipsum dolor sit amet consectetur adipiscing Heading Image Eltern bezeichn…" at bounding box center [358, 167] width 449 height 357
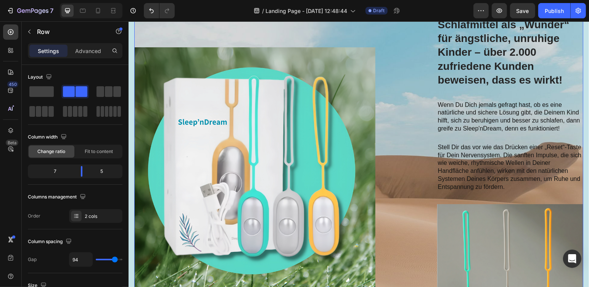
scroll to position [447, 0]
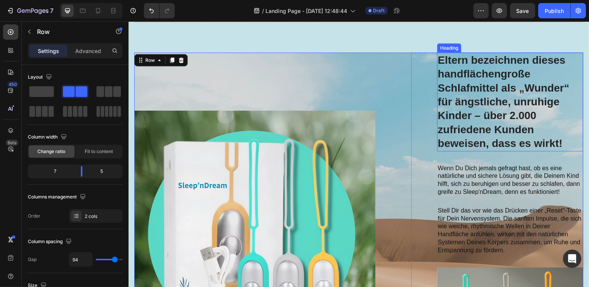
click at [460, 105] on h3 "Eltern bezeichnen dieses handflächengroße Schlafmittel als „Wunder“ für ängstli…" at bounding box center [510, 101] width 146 height 99
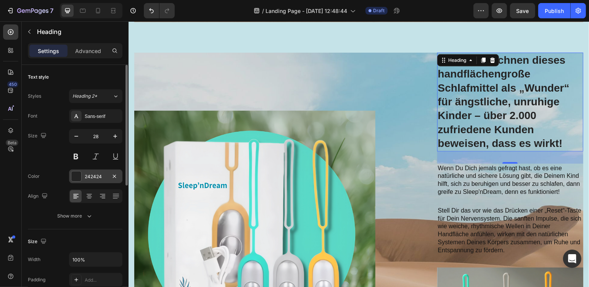
click at [86, 178] on div "242424" at bounding box center [96, 176] width 22 height 7
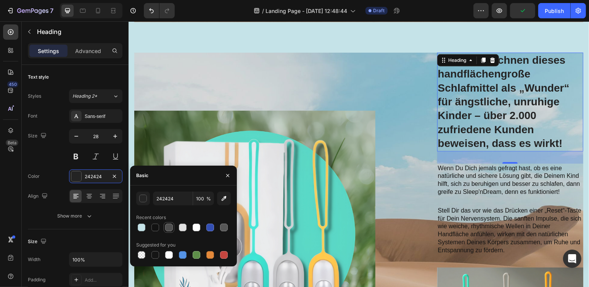
click at [169, 226] on div at bounding box center [169, 228] width 8 height 8
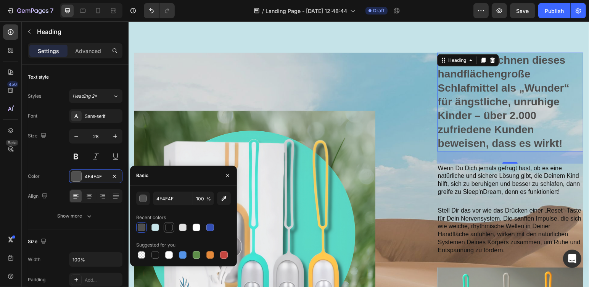
click at [169, 229] on div at bounding box center [169, 228] width 8 height 8
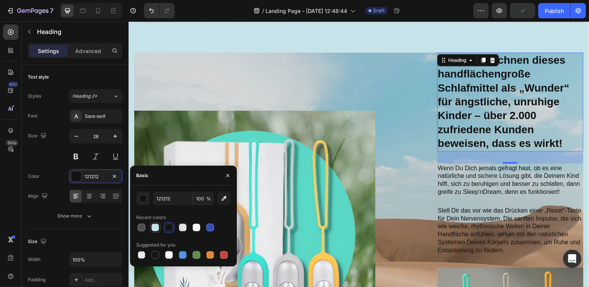
click at [156, 226] on div at bounding box center [156, 228] width 8 height 8
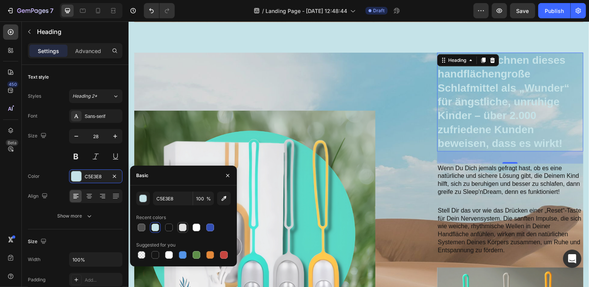
click at [183, 227] on div at bounding box center [183, 228] width 8 height 8
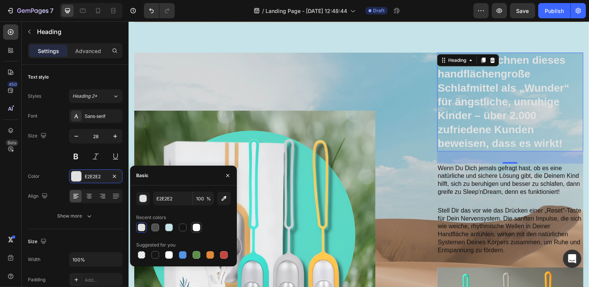
click at [195, 226] on div at bounding box center [197, 228] width 8 height 8
type input "FFFFFF"
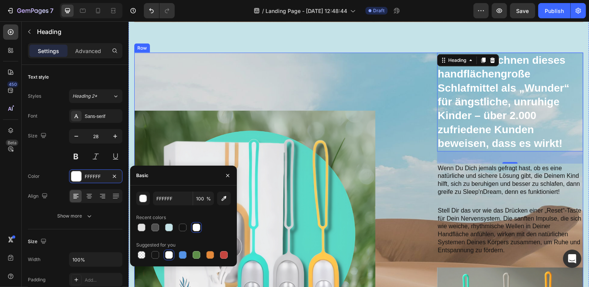
click at [357, 79] on div "Lorem ipsum dolor sit amet consectetur adipiscing Heading Image" at bounding box center [254, 230] width 241 height 357
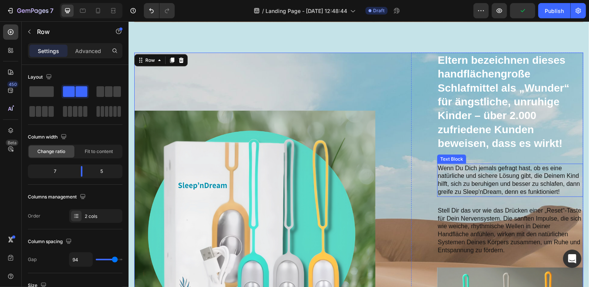
click at [495, 171] on p "Wenn Du Dich jemals gefragt hast, ob es eine natürliche und sichere Lösung gibt…" at bounding box center [510, 180] width 145 height 32
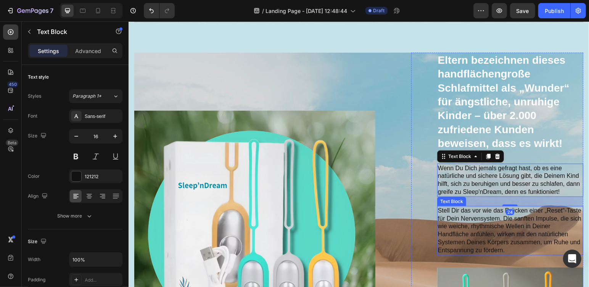
click at [486, 214] on p "Stell Dir das vor wie das Drücken einer „Reset“-Taste für Dein Nervensystem. Di…" at bounding box center [510, 231] width 145 height 48
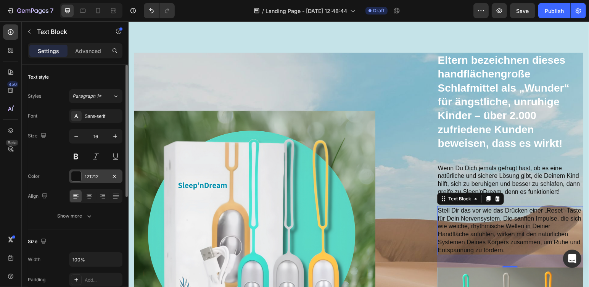
click at [83, 179] on div "121212" at bounding box center [95, 176] width 53 height 14
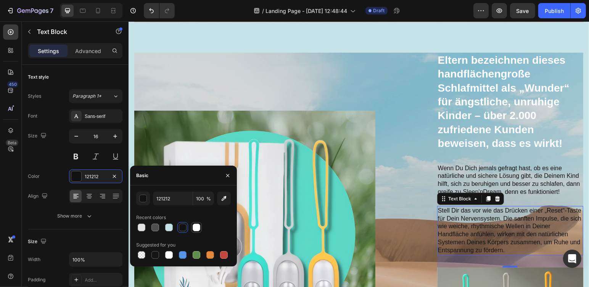
click at [195, 228] on div at bounding box center [197, 228] width 8 height 8
type input "FFFFFF"
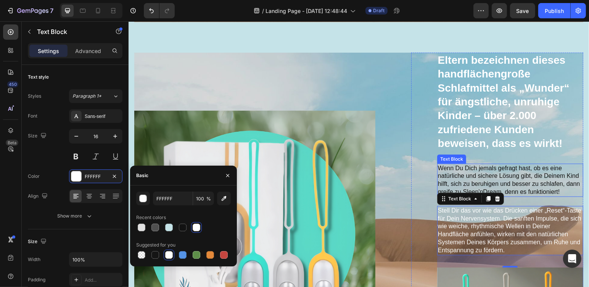
click at [481, 173] on p "Wenn Du Dich jemals gefragt hast, ob es eine natürliche und sichere Lösung gibt…" at bounding box center [510, 180] width 145 height 32
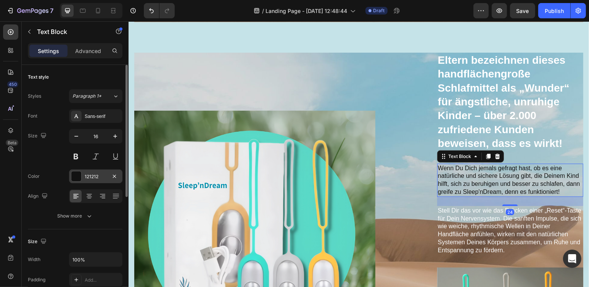
click at [109, 182] on div "121212" at bounding box center [95, 176] width 53 height 14
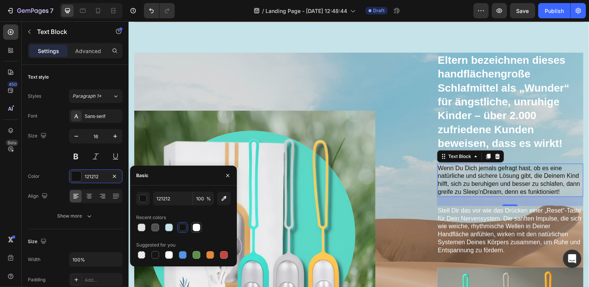
click at [199, 224] on div at bounding box center [197, 228] width 8 height 8
type input "FFFFFF"
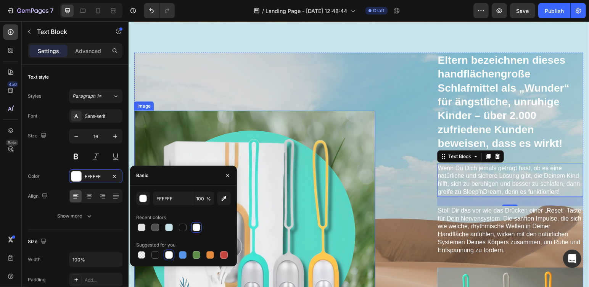
click at [388, 87] on div "Lorem ipsum dolor sit amet consectetur adipiscing Heading Image Eltern bezeichn…" at bounding box center [358, 230] width 449 height 357
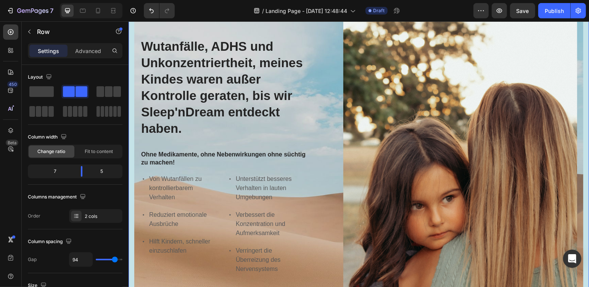
scroll to position [2, 0]
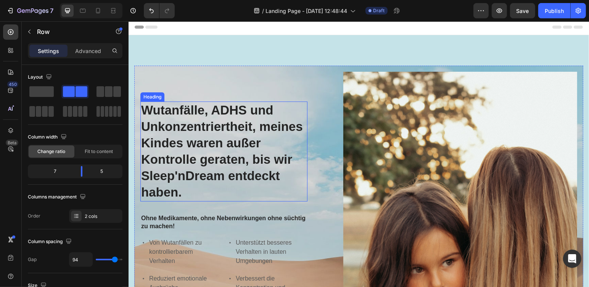
click at [200, 156] on h2 "Wutanfälle, ADHS und Unkonzentriertheit, meines Kindes waren außer Kontrolle ge…" at bounding box center [223, 151] width 167 height 100
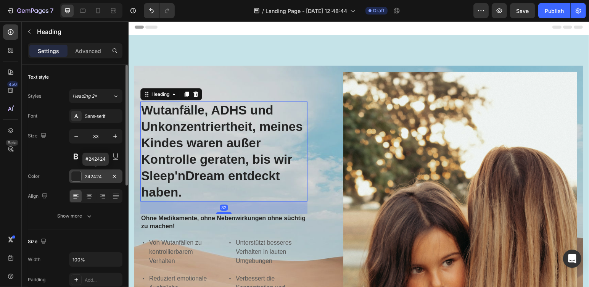
click at [89, 176] on div "242424" at bounding box center [96, 176] width 22 height 7
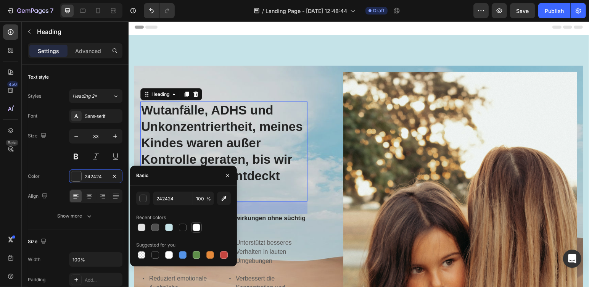
click at [196, 228] on div at bounding box center [197, 228] width 8 height 8
type input "FFFFFF"
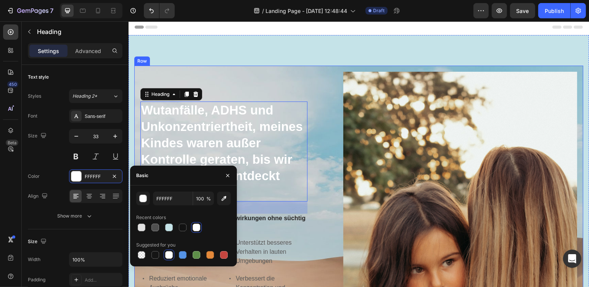
click at [324, 193] on div "Wutanfälle, ADHS und Unkonzentriertheit, meines Kindes waren außer Kontrolle ge…" at bounding box center [358, 266] width 449 height 402
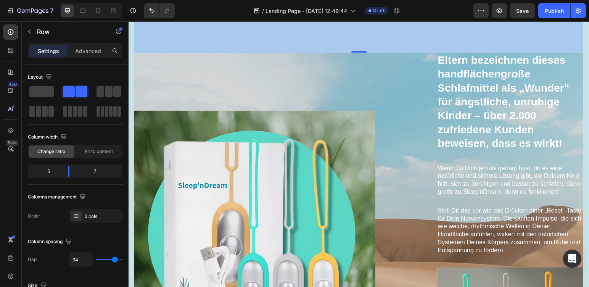
scroll to position [511, 0]
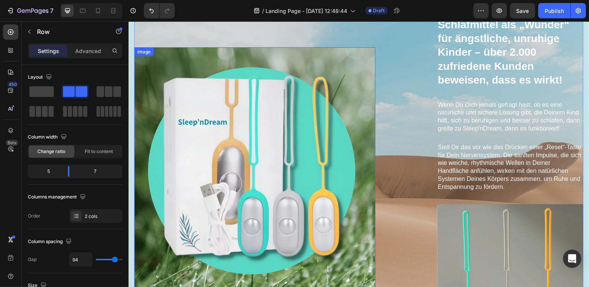
click at [271, 159] on img at bounding box center [254, 167] width 241 height 241
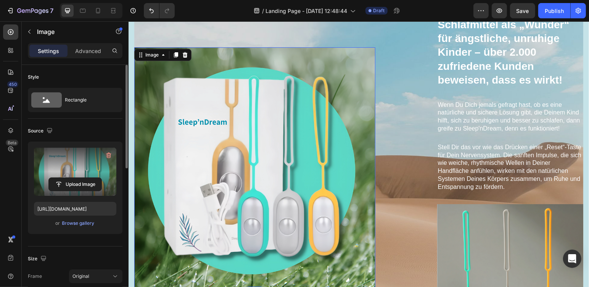
click at [87, 171] on label at bounding box center [75, 172] width 82 height 48
click at [87, 178] on input "file" at bounding box center [75, 184] width 53 height 13
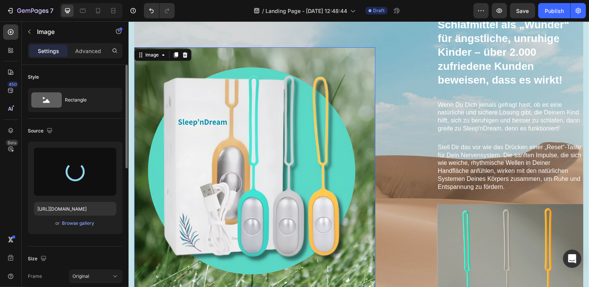
type input "https://cdn.shopify.com/s/files/1/0601/3160/6786/files/gempages_585565248220562…"
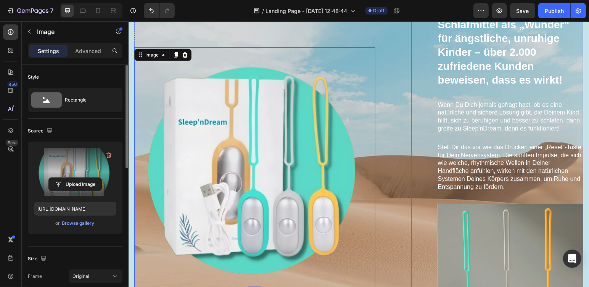
click at [411, 202] on div "Eltern bezeichnen dieses handflächengroße Schlafmittel als „Wunder“ für ängstli…" at bounding box center [497, 167] width 172 height 357
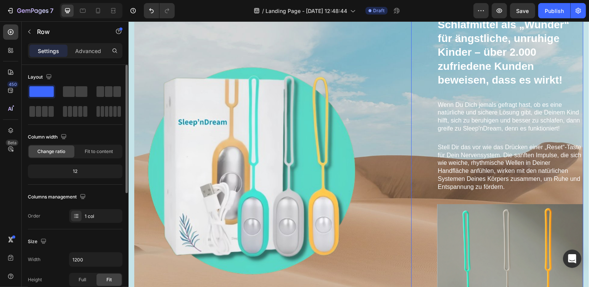
click at [567, 82] on div "Eltern bezeichnen dieses handflächengroße Schlafmittel als „Wunder“ für ängstli…" at bounding box center [510, 167] width 146 height 357
click at [224, 158] on img at bounding box center [254, 167] width 241 height 241
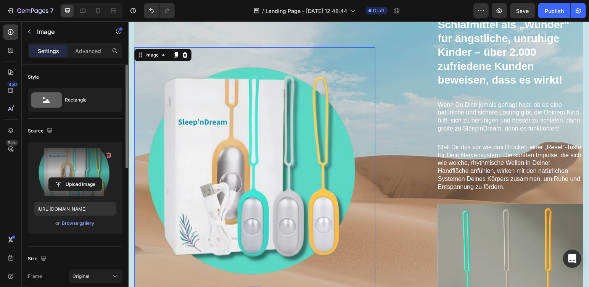
click at [82, 171] on label at bounding box center [75, 172] width 82 height 48
click at [82, 178] on input "file" at bounding box center [75, 184] width 53 height 13
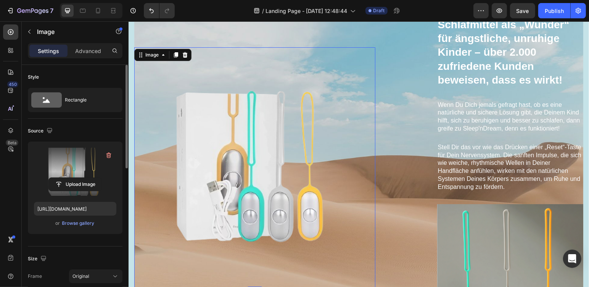
click at [94, 166] on label at bounding box center [75, 172] width 82 height 48
click at [94, 178] on input "file" at bounding box center [75, 184] width 53 height 13
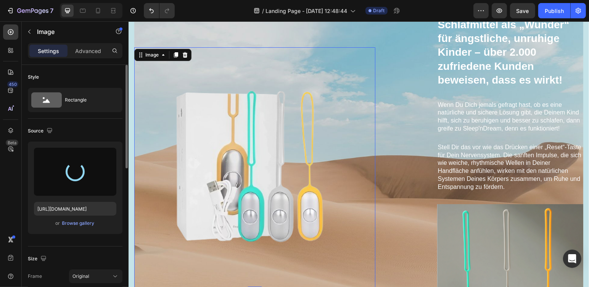
type input "https://cdn.shopify.com/s/files/1/0601/3160/6786/files/gempages_585565248220562…"
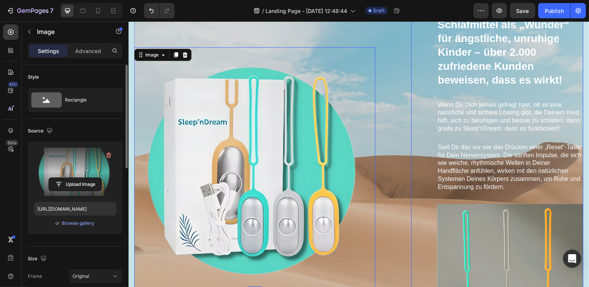
click at [428, 124] on div "Eltern bezeichnen dieses handflächengroße Schlafmittel als „Wunder“ für ängstli…" at bounding box center [497, 167] width 172 height 357
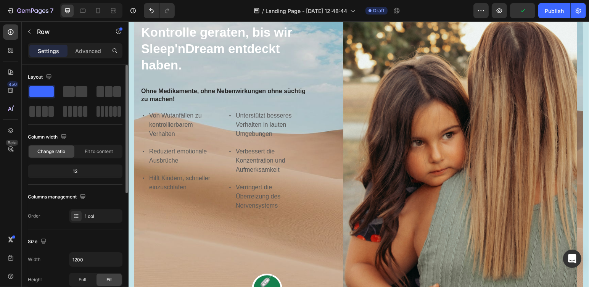
scroll to position [193, 0]
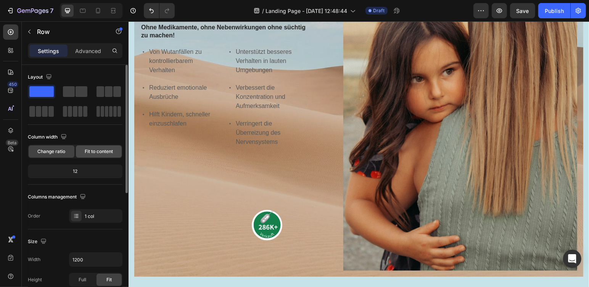
click at [85, 150] on span "Fit to content" at bounding box center [99, 151] width 28 height 7
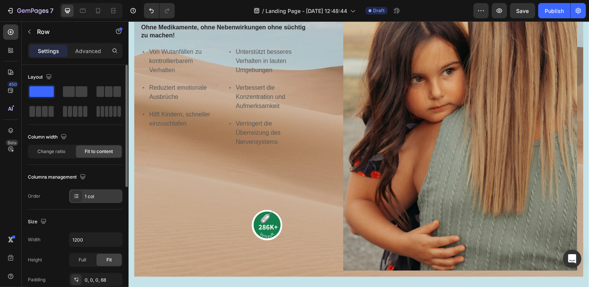
click at [100, 193] on div "1 col" at bounding box center [103, 196] width 36 height 7
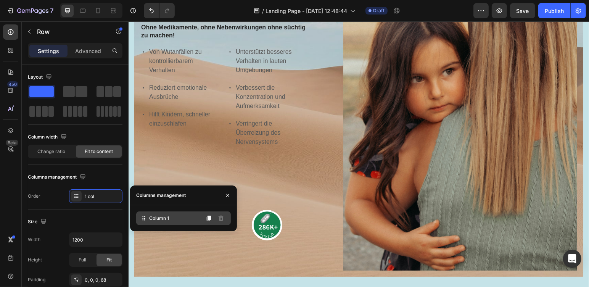
click at [177, 222] on div "Column 1" at bounding box center [183, 218] width 95 height 14
click at [208, 220] on icon at bounding box center [209, 218] width 4 height 5
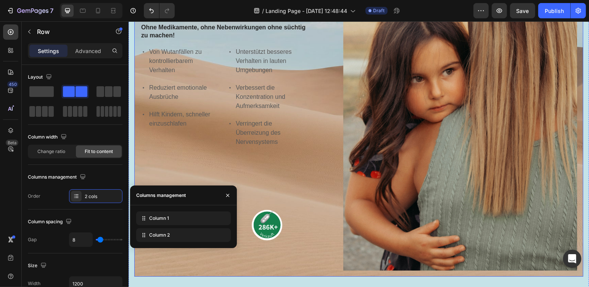
click at [266, 243] on div "Wutanfälle, ADHS und Unkonzentriertheit, meines Kindes waren außer Kontrolle ge…" at bounding box center [223, 76] width 167 height 390
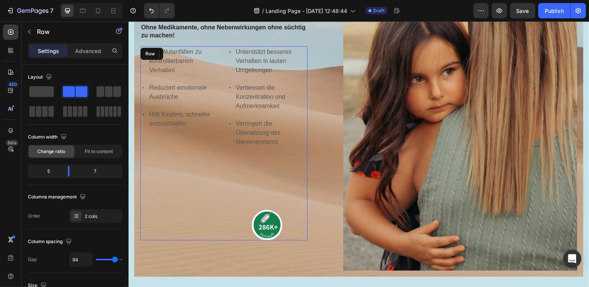
click at [213, 221] on div "Von Wutanfällen zu kontrollierbarem Verhalten Reduziert emotionale Ausbrüche Hi…" at bounding box center [180, 143] width 81 height 194
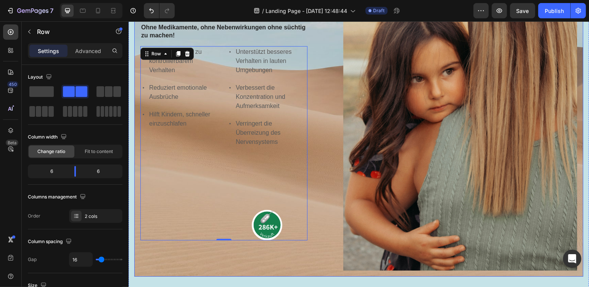
click at [337, 200] on div "Wutanfälle, ADHS und Unkonzentriertheit, meines Kindes waren außer Kontrolle ge…" at bounding box center [358, 75] width 449 height 402
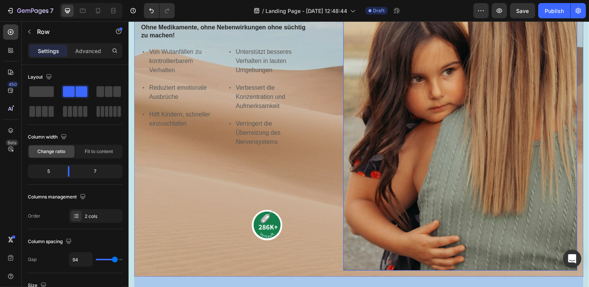
click at [510, 174] on img at bounding box center [460, 76] width 234 height 390
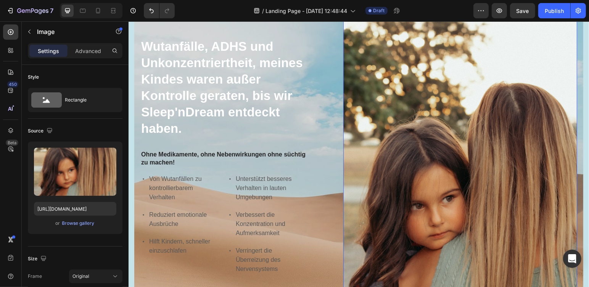
scroll to position [2, 0]
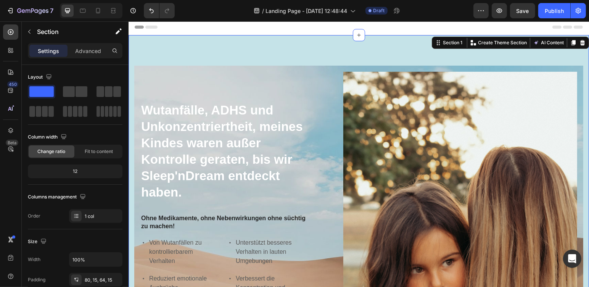
click at [371, 27] on div "Header" at bounding box center [358, 26] width 449 height 15
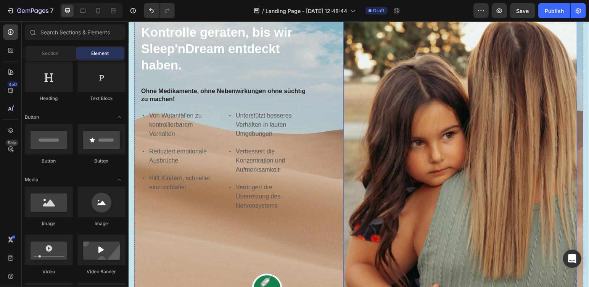
scroll to position [66, 0]
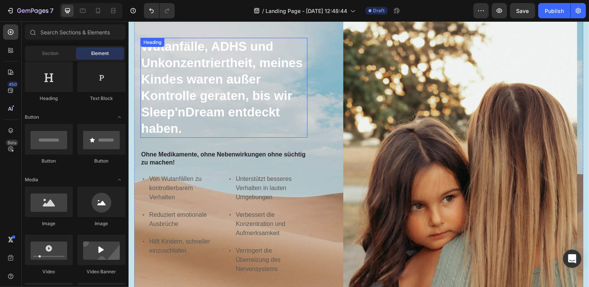
click at [181, 69] on h2 "Wutanfälle, ADHS und Unkonzentriertheit, meines Kindes waren außer Kontrolle ge…" at bounding box center [223, 87] width 167 height 100
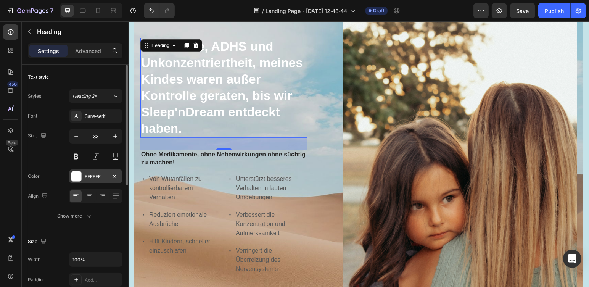
click at [89, 179] on div "FFFFFF" at bounding box center [95, 176] width 53 height 14
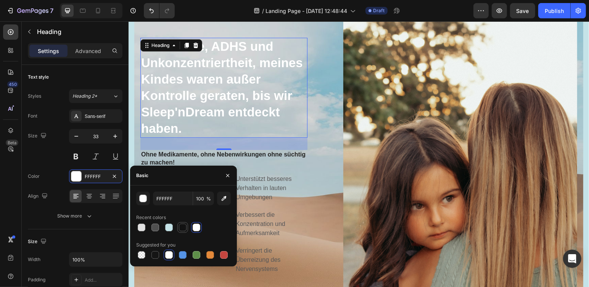
click at [183, 229] on div at bounding box center [183, 228] width 8 height 8
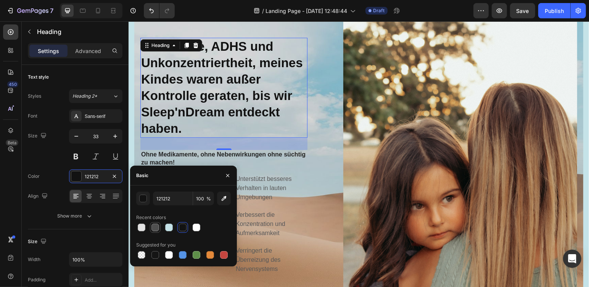
click at [157, 229] on div at bounding box center [156, 228] width 8 height 8
type input "4F4F4F"
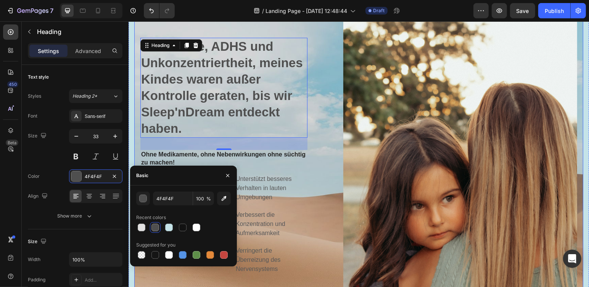
click at [328, 154] on div "Wutanfälle, ADHS und Unkonzentriertheit, meines Kindes waren außer Kontrolle ge…" at bounding box center [358, 203] width 449 height 402
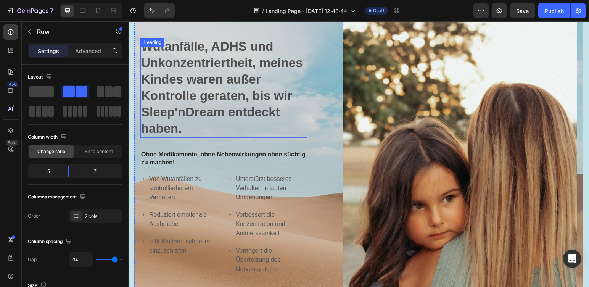
click at [231, 39] on h2 "Wutanfälle, ADHS und Unkonzentriertheit, meines Kindes waren außer Kontrolle ge…" at bounding box center [223, 87] width 167 height 100
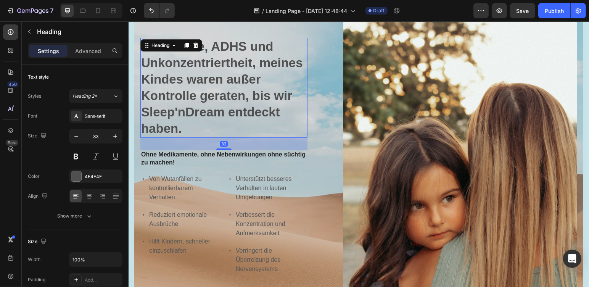
click at [208, 42] on h2 "Wutanfälle, ADHS und Unkonzentriertheit, meines Kindes waren außer Kontrolle ge…" at bounding box center [223, 87] width 167 height 100
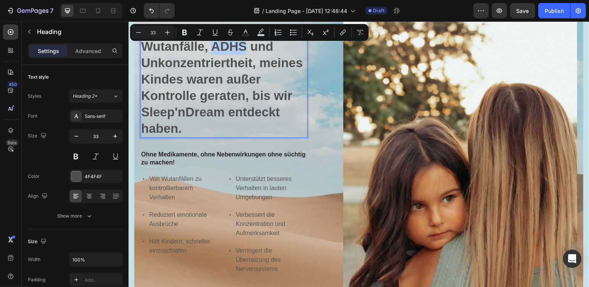
drag, startPoint x: 213, startPoint y: 44, endPoint x: 243, endPoint y: 44, distance: 30.2
click at [243, 44] on p "Wutanfälle, ADHS und Unkonzentriertheit, meines Kindes waren außer Kontrolle ge…" at bounding box center [224, 87] width 166 height 98
click at [183, 32] on icon "Editor contextual toolbar" at bounding box center [184, 33] width 5 height 6
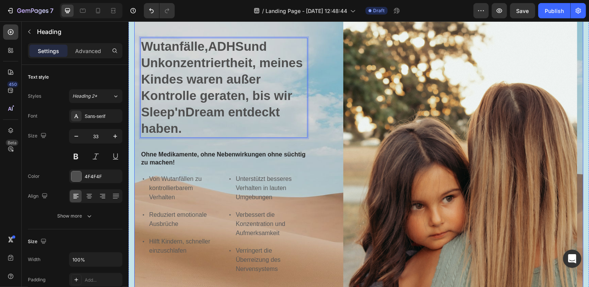
click at [336, 115] on div "Wutanfälle, ADHS und Unkonzentriertheit, meines Kindes waren außer Kontrolle ge…" at bounding box center [358, 203] width 449 height 402
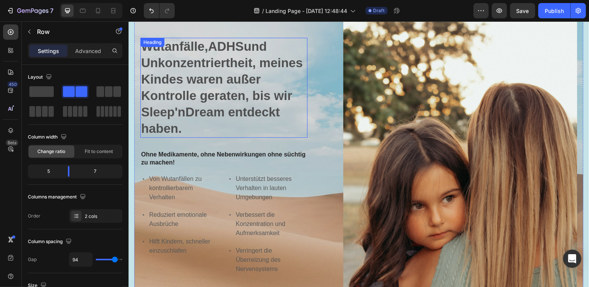
click at [233, 45] on strong "ADHS" at bounding box center [226, 46] width 36 height 14
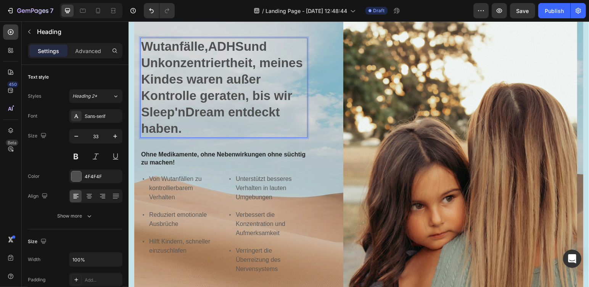
click at [212, 41] on strong "ADHS" at bounding box center [226, 46] width 36 height 14
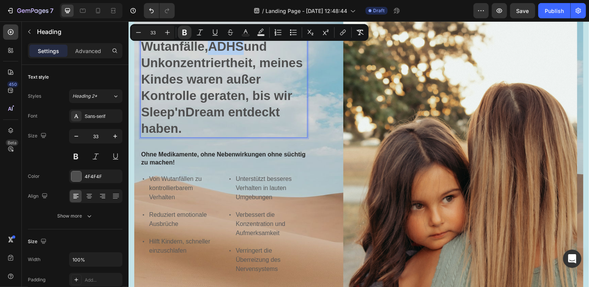
drag, startPoint x: 212, startPoint y: 42, endPoint x: 242, endPoint y: 44, distance: 29.8
click at [242, 44] on strong "ADHS" at bounding box center [226, 46] width 36 height 14
click at [86, 179] on div "4F4F4F" at bounding box center [96, 176] width 22 height 7
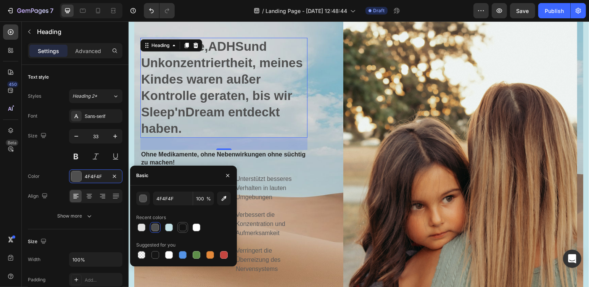
click at [184, 229] on div at bounding box center [183, 228] width 8 height 8
type input "121212"
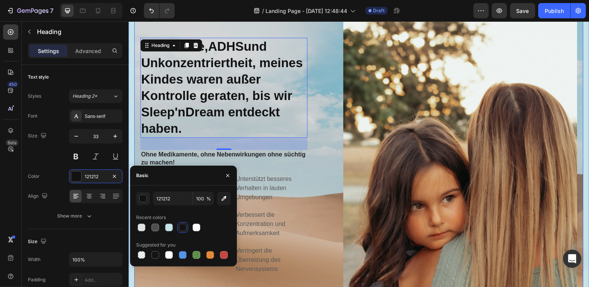
click at [328, 116] on div "Wutanfälle, ADHS und Unkonzentriertheit, meines Kindes waren außer Kontrolle ge…" at bounding box center [358, 203] width 449 height 402
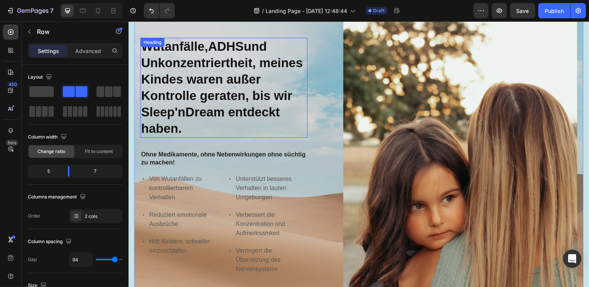
click at [210, 40] on strong "ADHS" at bounding box center [226, 46] width 36 height 14
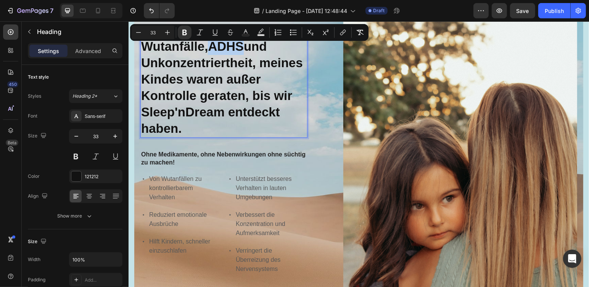
drag, startPoint x: 211, startPoint y: 41, endPoint x: 245, endPoint y: 46, distance: 34.0
click at [98, 182] on div "121212" at bounding box center [95, 176] width 53 height 14
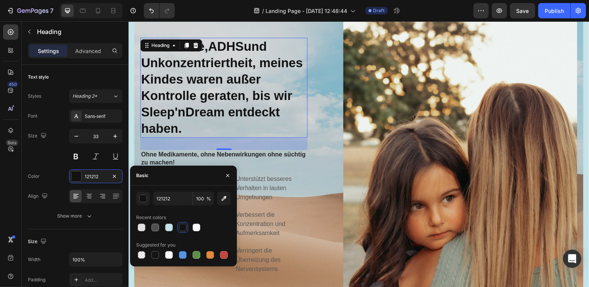
click at [182, 226] on div at bounding box center [183, 228] width 8 height 8
drag, startPoint x: 332, startPoint y: 116, endPoint x: 328, endPoint y: 114, distance: 4.6
click at [331, 115] on div "Wutanfälle, ADHS und Unkonzentriertheit, meines Kindes waren außer Kontrolle ge…" at bounding box center [358, 203] width 449 height 402
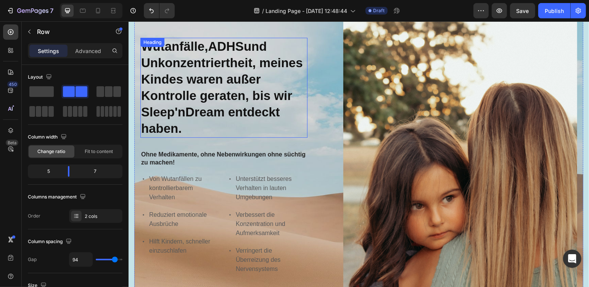
click at [147, 40] on div "Heading" at bounding box center [152, 42] width 21 height 7
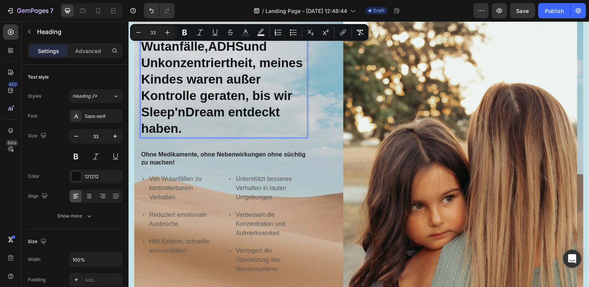
drag, startPoint x: 141, startPoint y: 43, endPoint x: 274, endPoint y: 130, distance: 158.8
click at [274, 130] on p "Wutanfälle, ADHS und Unkonzentriertheit, meines Kindes waren außer Kontrolle ge…" at bounding box center [224, 87] width 166 height 98
click at [184, 33] on icon "Editor contextual toolbar" at bounding box center [185, 33] width 8 height 8
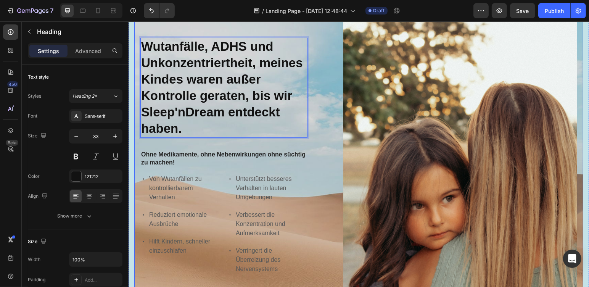
click at [326, 125] on div "Wutanfälle, ADHS und Unkonzentriertheit, meines Kindes waren außer Kontrolle ge…" at bounding box center [358, 203] width 449 height 402
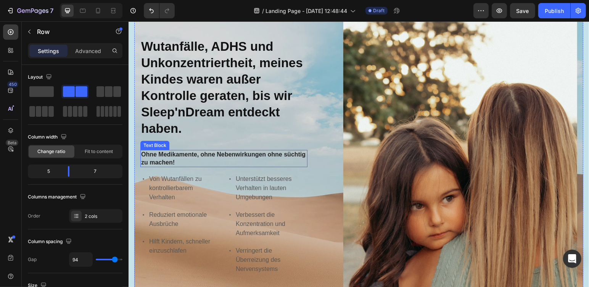
click at [190, 155] on p "Ohne Medikamente, ohne Nebenwirkungen ohne süchtig zu machen!" at bounding box center [224, 158] width 166 height 16
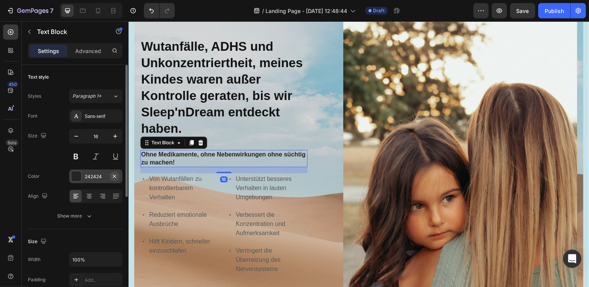
click at [113, 175] on icon "button" at bounding box center [114, 176] width 6 height 6
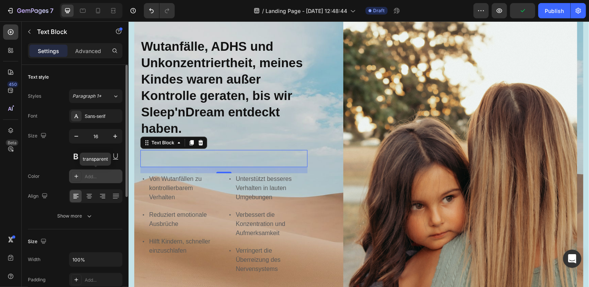
click at [77, 178] on icon at bounding box center [76, 176] width 6 height 6
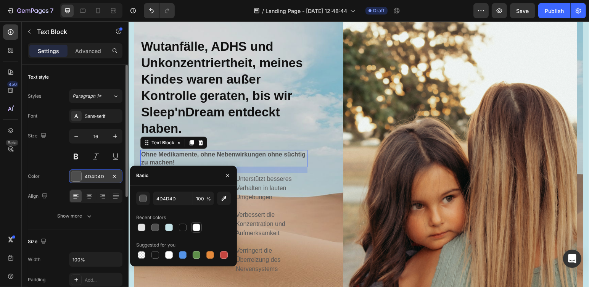
click at [197, 230] on div at bounding box center [197, 228] width 8 height 8
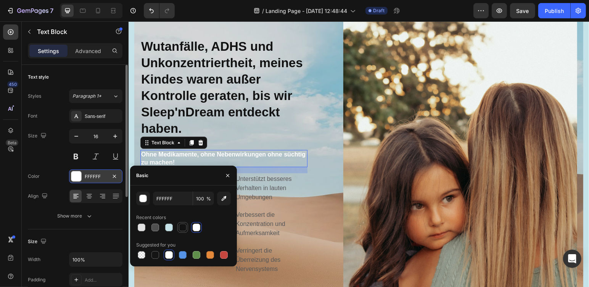
click at [183, 226] on div at bounding box center [183, 228] width 8 height 8
type input "121212"
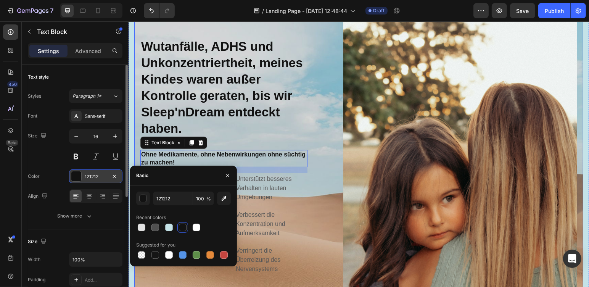
click at [311, 111] on div "⁠⁠⁠⁠⁠⁠⁠ Wutanfälle, ADHS und Unkonzentriertheit, meines Kindes waren außer Kont…" at bounding box center [358, 203] width 449 height 402
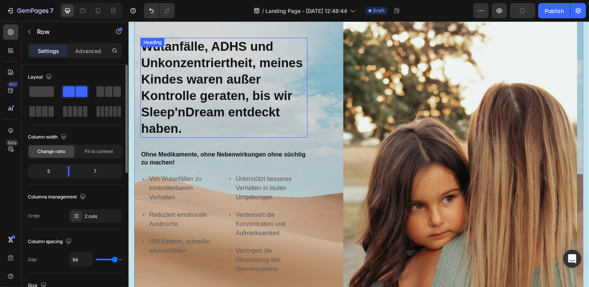
click at [244, 91] on strong "Wutanfälle, ADHS und Unkonzentriertheit, meines Kindes waren außer Kontrolle ge…" at bounding box center [222, 87] width 162 height 96
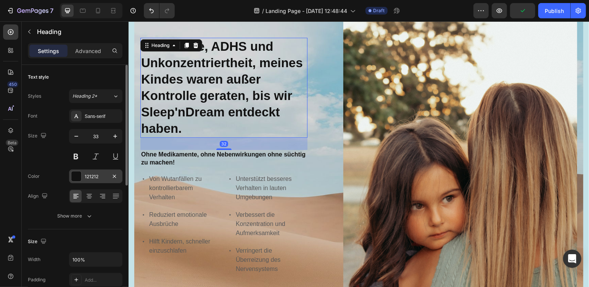
click at [92, 179] on div "121212" at bounding box center [95, 176] width 53 height 14
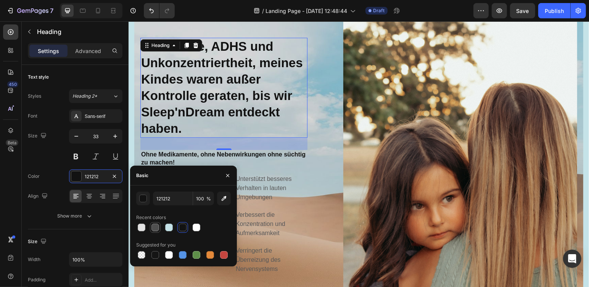
click at [155, 230] on div at bounding box center [156, 228] width 8 height 8
type input "4F4F4F"
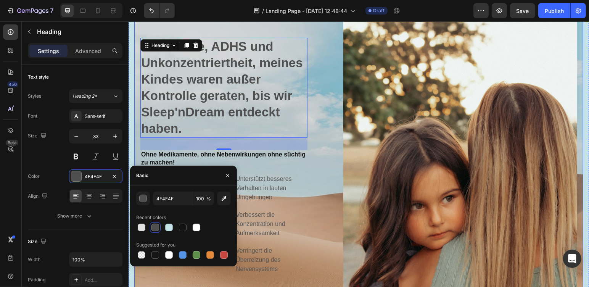
click at [333, 161] on div "⁠⁠⁠⁠⁠⁠⁠ Wutanfälle, ADHS und Unkonzentriertheit, meines Kindes waren außer Kont…" at bounding box center [358, 203] width 449 height 402
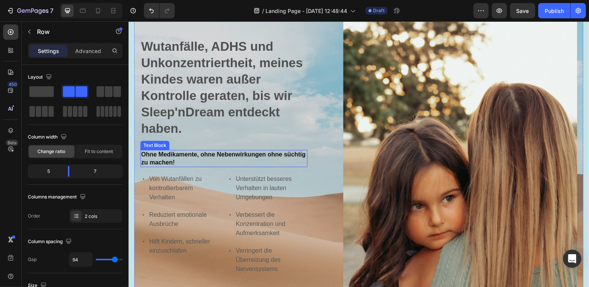
click at [273, 159] on p "Ohne Medikamente, ohne Nebenwirkungen ohne süchtig zu machen!" at bounding box center [224, 158] width 166 height 16
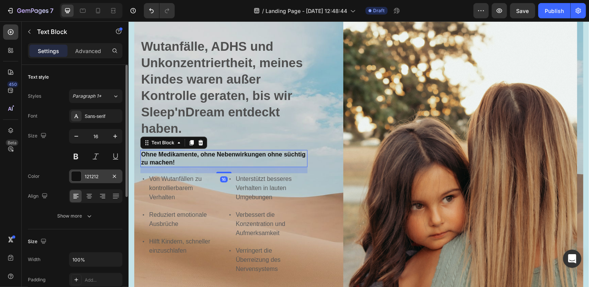
click at [94, 180] on div "121212" at bounding box center [95, 176] width 53 height 14
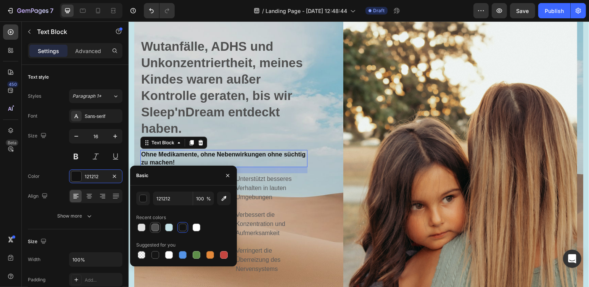
click at [153, 228] on div at bounding box center [156, 228] width 8 height 8
type input "4F4F4F"
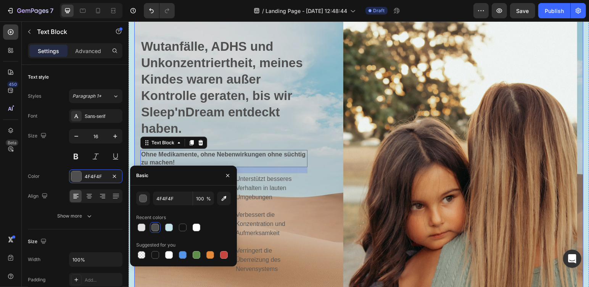
click at [320, 110] on div "⁠⁠⁠⁠⁠⁠⁠ Wutanfälle, ADHS und Unkonzentriertheit, meines Kindes waren außer Kont…" at bounding box center [358, 203] width 449 height 402
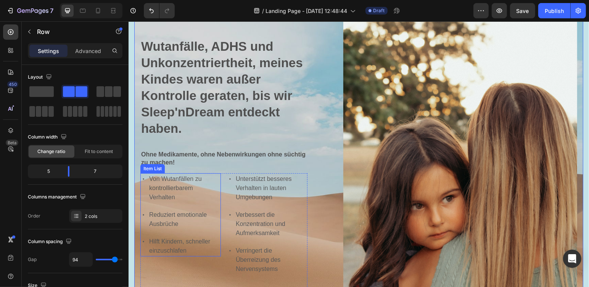
click at [215, 187] on p "Von Wutanfällen zu kontrollierbarem Verhalten" at bounding box center [184, 187] width 71 height 27
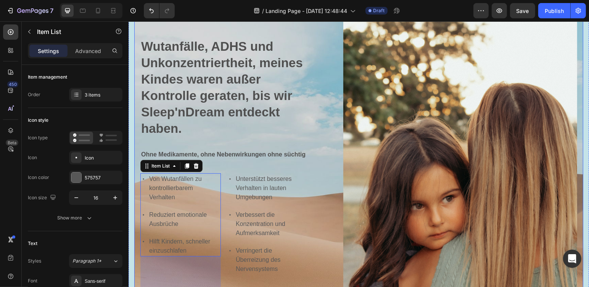
click at [312, 222] on div "⁠⁠⁠⁠⁠⁠⁠ Wutanfälle, ADHS und Unkonzentriertheit, meines Kindes waren außer Kont…" at bounding box center [358, 203] width 449 height 402
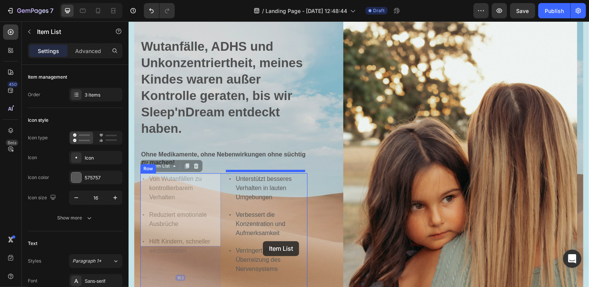
drag, startPoint x: 200, startPoint y: 181, endPoint x: 263, endPoint y: 244, distance: 88.5
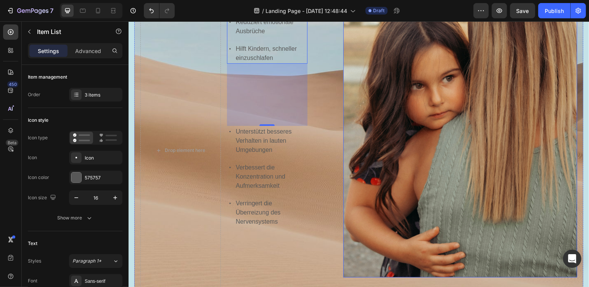
scroll to position [292, 0]
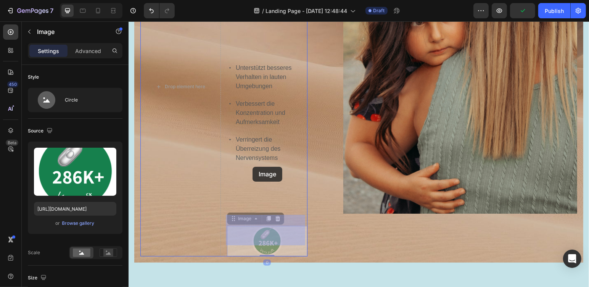
drag, startPoint x: 257, startPoint y: 215, endPoint x: 252, endPoint y: 166, distance: 49.1
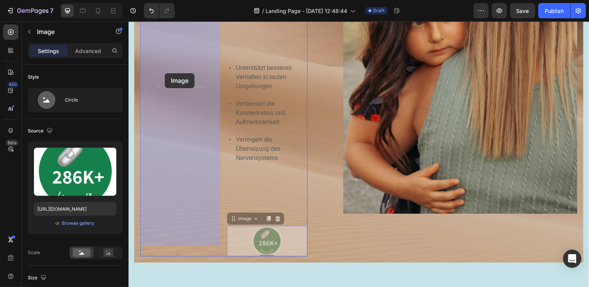
drag, startPoint x: 275, startPoint y: 229, endPoint x: 164, endPoint y: 73, distance: 191.4
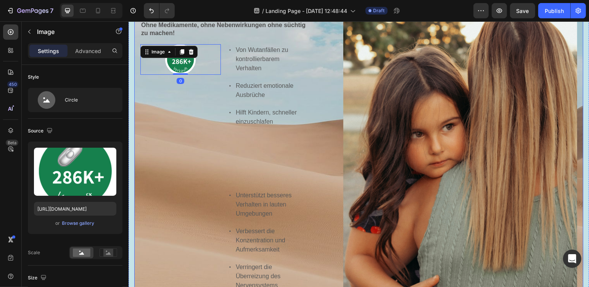
scroll to position [102, 0]
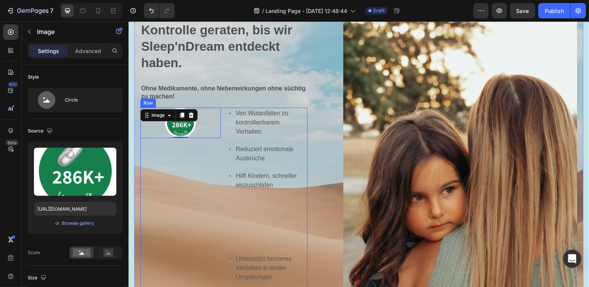
click at [302, 191] on div "Von Wutanfällen zu kontrollierbarem Verhalten Reduziert emotionale Ausbrüche Hi…" at bounding box center [267, 261] width 81 height 309
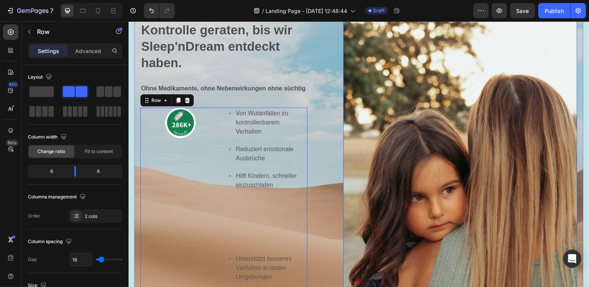
click at [386, 183] on img at bounding box center [460, 194] width 234 height 390
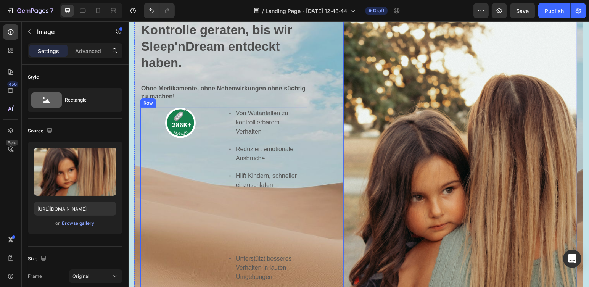
click at [179, 208] on div "Image" at bounding box center [180, 261] width 81 height 309
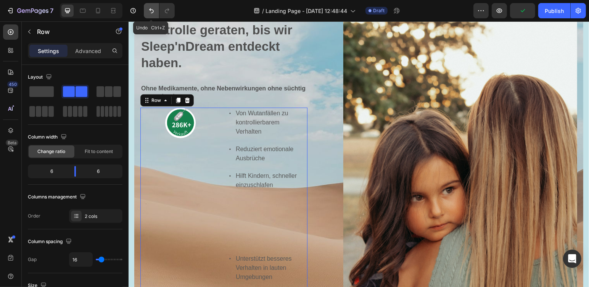
click at [150, 7] on icon "Undo/Redo" at bounding box center [152, 11] width 8 height 8
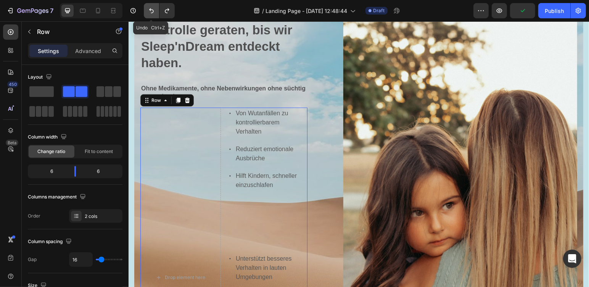
click at [150, 7] on icon "Undo/Redo" at bounding box center [152, 11] width 8 height 8
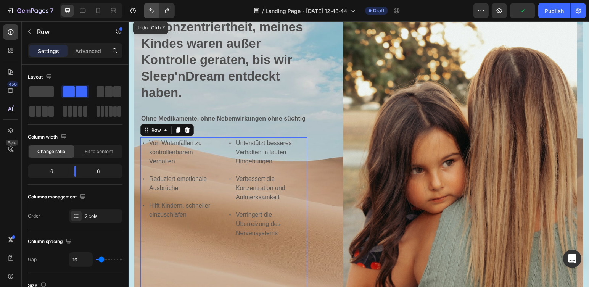
scroll to position [129, 0]
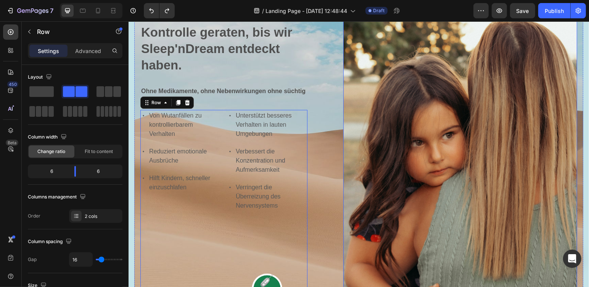
click at [437, 156] on img at bounding box center [460, 139] width 234 height 390
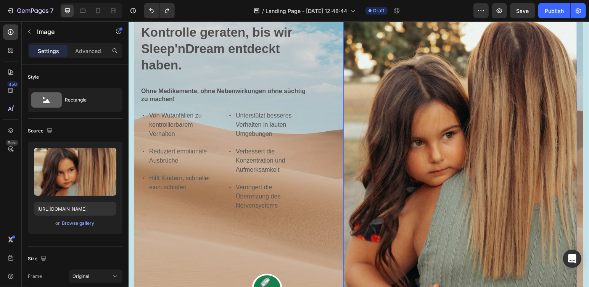
scroll to position [192, 0]
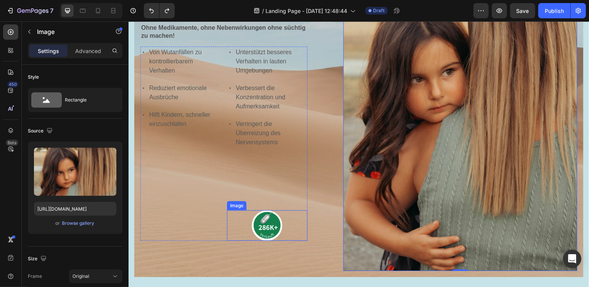
click at [228, 227] on div at bounding box center [267, 225] width 81 height 31
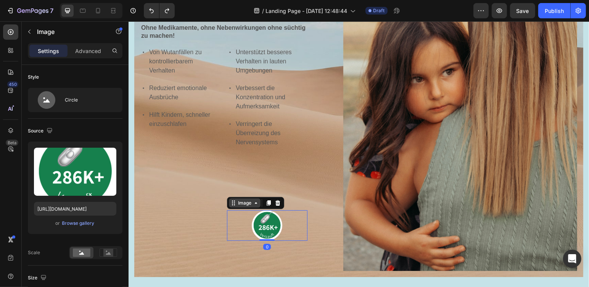
click at [236, 202] on div "Image" at bounding box center [244, 202] width 16 height 7
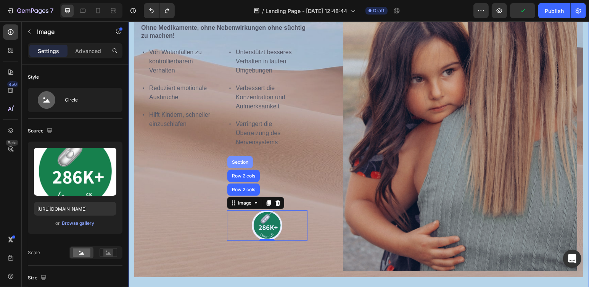
click at [244, 160] on div "Section" at bounding box center [239, 162] width 19 height 5
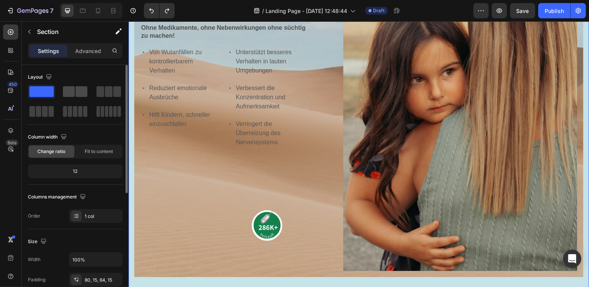
click at [77, 91] on span at bounding box center [82, 91] width 12 height 11
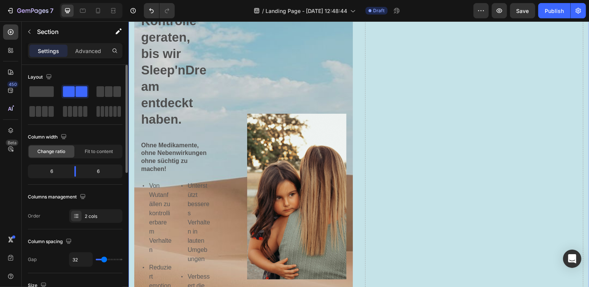
scroll to position [312, 0]
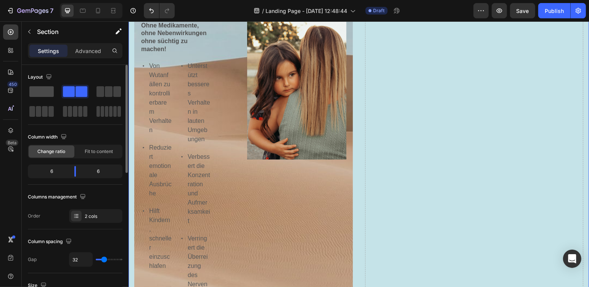
click at [31, 92] on span at bounding box center [41, 91] width 24 height 11
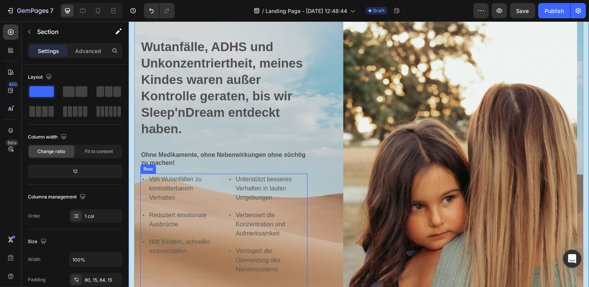
scroll to position [129, 0]
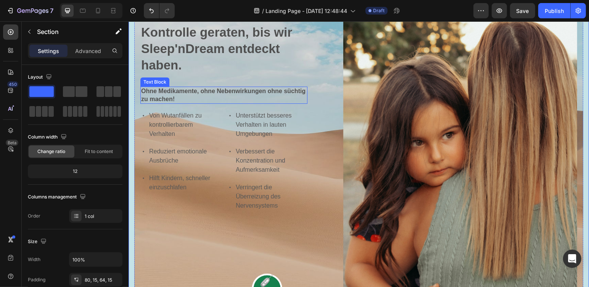
click at [157, 92] on p "Ohne Medikamente, ohne Nebenwirkungen ohne süchtig zu machen!" at bounding box center [224, 95] width 166 height 16
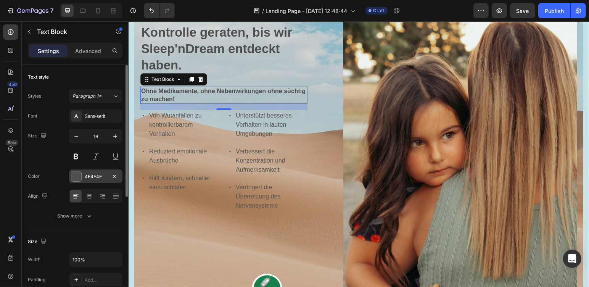
click at [98, 178] on div "4F4F4F" at bounding box center [96, 176] width 22 height 7
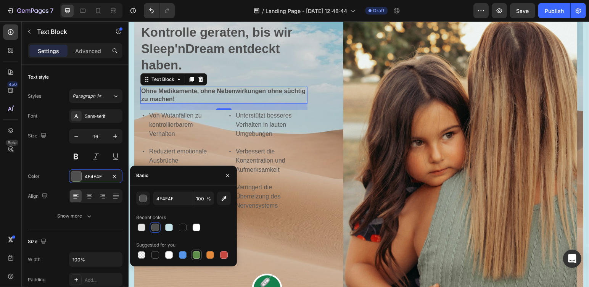
click at [199, 255] on div at bounding box center [197, 255] width 8 height 8
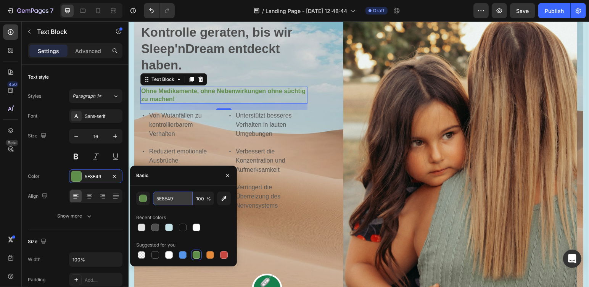
click at [183, 198] on input "5E8E49" at bounding box center [173, 199] width 40 height 14
click at [156, 228] on div at bounding box center [156, 228] width 8 height 8
type input "4F4F4F"
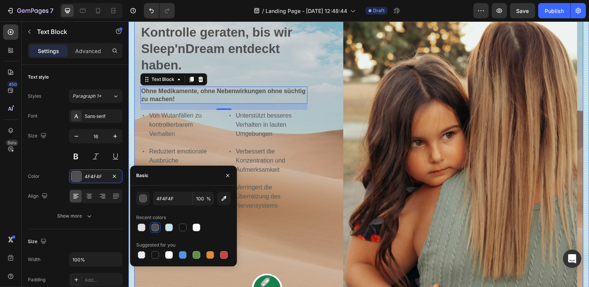
click at [321, 252] on div "⁠⁠⁠⁠⁠⁠⁠ Wutanfälle, ADHS und Unkonzentriertheit, meines Kindes waren außer Kont…" at bounding box center [358, 139] width 449 height 402
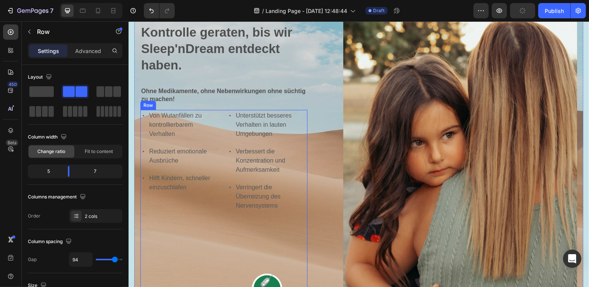
scroll to position [65, 0]
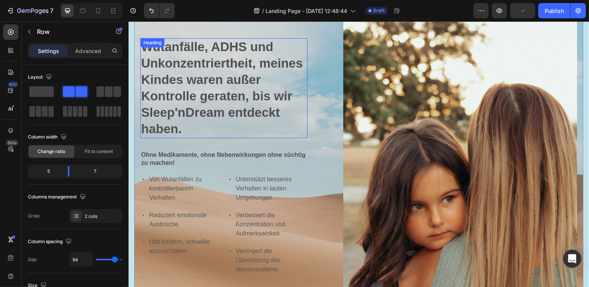
click at [205, 106] on strong "Wutanfälle, ADHS und Unkonzentriertheit, meines Kindes waren außer Kontrolle ge…" at bounding box center [222, 87] width 162 height 96
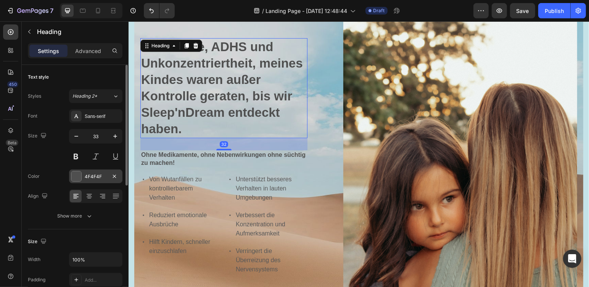
click at [83, 181] on div "4F4F4F" at bounding box center [95, 176] width 53 height 14
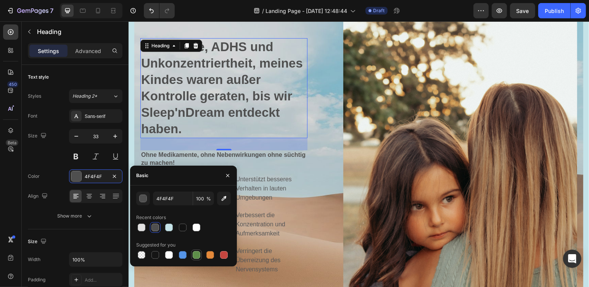
click at [196, 253] on div at bounding box center [197, 255] width 8 height 8
type input "5E8E49"
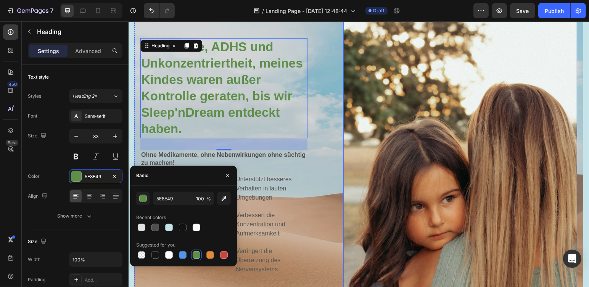
click at [351, 173] on img at bounding box center [460, 203] width 234 height 390
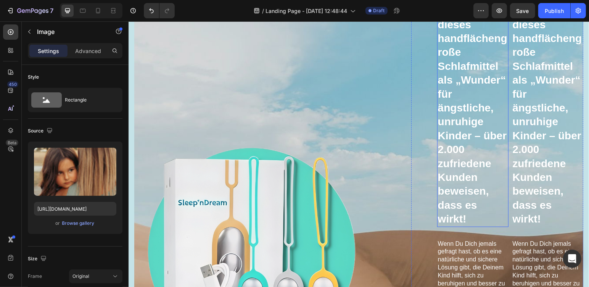
scroll to position [447, 0]
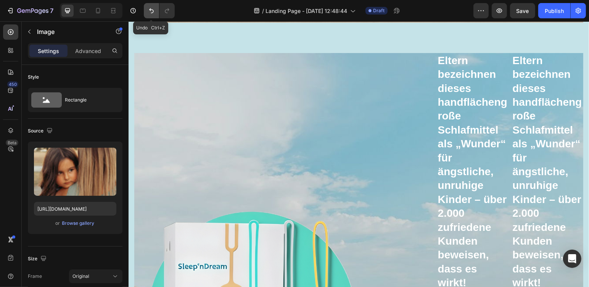
click at [149, 12] on icon "Undo/Redo" at bounding box center [152, 11] width 8 height 8
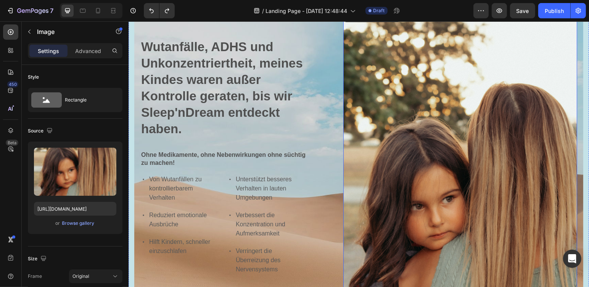
scroll to position [2, 0]
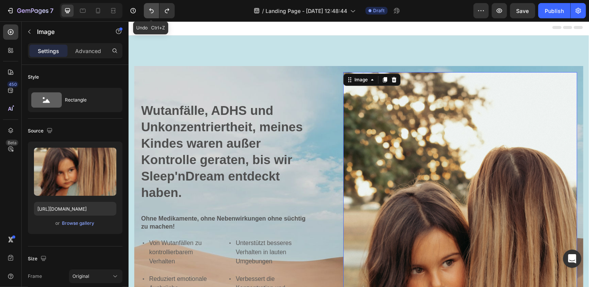
click at [148, 12] on icon "Undo/Redo" at bounding box center [152, 11] width 8 height 8
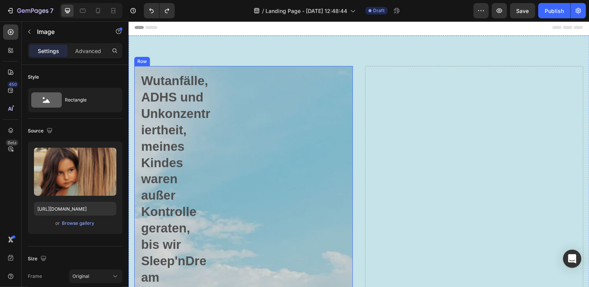
scroll to position [129, 0]
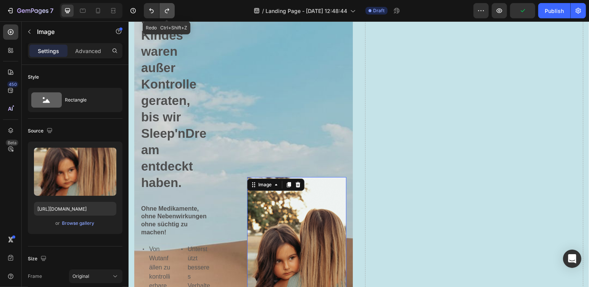
click at [172, 6] on button "Undo/Redo" at bounding box center [167, 10] width 15 height 15
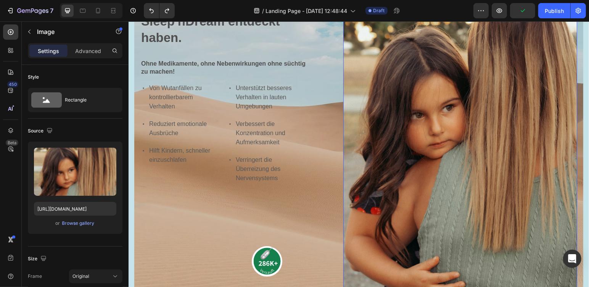
scroll to position [411, 0]
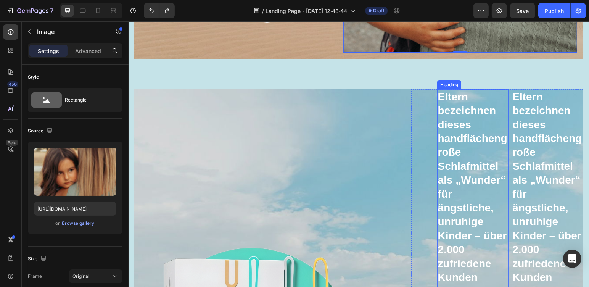
click at [446, 181] on h3 "Eltern bezeichnen dieses handflächengroße Schlafmittel als „Wunder“ für ängstli…" at bounding box center [473, 208] width 72 height 238
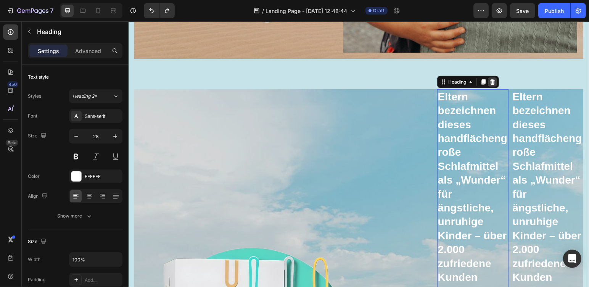
click at [490, 79] on icon at bounding box center [492, 81] width 5 height 5
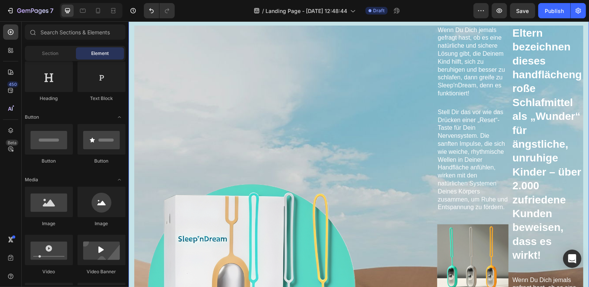
scroll to position [538, 0]
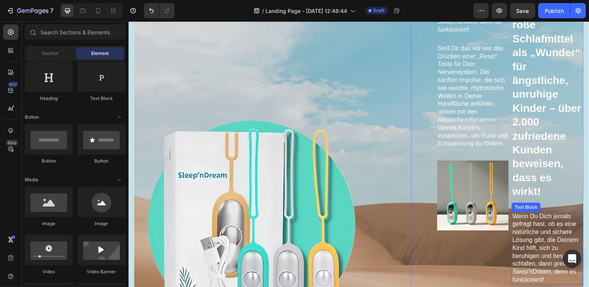
click at [553, 231] on p "Wenn Du Dich jemals gefragt hast, ob es eine natürliche und sichere Lösung gibt…" at bounding box center [547, 247] width 70 height 71
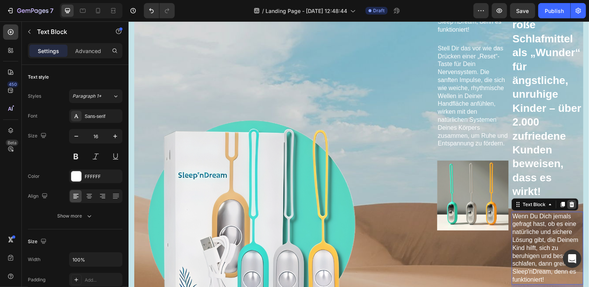
click at [570, 201] on icon at bounding box center [572, 203] width 5 height 5
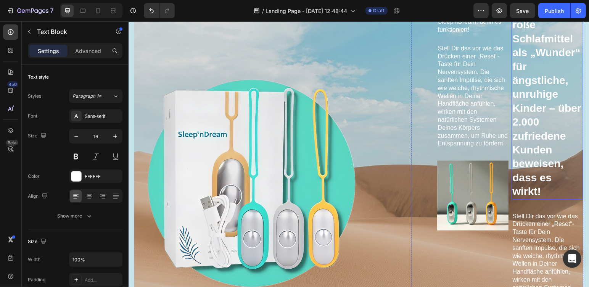
scroll to position [497, 0]
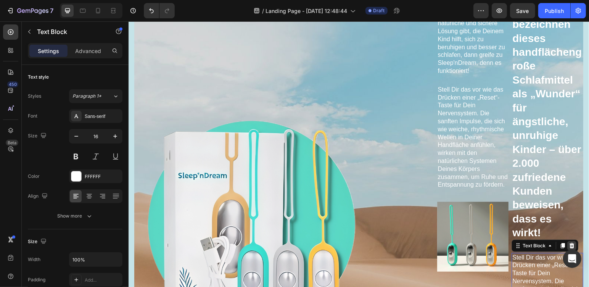
click at [570, 242] on icon at bounding box center [572, 244] width 5 height 5
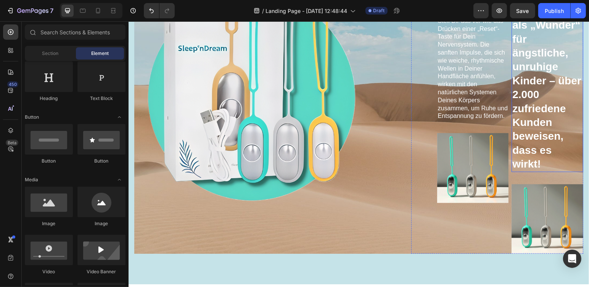
scroll to position [629, 0]
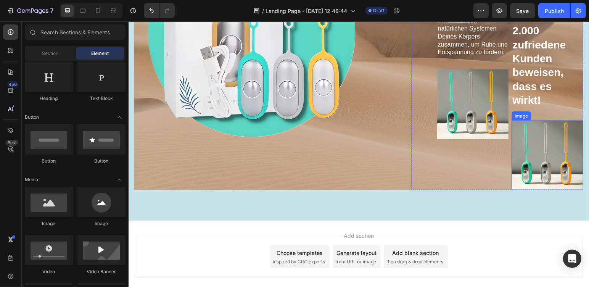
click at [563, 159] on img at bounding box center [548, 155] width 72 height 70
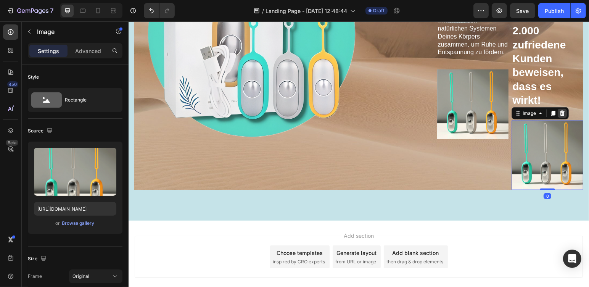
click at [560, 110] on icon at bounding box center [562, 112] width 5 height 5
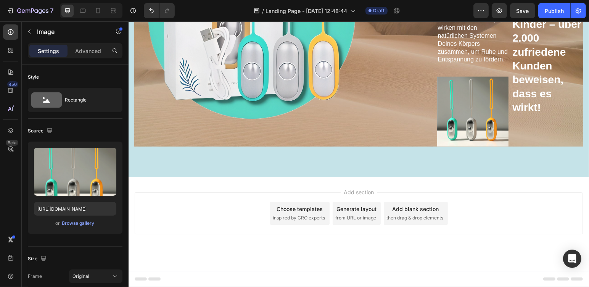
scroll to position [604, 0]
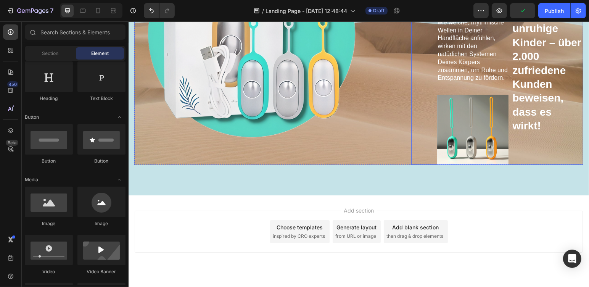
click at [419, 139] on div "Wenn Du Dich jemals gefragt hast, ob es eine natürliche und sichere Lösung gibt…" at bounding box center [497, 30] width 172 height 269
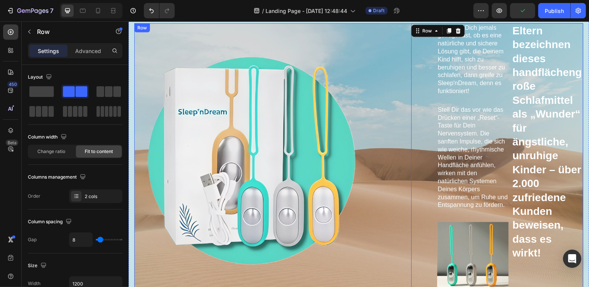
scroll to position [349, 0]
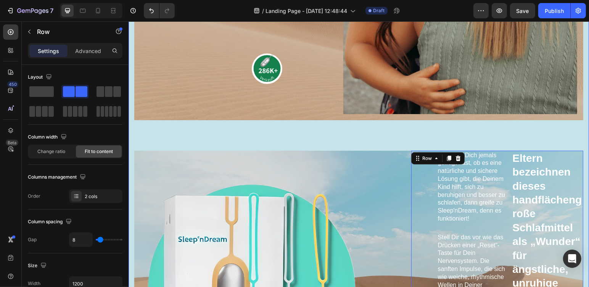
click at [516, 131] on div "⁠⁠⁠⁠⁠⁠⁠ Wutanfälle, ADHS und Unkonzentriertheit, meines Kindes waren außer Kont…" at bounding box center [358, 71] width 449 height 707
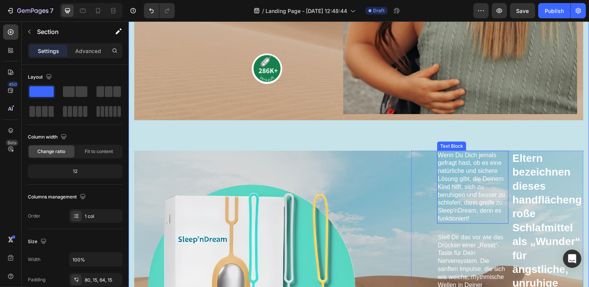
click at [474, 162] on p "Wenn Du Dich jemals gefragt hast, ob es eine natürliche und sichere Lösung gibt…" at bounding box center [473, 186] width 70 height 71
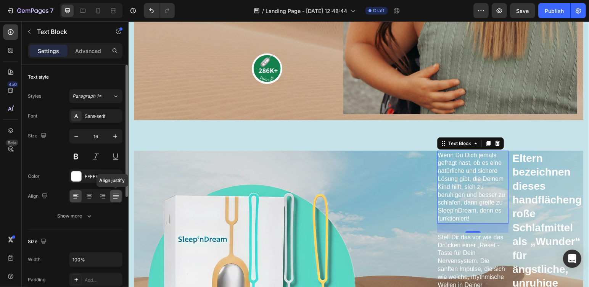
click at [121, 196] on div at bounding box center [116, 196] width 12 height 12
click at [77, 199] on icon at bounding box center [76, 196] width 8 height 8
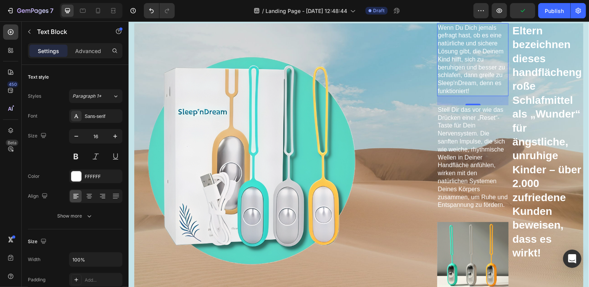
scroll to position [413, 0]
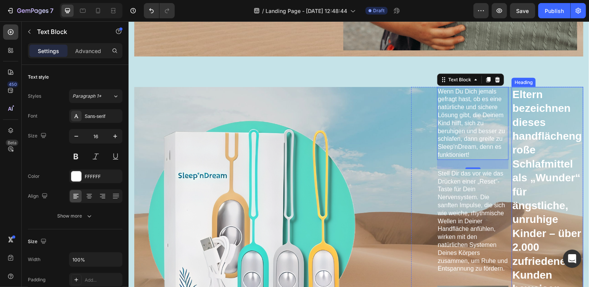
click at [548, 190] on h3 "Eltern bezeichnen dieses handflächengroße Schlafmittel als „Wunder“ für ängstli…" at bounding box center [548, 206] width 72 height 238
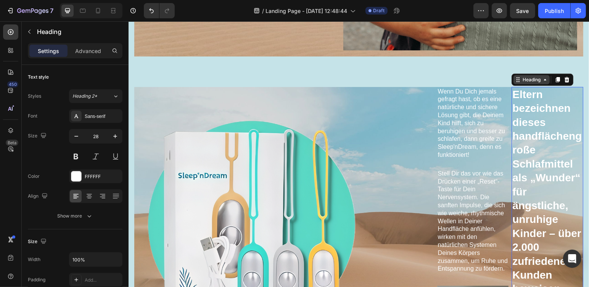
click at [541, 77] on div "Heading" at bounding box center [531, 79] width 36 height 9
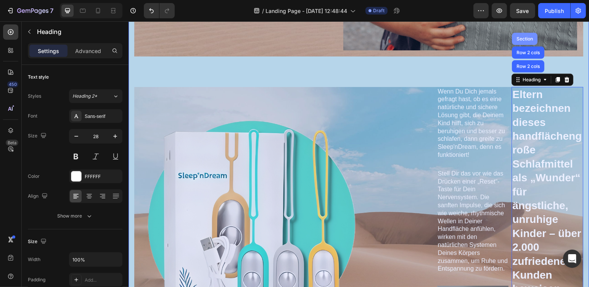
click at [520, 36] on div "Section" at bounding box center [524, 38] width 19 height 5
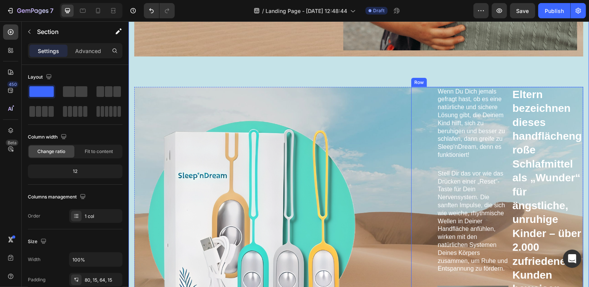
click at [491, 158] on div "Wenn Du Dich jemals gefragt hast, ob es eine natürliche und sichere Lösung gibt…" at bounding box center [473, 221] width 72 height 269
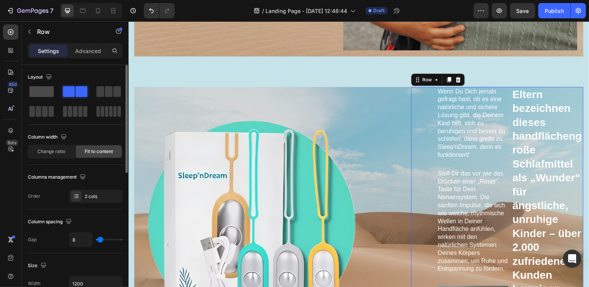
click at [36, 87] on span at bounding box center [41, 91] width 24 height 11
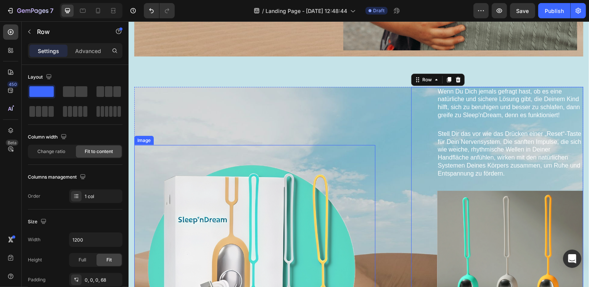
click at [354, 147] on img at bounding box center [254, 265] width 241 height 241
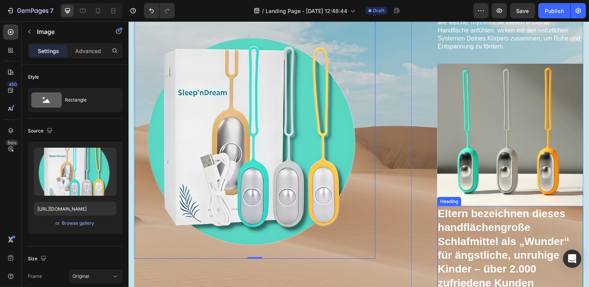
scroll to position [477, 0]
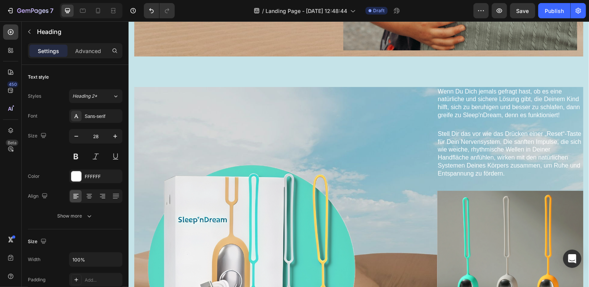
scroll to position [349, 0]
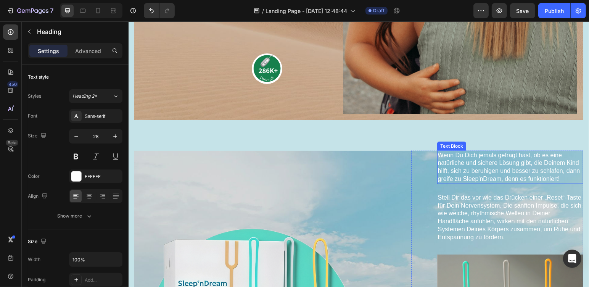
click at [457, 155] on p "Wenn Du Dich jemals gefragt hast, ob es eine natürliche und sichere Lösung gibt…" at bounding box center [510, 167] width 145 height 32
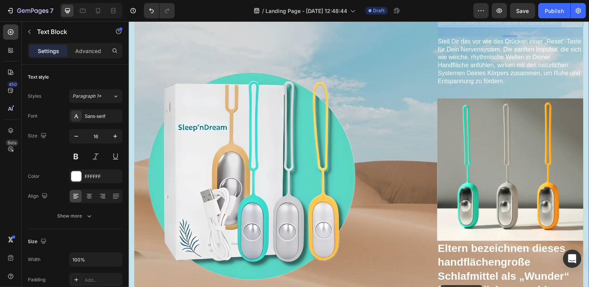
scroll to position [702, 0]
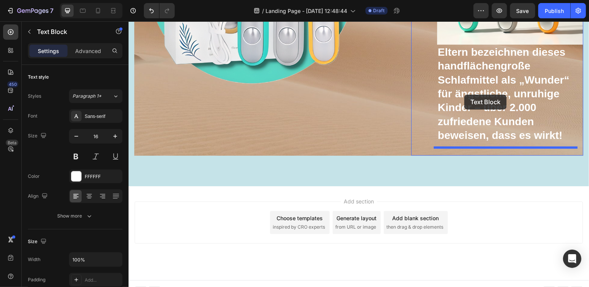
drag, startPoint x: 454, startPoint y: 155, endPoint x: 464, endPoint y: 94, distance: 61.2
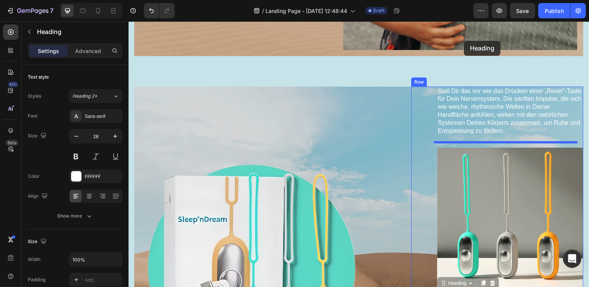
scroll to position [392, 0]
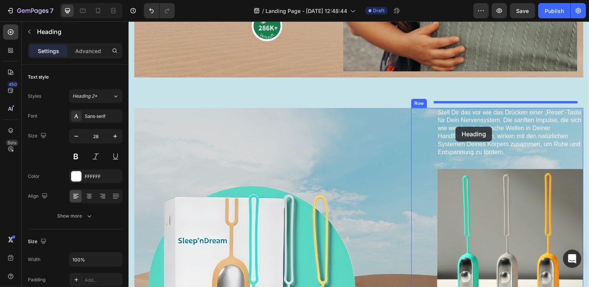
drag, startPoint x: 477, startPoint y: 164, endPoint x: 455, endPoint y: 126, distance: 43.4
click at [455, 126] on div "Header ⁠⁠⁠⁠⁠⁠⁠ Wutanfälle, ADHS und Unkonzentriertheit, meines Kindes waren auß…" at bounding box center [358, 117] width 461 height 976
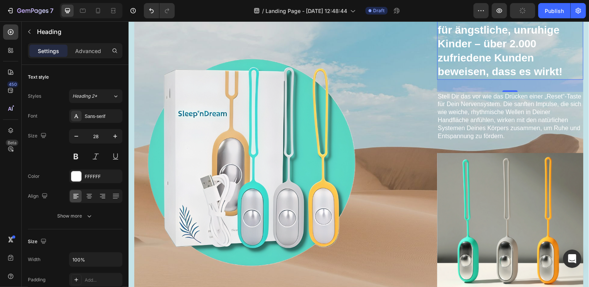
scroll to position [583, 0]
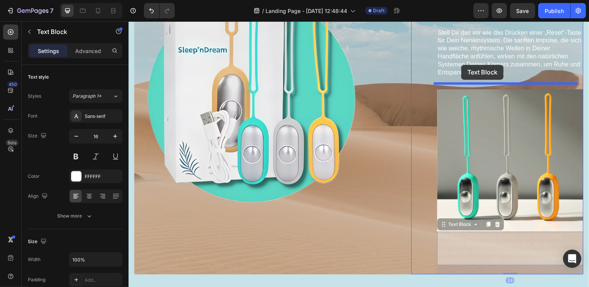
drag, startPoint x: 520, startPoint y: 249, endPoint x: 461, endPoint y: 65, distance: 194.0
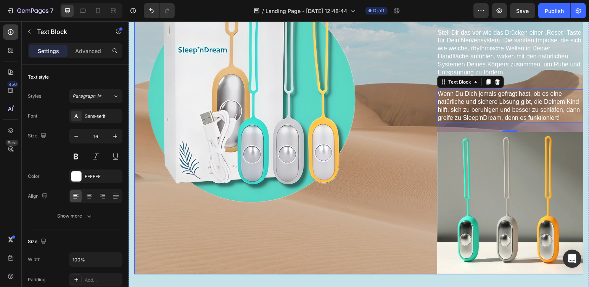
drag, startPoint x: 389, startPoint y: 193, endPoint x: 381, endPoint y: 194, distance: 7.8
click at [388, 193] on div "Lorem ipsum dolor sit amet consectetur adipiscing Heading Image Eltern bezeichn…" at bounding box center [358, 95] width 449 height 357
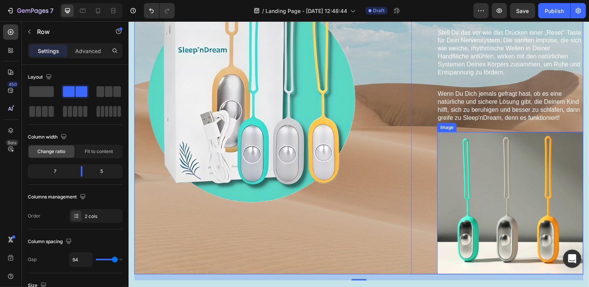
click at [500, 211] on img at bounding box center [510, 203] width 146 height 142
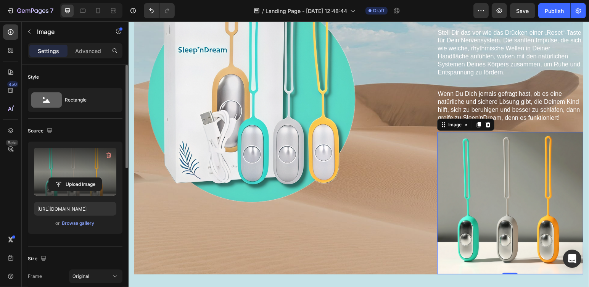
click at [73, 163] on label at bounding box center [75, 172] width 82 height 48
click at [73, 178] on input "file" at bounding box center [75, 184] width 53 height 13
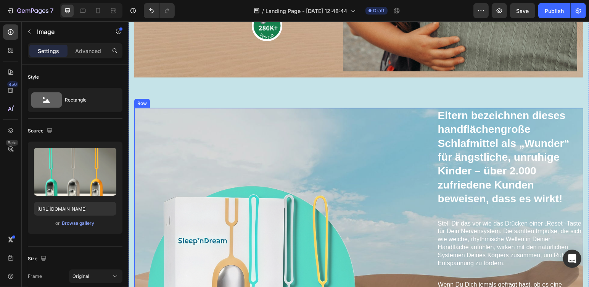
scroll to position [265, 0]
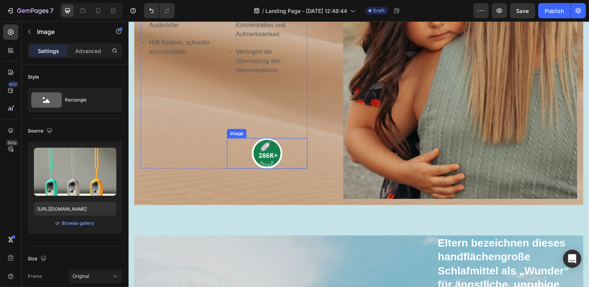
click at [268, 144] on img at bounding box center [267, 153] width 31 height 31
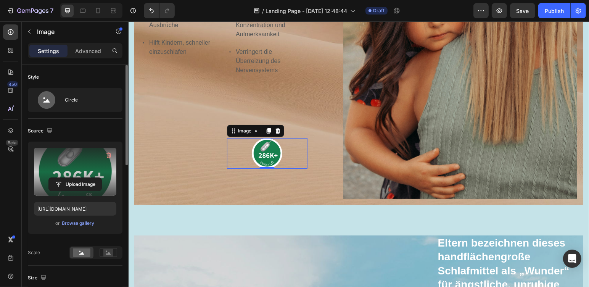
click at [75, 163] on label at bounding box center [75, 172] width 82 height 48
click at [75, 178] on input "file" at bounding box center [75, 184] width 53 height 13
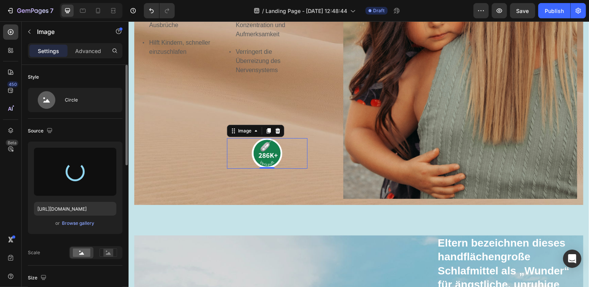
type input "https://cdn.shopify.com/s/files/1/0601/3160/6786/files/gempages_585565248220562…"
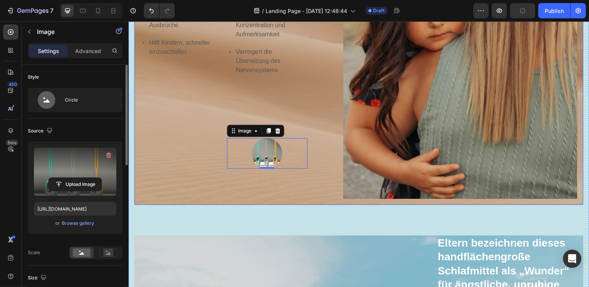
click at [287, 173] on div "⁠⁠⁠⁠⁠⁠⁠ Wutanfälle, ADHS und Unkonzentriertheit, meines Kindes waren außer Kont…" at bounding box center [223, 4] width 167 height 390
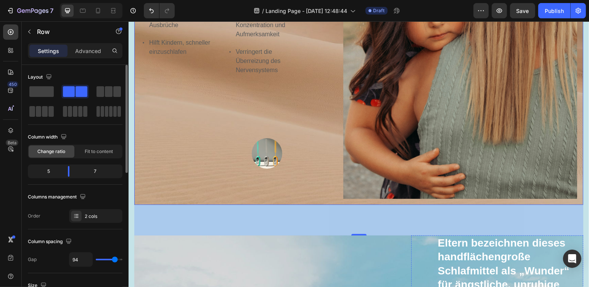
scroll to position [201, 0]
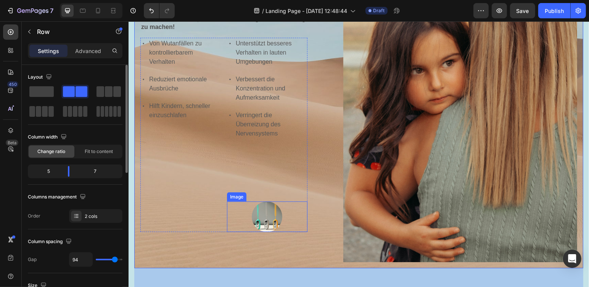
click at [258, 214] on img at bounding box center [267, 216] width 31 height 31
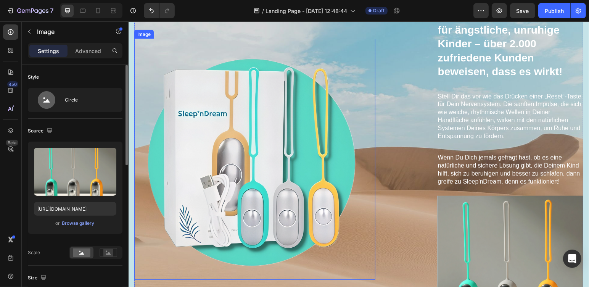
scroll to position [646, 0]
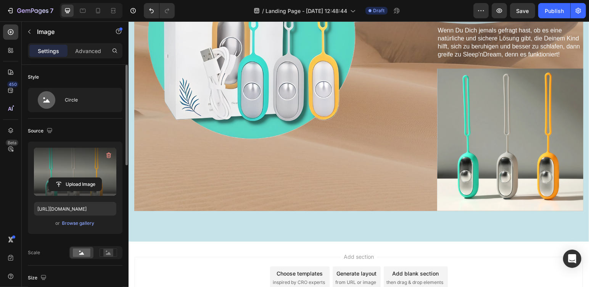
click at [75, 170] on label at bounding box center [75, 172] width 82 height 48
click at [75, 178] on input "file" at bounding box center [75, 184] width 53 height 13
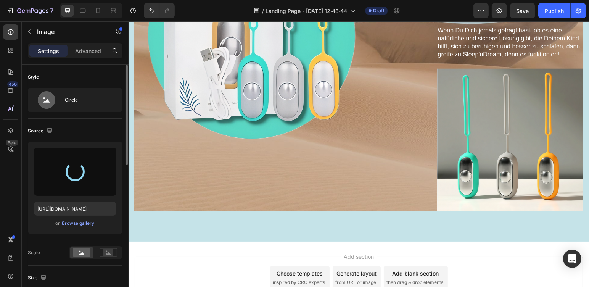
type input "https://cdn.shopify.com/s/files/1/0601/3160/6786/files/gempages_585565248220562…"
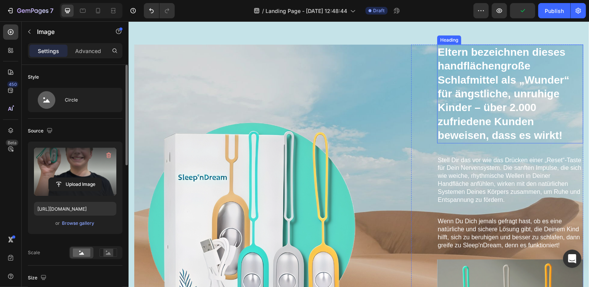
scroll to position [583, 0]
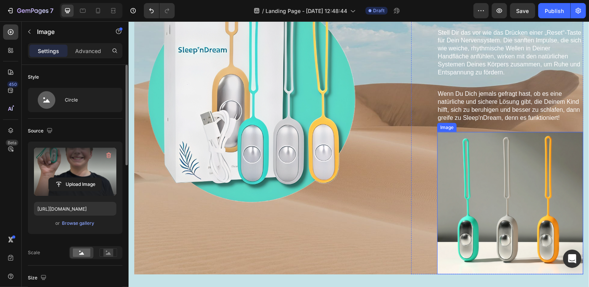
click at [501, 204] on img at bounding box center [510, 203] width 146 height 142
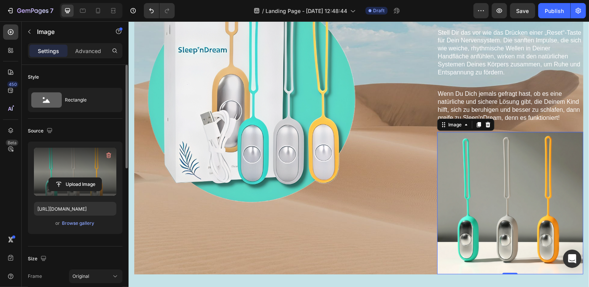
click at [68, 169] on label at bounding box center [75, 172] width 82 height 48
click at [68, 178] on input "file" at bounding box center [75, 184] width 53 height 13
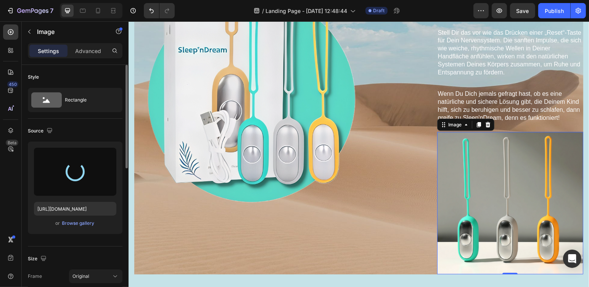
type input "https://cdn.shopify.com/s/files/1/0601/3160/6786/files/gempages_585565248220562…"
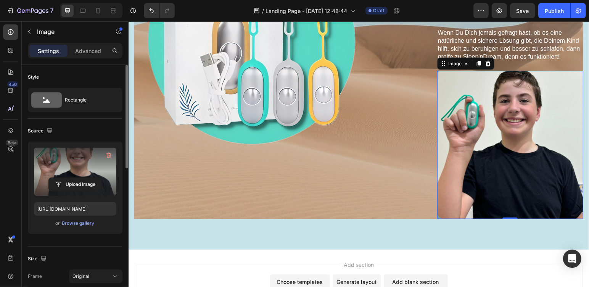
scroll to position [516, 0]
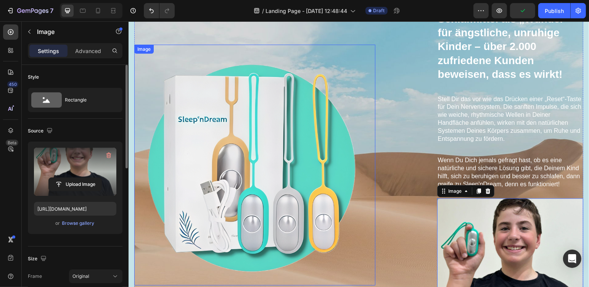
click at [371, 103] on img at bounding box center [254, 164] width 241 height 241
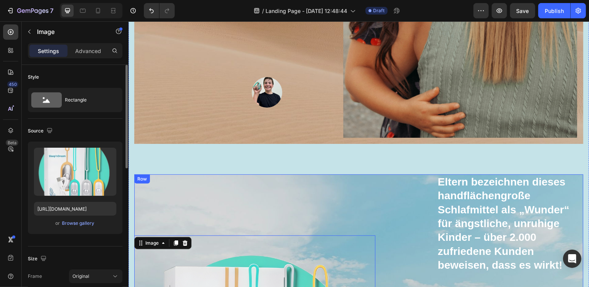
scroll to position [199, 0]
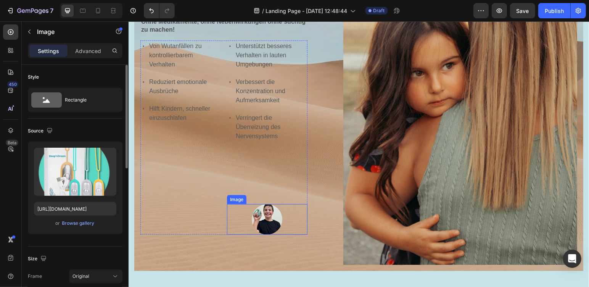
click at [271, 216] on img at bounding box center [267, 219] width 31 height 31
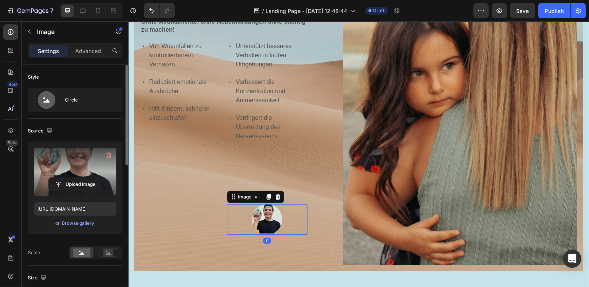
click at [89, 165] on label at bounding box center [75, 172] width 82 height 48
click at [89, 178] on input "file" at bounding box center [75, 184] width 53 height 13
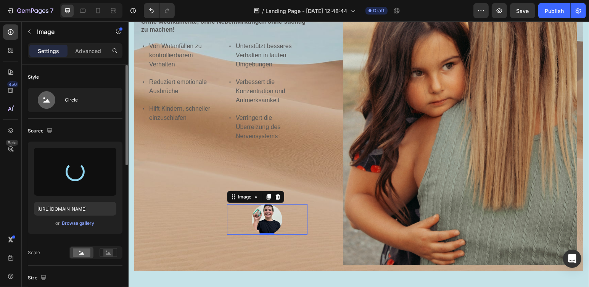
type input "https://cdn.shopify.com/s/files/1/0601/3160/6786/files/gempages_585565248220562…"
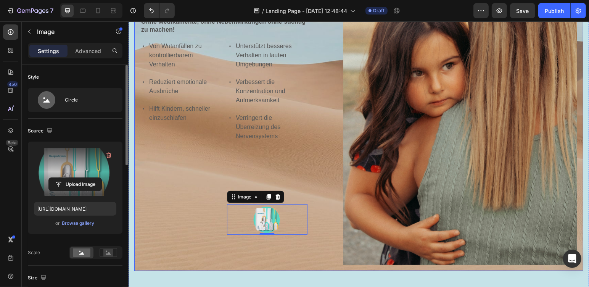
click at [314, 157] on div "⁠⁠⁠⁠⁠⁠⁠ Wutanfälle, ADHS und Unkonzentriertheit, meines Kindes waren außer Kont…" at bounding box center [358, 70] width 449 height 402
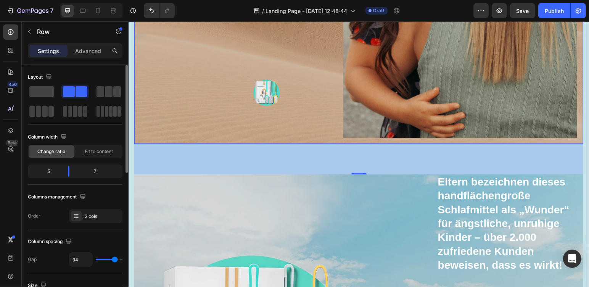
scroll to position [262, 0]
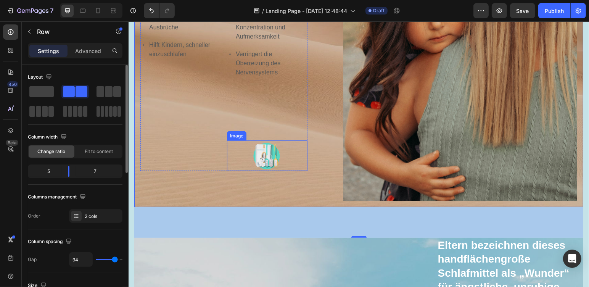
click at [256, 151] on img at bounding box center [267, 155] width 31 height 31
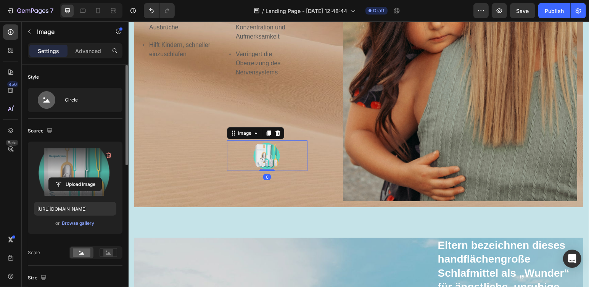
click at [99, 164] on label at bounding box center [75, 172] width 82 height 48
click at [99, 178] on input "file" at bounding box center [75, 184] width 53 height 13
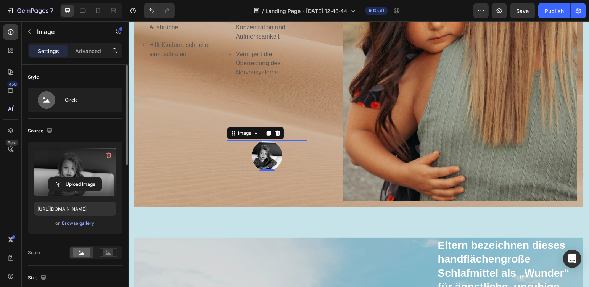
click at [68, 163] on label at bounding box center [75, 172] width 82 height 48
click at [68, 178] on input "file" at bounding box center [75, 184] width 53 height 13
click at [86, 175] on label at bounding box center [75, 172] width 82 height 48
click at [86, 178] on input "file" at bounding box center [75, 184] width 53 height 13
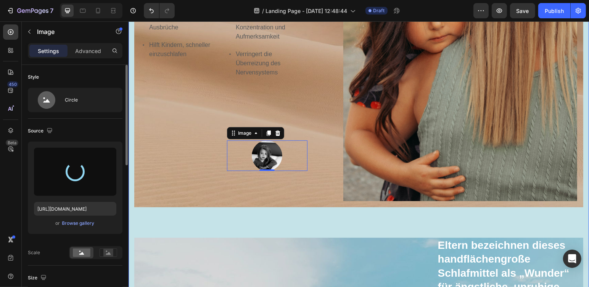
type input "[URL][DOMAIN_NAME]"
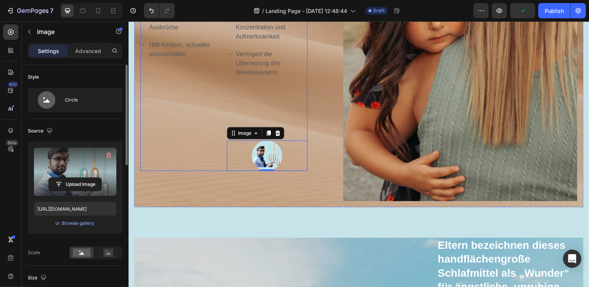
click at [285, 77] on div "Unterstützt besseres Verhalten in lauten Umgebungen Verbessert die Konzentratio…" at bounding box center [267, 73] width 81 height 194
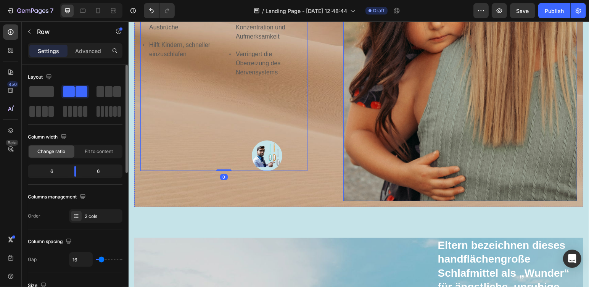
click at [414, 131] on img at bounding box center [460, 6] width 234 height 390
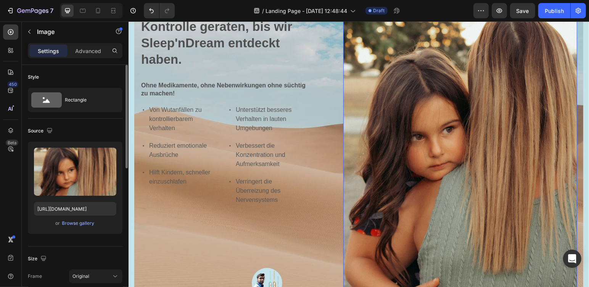
scroll to position [0, 0]
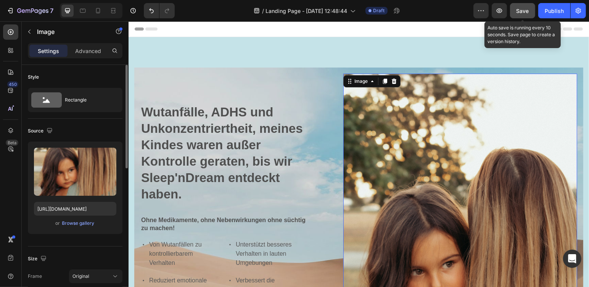
click at [523, 10] on span "Save" at bounding box center [523, 11] width 13 height 6
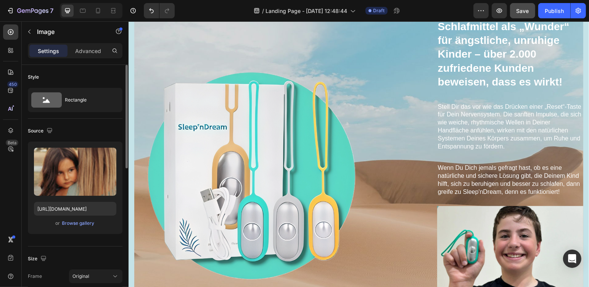
scroll to position [445, 0]
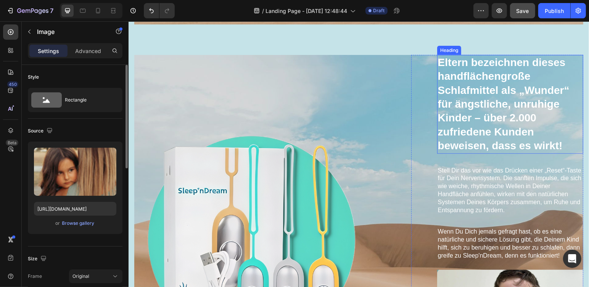
click at [486, 89] on h3 "Eltern bezeichnen dieses handflächengroße Schlafmittel als „Wunder“ für ängstli…" at bounding box center [510, 104] width 146 height 99
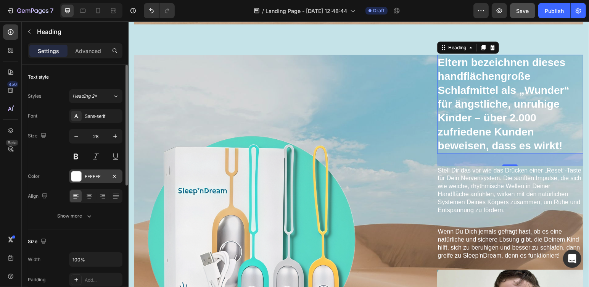
drag, startPoint x: 115, startPoint y: 181, endPoint x: 108, endPoint y: 174, distance: 9.2
click at [115, 178] on div "FFFFFF" at bounding box center [95, 176] width 53 height 14
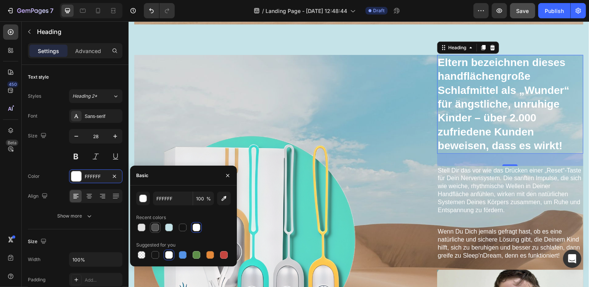
click at [155, 228] on div at bounding box center [156, 228] width 8 height 8
type input "4F4F4F"
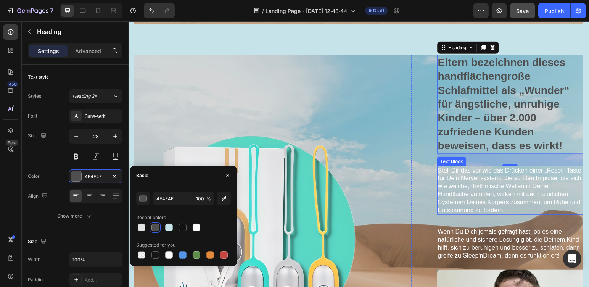
click at [466, 178] on p "Stell Dir das vor wie das Drücken einer „Reset“-Taste für Dein Nervensystem. Di…" at bounding box center [510, 190] width 145 height 48
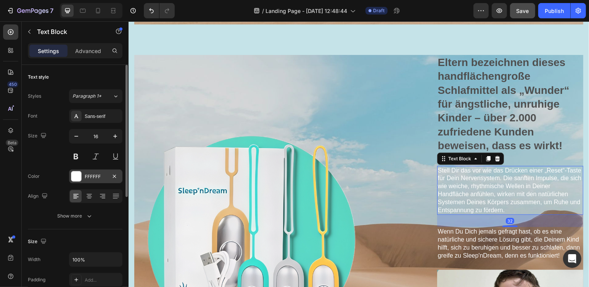
click at [107, 179] on div "FFFFFF" at bounding box center [96, 176] width 22 height 7
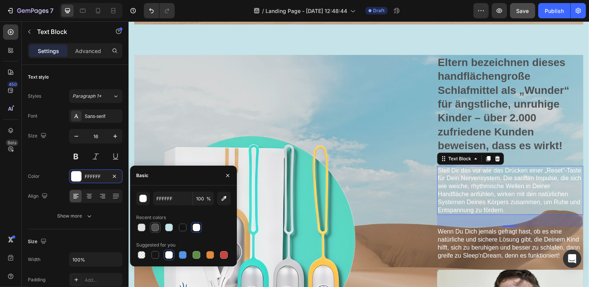
click at [154, 230] on div at bounding box center [156, 228] width 8 height 8
type input "4F4F4F"
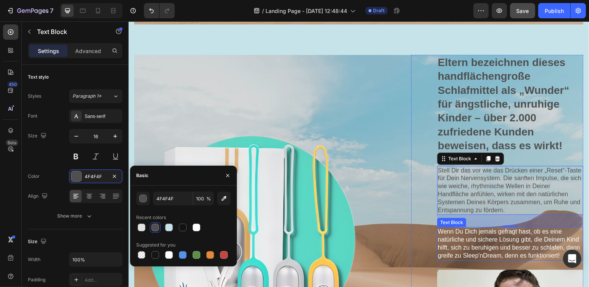
click at [472, 242] on p "Wenn Du Dich jemals gefragt hast, ob es eine natürliche und sichere Lösung gibt…" at bounding box center [510, 244] width 145 height 32
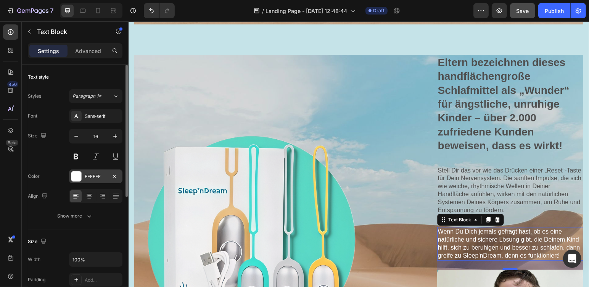
click at [102, 179] on div "FFFFFF" at bounding box center [95, 176] width 53 height 14
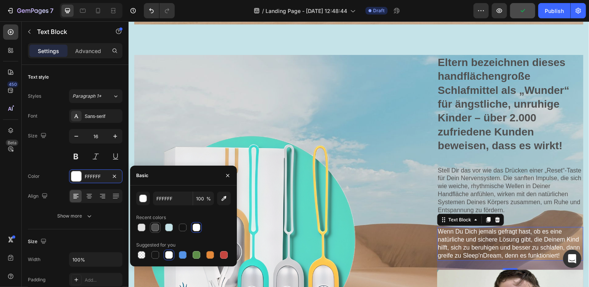
click at [158, 227] on div at bounding box center [156, 228] width 8 height 8
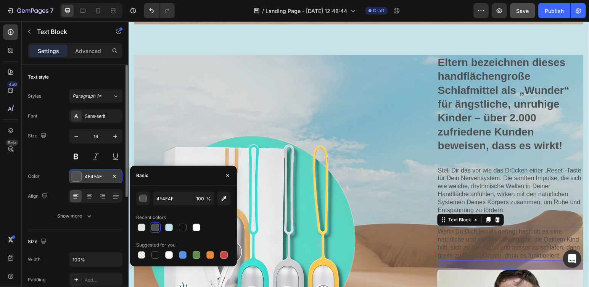
click at [98, 180] on div "4F4F4F" at bounding box center [95, 176] width 53 height 14
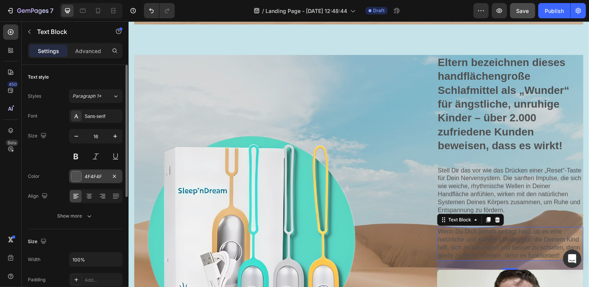
click at [80, 172] on div at bounding box center [76, 176] width 10 height 10
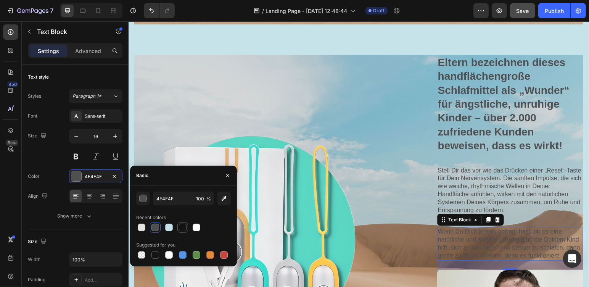
click at [183, 228] on div at bounding box center [183, 228] width 8 height 8
type input "121212"
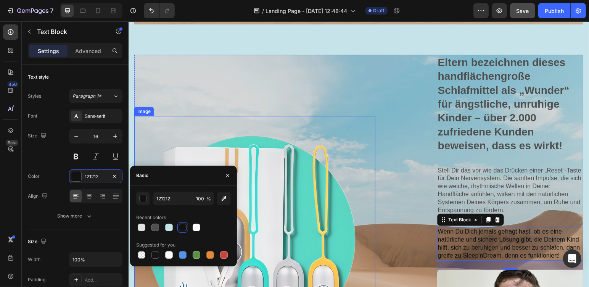
click at [365, 147] on img at bounding box center [254, 236] width 241 height 241
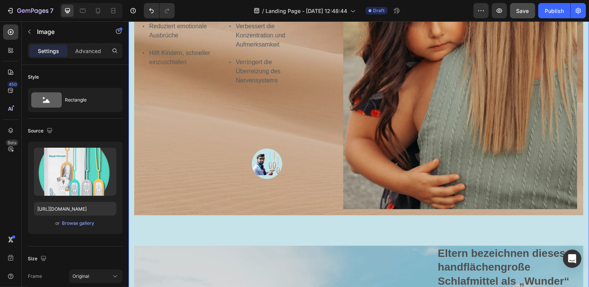
scroll to position [63, 0]
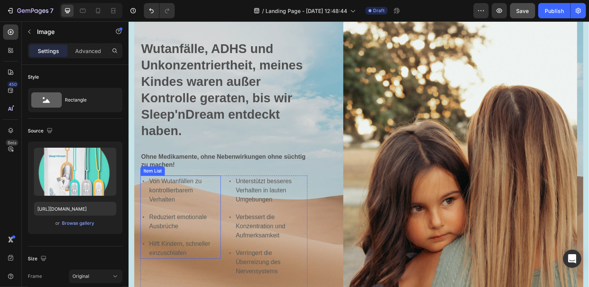
click at [192, 180] on p "Von Wutanfällen zu kontrollierbarem Verhalten" at bounding box center [184, 189] width 71 height 27
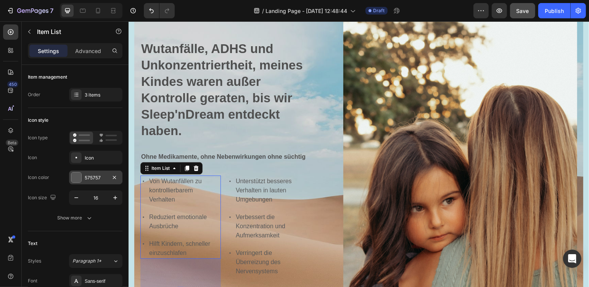
click at [110, 180] on div at bounding box center [114, 177] width 9 height 9
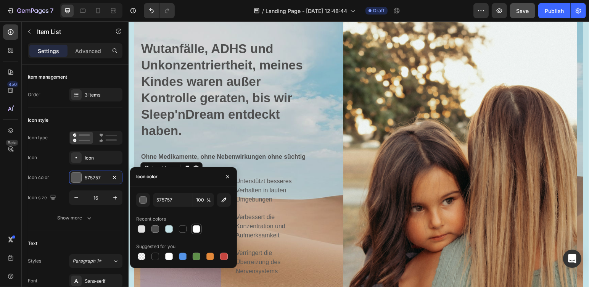
click at [199, 229] on div at bounding box center [197, 229] width 8 height 8
type input "FFFFFF"
click at [279, 242] on div "Unterstützt besseres Verhalten in lauten Umgebungen Verbessert die Konzentratio…" at bounding box center [267, 226] width 81 height 102
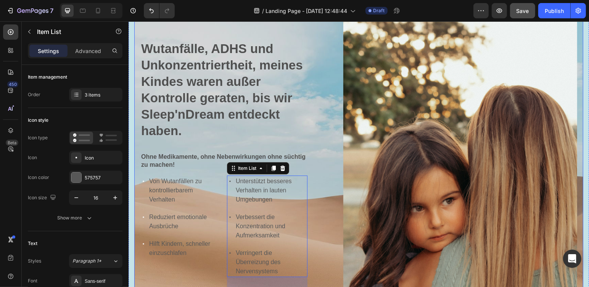
click at [319, 248] on div "⁠⁠⁠⁠⁠⁠⁠ Wutanfälle, ADHS und Unkonzentriertheit, meines Kindes waren außer Kont…" at bounding box center [358, 205] width 449 height 402
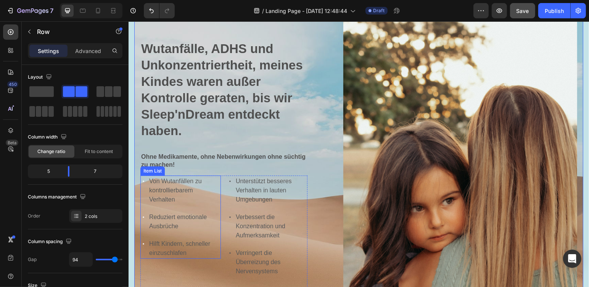
click at [196, 189] on p "Von Wutanfällen zu kontrollierbarem Verhalten" at bounding box center [184, 189] width 71 height 27
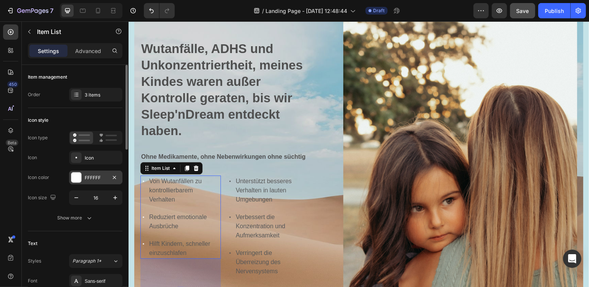
click at [97, 181] on div "FFFFFF" at bounding box center [95, 178] width 53 height 14
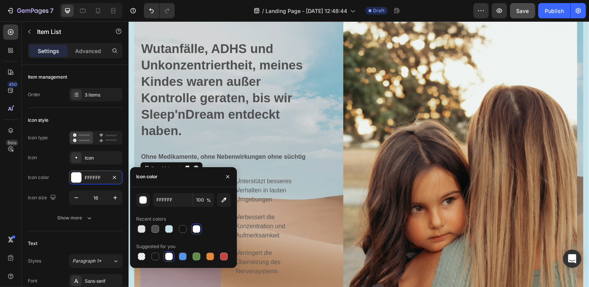
click at [195, 228] on div at bounding box center [197, 229] width 8 height 8
click at [199, 228] on div at bounding box center [197, 229] width 8 height 8
click at [311, 220] on div "⁠⁠⁠⁠⁠⁠⁠ Wutanfälle, ADHS und Unkonzentriertheit, meines Kindes waren außer Kont…" at bounding box center [358, 205] width 449 height 402
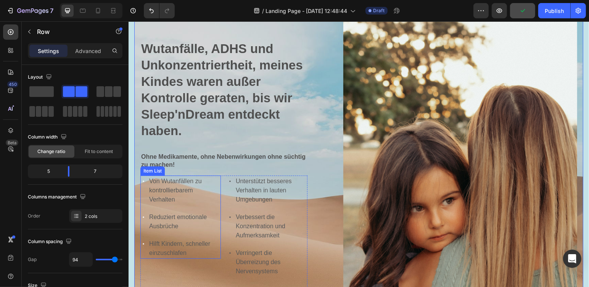
click at [184, 181] on p "Von Wutanfällen zu kontrollierbarem Verhalten" at bounding box center [184, 189] width 71 height 27
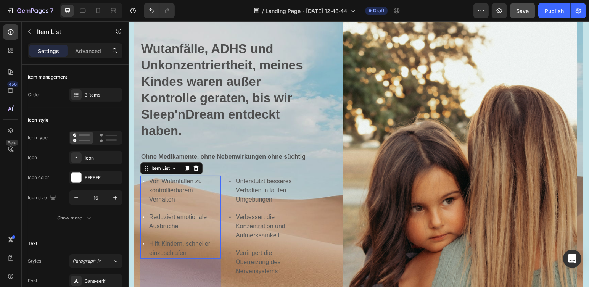
click at [140, 192] on div "Von Wutanfällen zu kontrollierbarem Verhalten" at bounding box center [180, 190] width 81 height 30
click at [143, 196] on div "Von Wutanfällen zu kontrollierbarem Verhalten Reduziert emotionale Ausbrüche Hi…" at bounding box center [180, 216] width 81 height 83
click at [73, 178] on div at bounding box center [76, 178] width 10 height 10
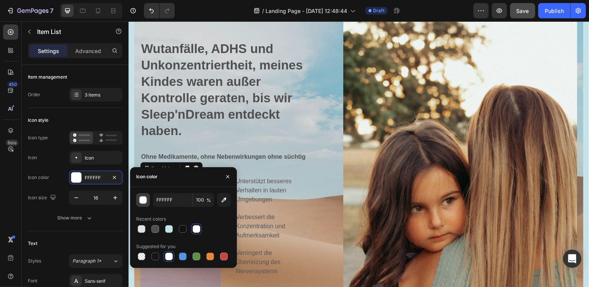
click at [142, 200] on div "button" at bounding box center [144, 201] width 8 height 8
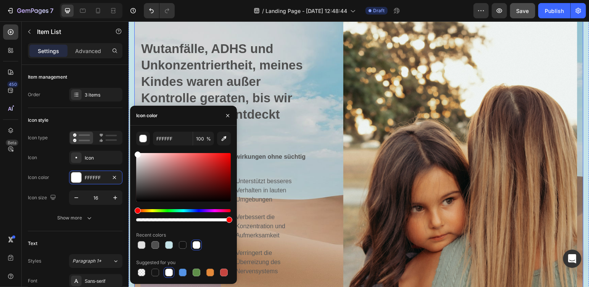
click at [316, 229] on div "⁠⁠⁠⁠⁠⁠⁠ Wutanfälle, ADHS und Unkonzentriertheit, meines Kindes waren außer Kont…" at bounding box center [358, 205] width 449 height 402
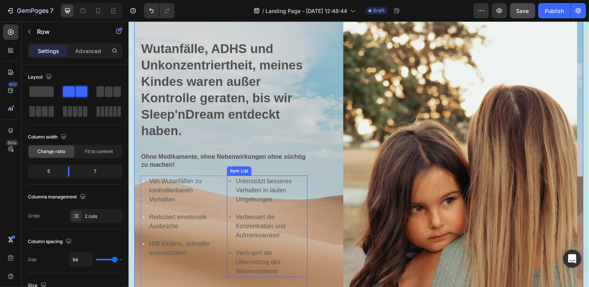
click at [232, 194] on div "Unterstützt besseres Verhalten in lauten Umgebungen" at bounding box center [267, 190] width 81 height 30
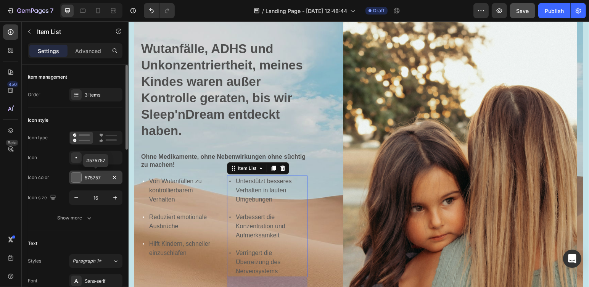
click at [77, 182] on div "575757" at bounding box center [95, 178] width 53 height 14
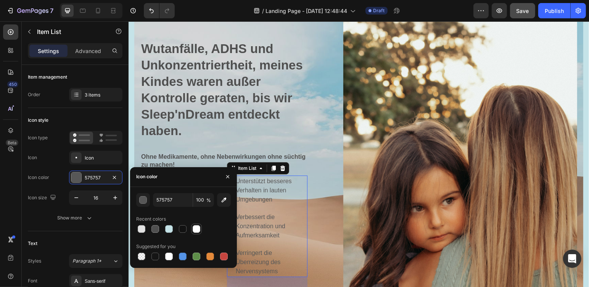
click at [196, 228] on div at bounding box center [197, 229] width 8 height 8
type input "FFFFFF"
click at [313, 232] on div "⁠⁠⁠⁠⁠⁠⁠ Wutanfälle, ADHS und Unkonzentriertheit, meines Kindes waren außer Kont…" at bounding box center [358, 205] width 449 height 402
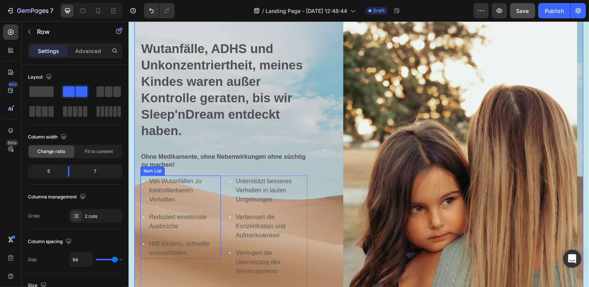
click at [197, 197] on div "Von Wutanfällen zu kontrollierbarem Verhalten Reduziert emotionale Ausbrüche Hi…" at bounding box center [180, 216] width 81 height 83
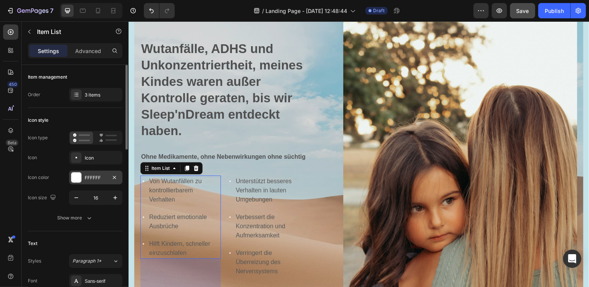
click at [98, 178] on div "FFFFFF" at bounding box center [96, 177] width 22 height 7
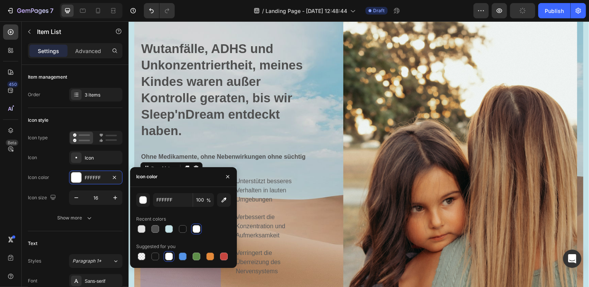
click at [201, 229] on div at bounding box center [196, 228] width 9 height 9
click at [198, 226] on div at bounding box center [197, 229] width 8 height 8
click at [315, 239] on div "⁠⁠⁠⁠⁠⁠⁠ Wutanfälle, ADHS und Unkonzentriertheit, meines Kindes waren außer Kont…" at bounding box center [358, 205] width 449 height 402
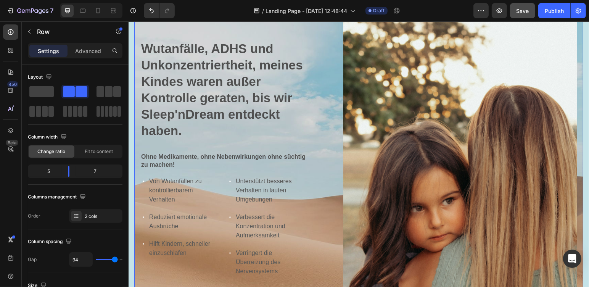
click at [315, 240] on div "⁠⁠⁠⁠⁠⁠⁠ Wutanfälle, ADHS und Unkonzentriertheit, meines Kindes waren außer Kont…" at bounding box center [358, 205] width 449 height 402
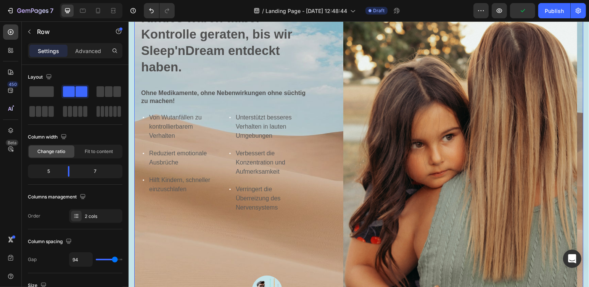
scroll to position [63, 0]
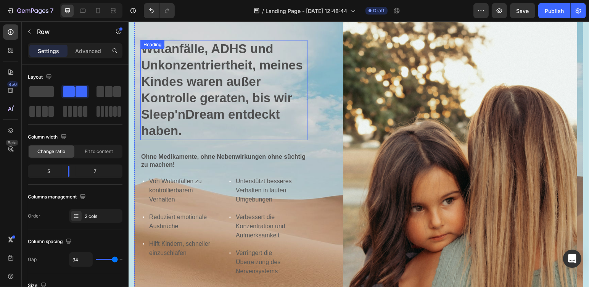
click at [161, 44] on div "Heading" at bounding box center [152, 44] width 21 height 7
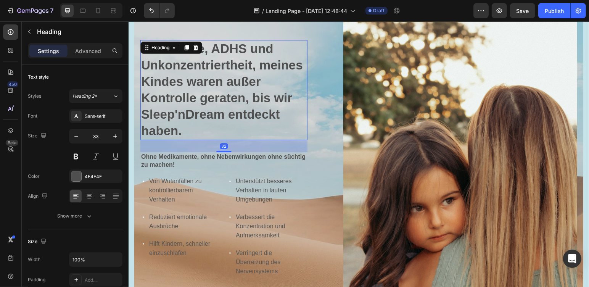
click at [200, 50] on div "Heading" at bounding box center [171, 47] width 62 height 12
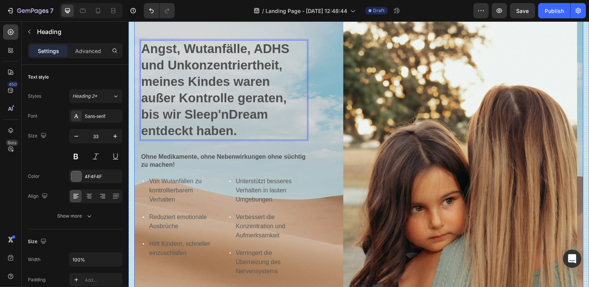
click at [325, 185] on div "Angst, Wutanfälle, ADHS und Unkonzentriertheit, meines Kindes waren außer Kontr…" at bounding box center [358, 205] width 449 height 402
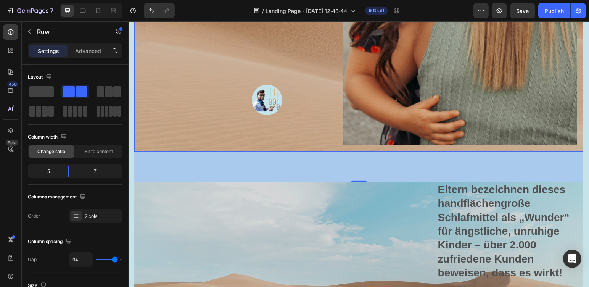
scroll to position [190, 0]
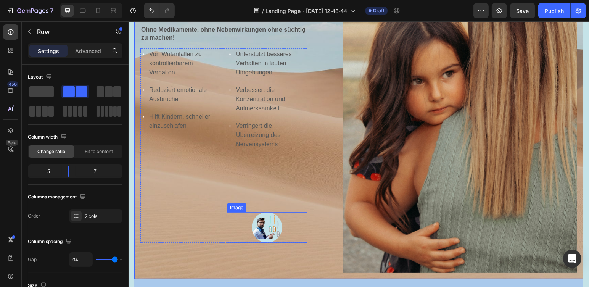
click at [242, 218] on div at bounding box center [267, 227] width 81 height 31
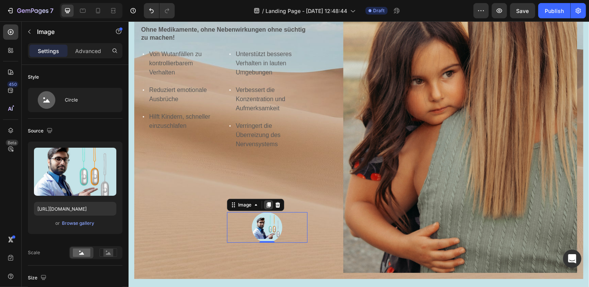
click at [266, 203] on icon at bounding box center [268, 204] width 4 height 5
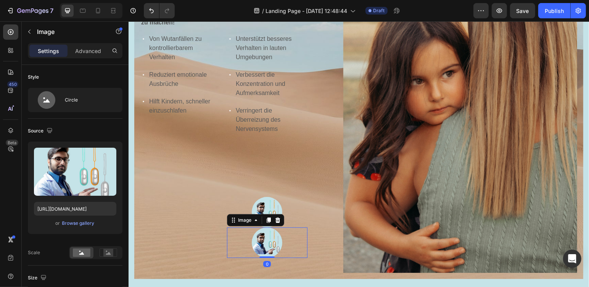
scroll to position [175, 0]
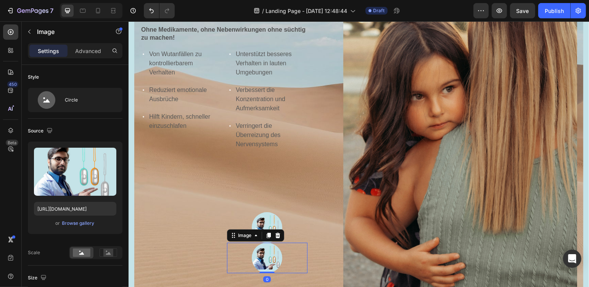
click at [267, 257] on img at bounding box center [267, 257] width 31 height 31
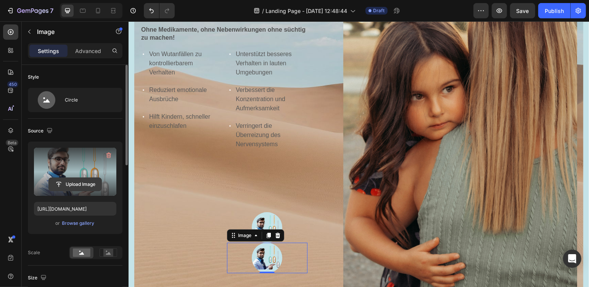
click at [92, 178] on input "file" at bounding box center [75, 184] width 53 height 13
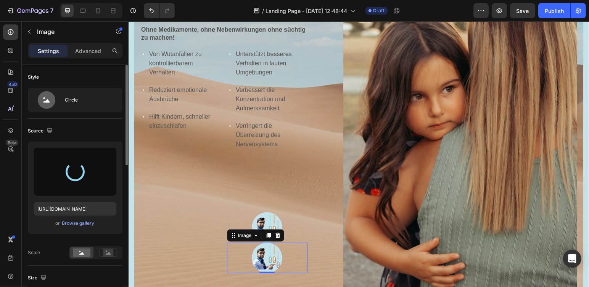
type input "[URL][DOMAIN_NAME]"
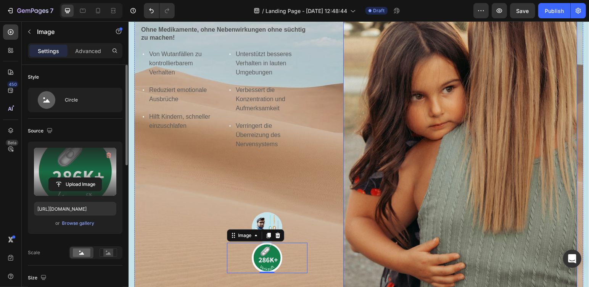
click at [539, 231] on img at bounding box center [460, 93] width 234 height 390
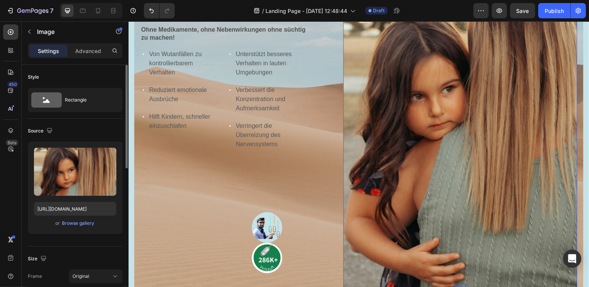
scroll to position [239, 0]
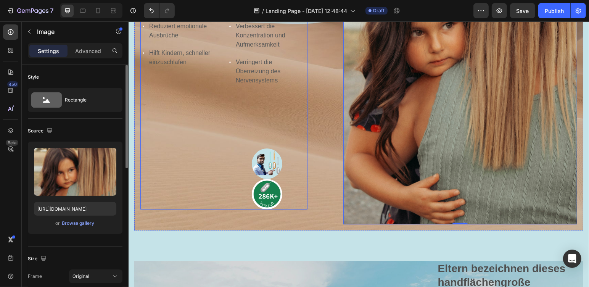
click at [271, 127] on div "Unterstützt besseres Verhalten in lauten Umgebungen Verbessert die Konzentratio…" at bounding box center [267, 96] width 81 height 225
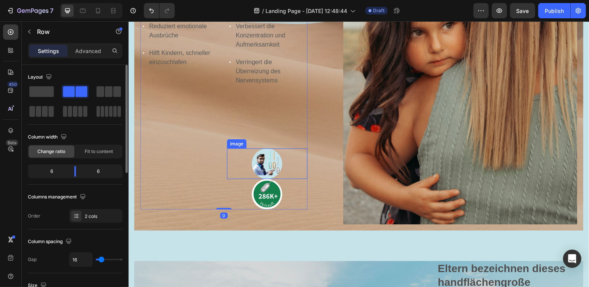
click at [268, 150] on img at bounding box center [267, 163] width 31 height 31
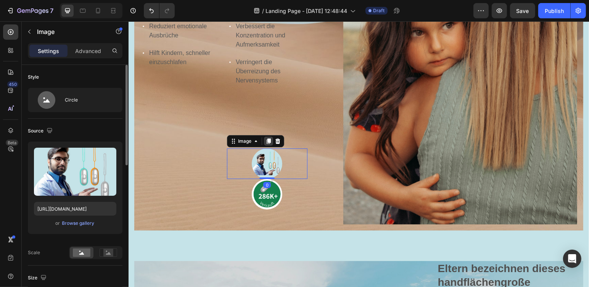
click at [267, 139] on icon at bounding box center [268, 141] width 4 height 5
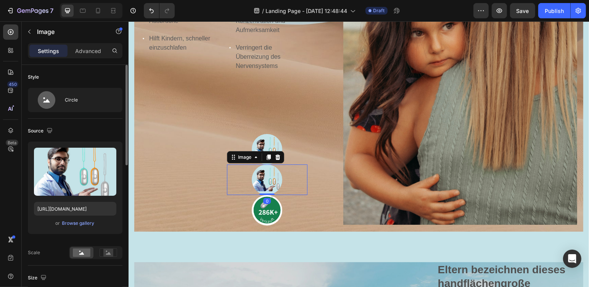
scroll to position [227, 0]
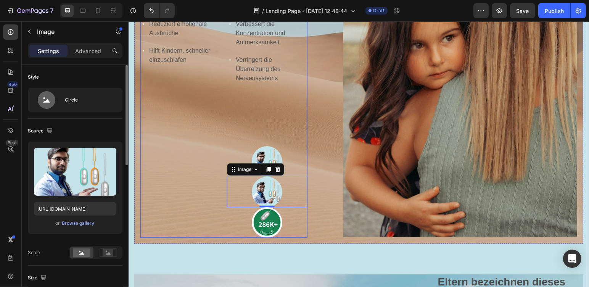
click at [274, 105] on div "Unterstützt besseres Verhalten in lauten Umgebungen Verbessert die Konzentratio…" at bounding box center [267, 109] width 81 height 255
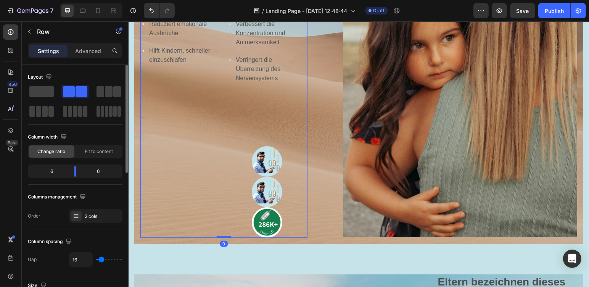
click at [265, 87] on div "Unterstützt besseres Verhalten in lauten Umgebungen Verbessert die Konzentratio…" at bounding box center [267, 109] width 81 height 255
click at [269, 156] on img at bounding box center [267, 161] width 31 height 31
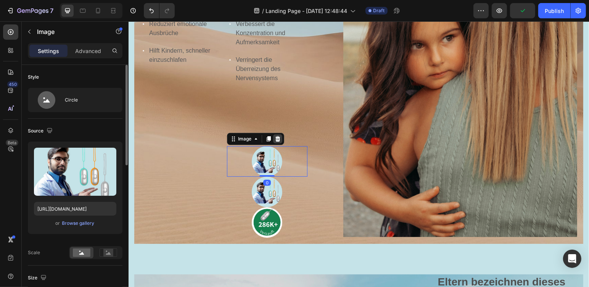
click at [278, 137] on icon at bounding box center [277, 138] width 5 height 5
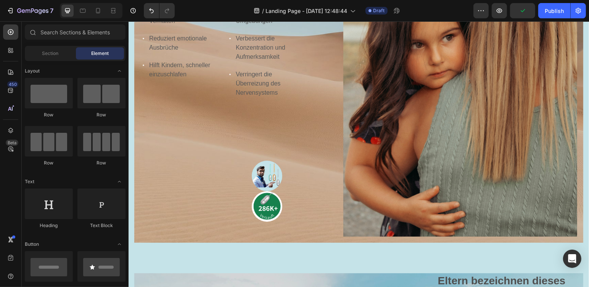
scroll to position [239, 0]
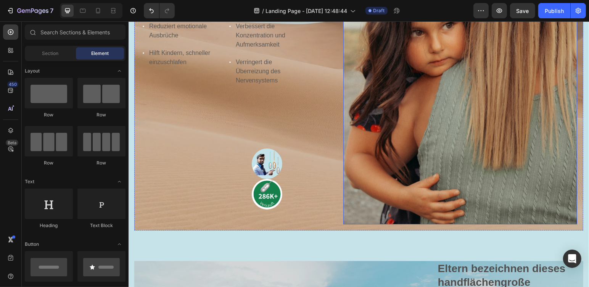
click at [429, 163] on img at bounding box center [460, 29] width 234 height 390
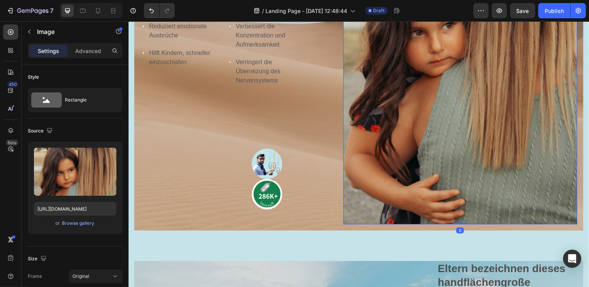
click at [334, 197] on div "⁠⁠⁠⁠⁠⁠⁠ Angst, Wutanfälle, ADHS und Unkonzentriertheit, meines Kindes waren auß…" at bounding box center [358, 29] width 449 height 402
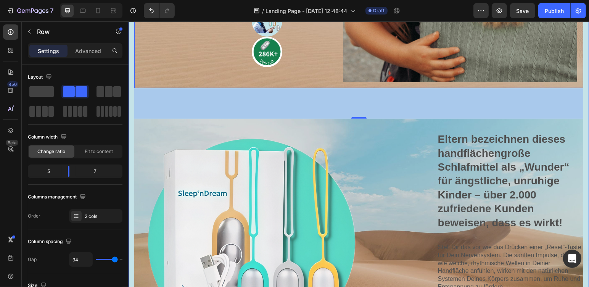
scroll to position [254, 0]
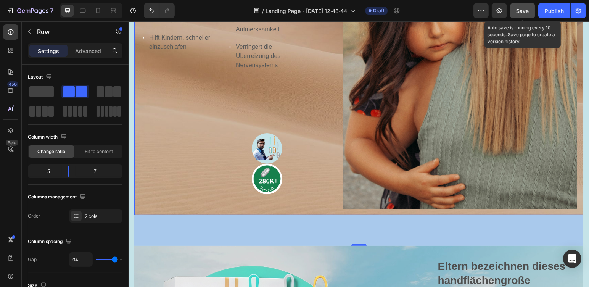
click at [524, 16] on button "Save" at bounding box center [522, 10] width 25 height 15
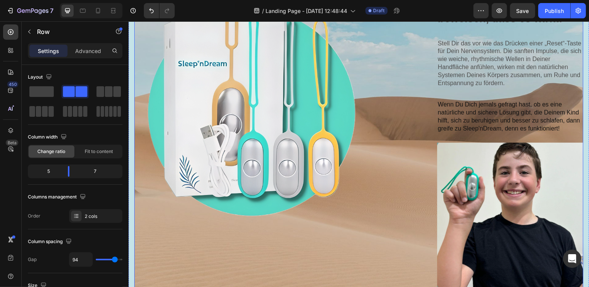
scroll to position [636, 0]
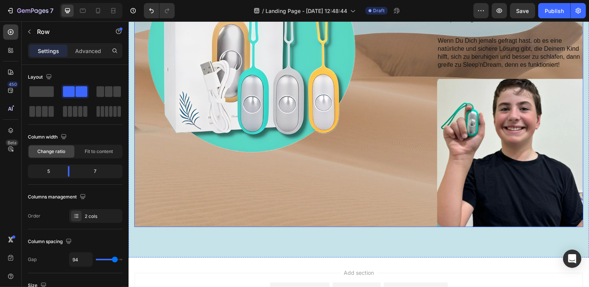
click at [393, 160] on div "Lorem ipsum dolor sit amet consectetur adipiscing Heading Image Eltern bezeichn…" at bounding box center [358, 45] width 449 height 363
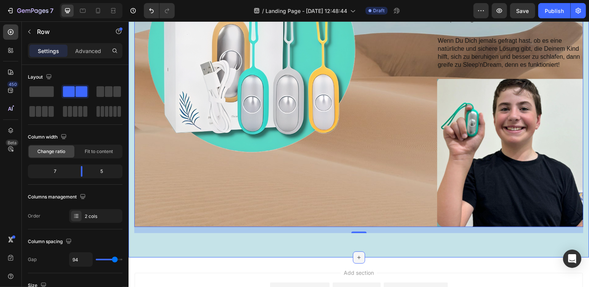
click at [356, 254] on icon at bounding box center [359, 257] width 6 height 6
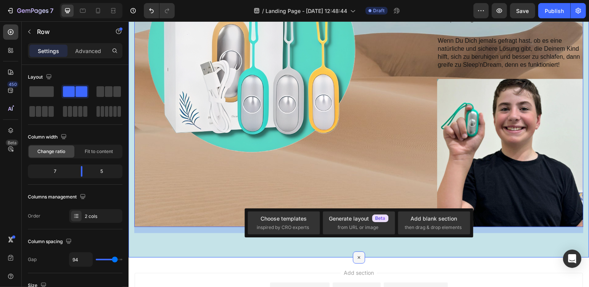
click at [354, 253] on icon at bounding box center [358, 257] width 9 height 9
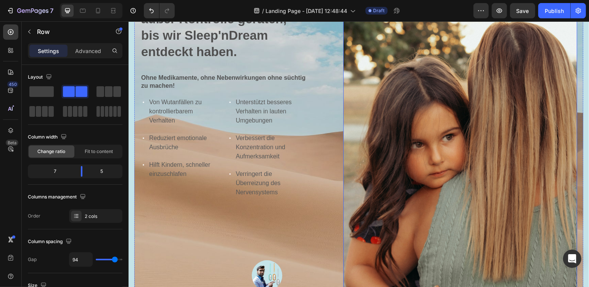
scroll to position [0, 0]
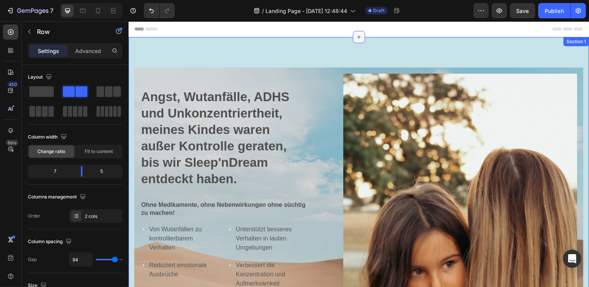
click at [357, 37] on icon at bounding box center [358, 36] width 3 height 3
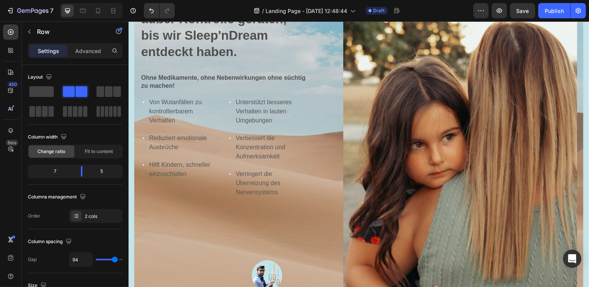
scroll to position [318, 0]
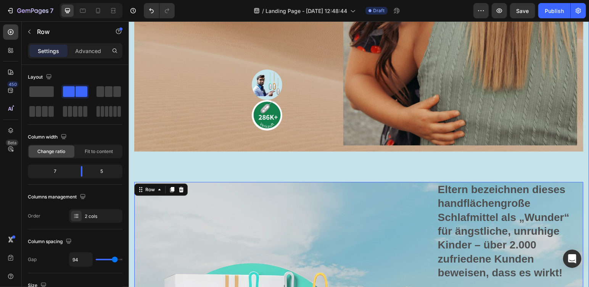
click at [345, 159] on div "⁠⁠⁠⁠⁠⁠⁠ Angst, Wutanfälle, ADHS und Unkonzentriertheit, meines Kindes waren auß…" at bounding box center [358, 150] width 449 height 802
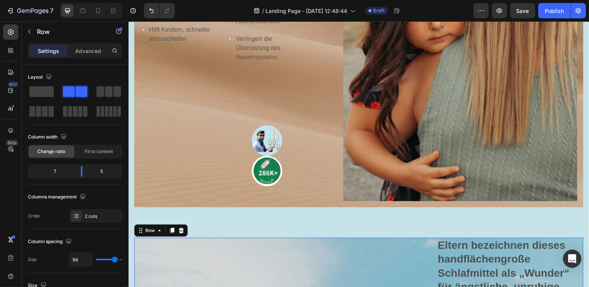
scroll to position [516, 0]
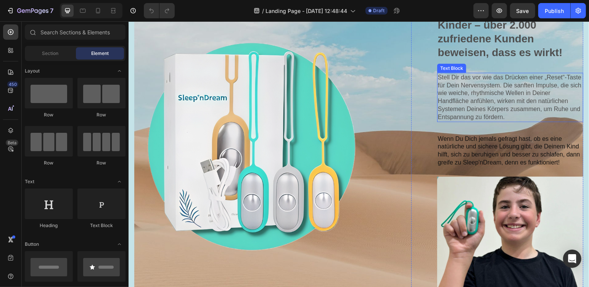
scroll to position [572, 0]
